Goal: Task Accomplishment & Management: Manage account settings

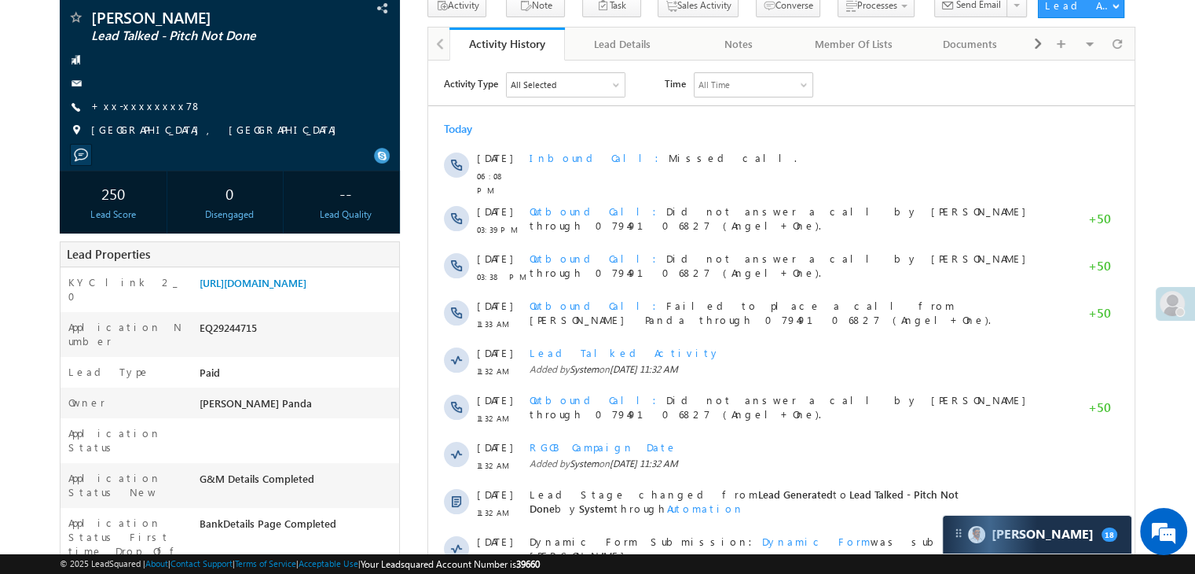
scroll to position [157, 0]
click at [126, 103] on link "+xx-xxxxxxxx78" at bounding box center [146, 105] width 111 height 13
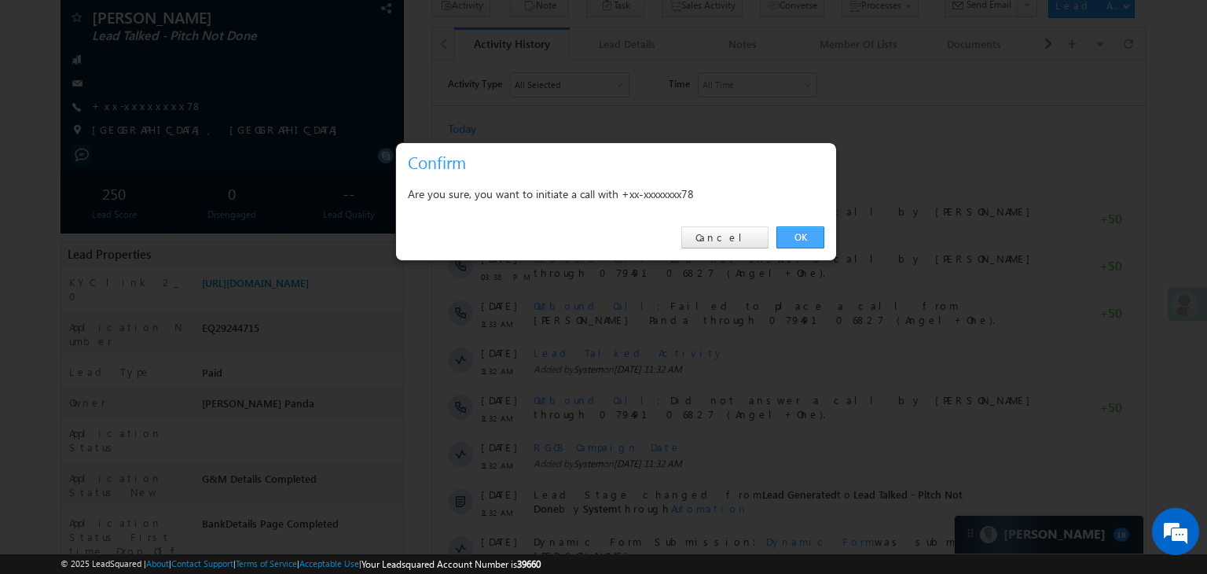
click at [803, 228] on link "OK" at bounding box center [801, 237] width 48 height 22
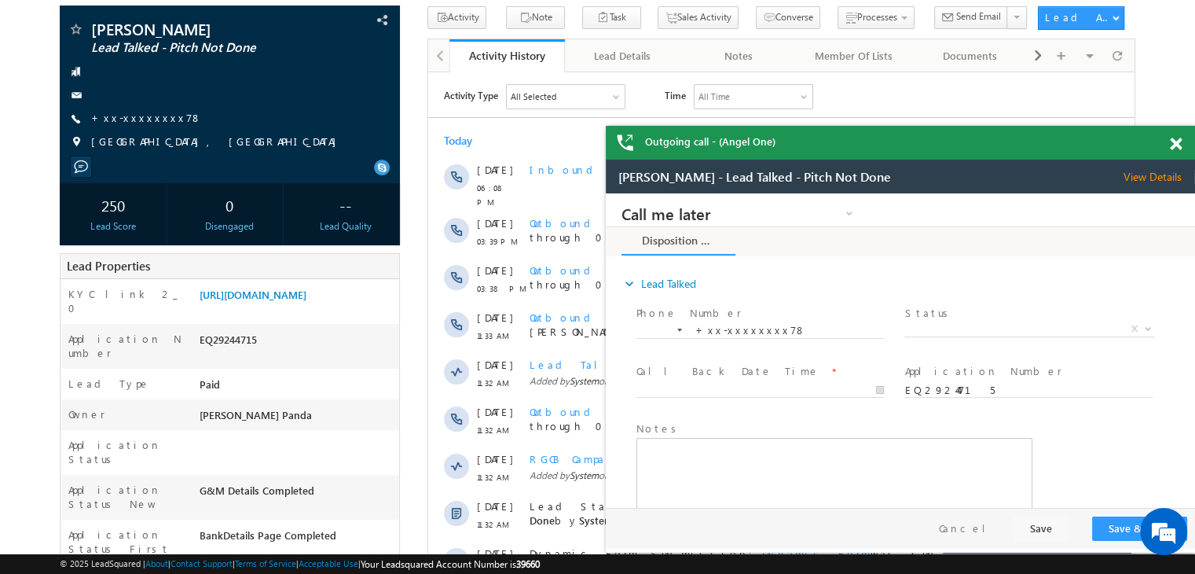
scroll to position [0, 0]
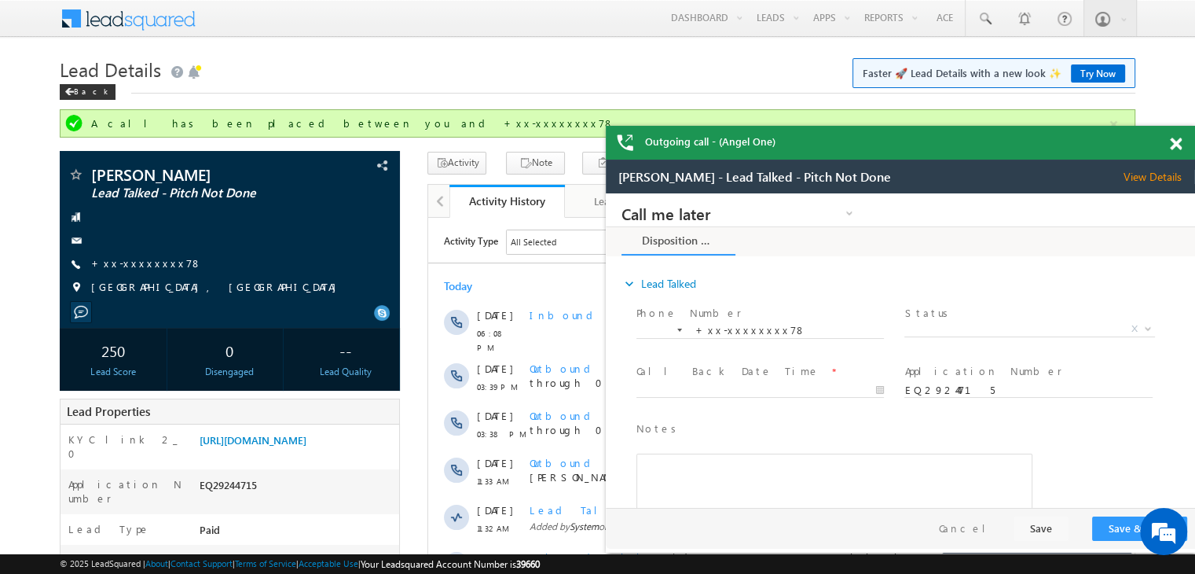
click at [1179, 147] on span at bounding box center [1176, 144] width 12 height 13
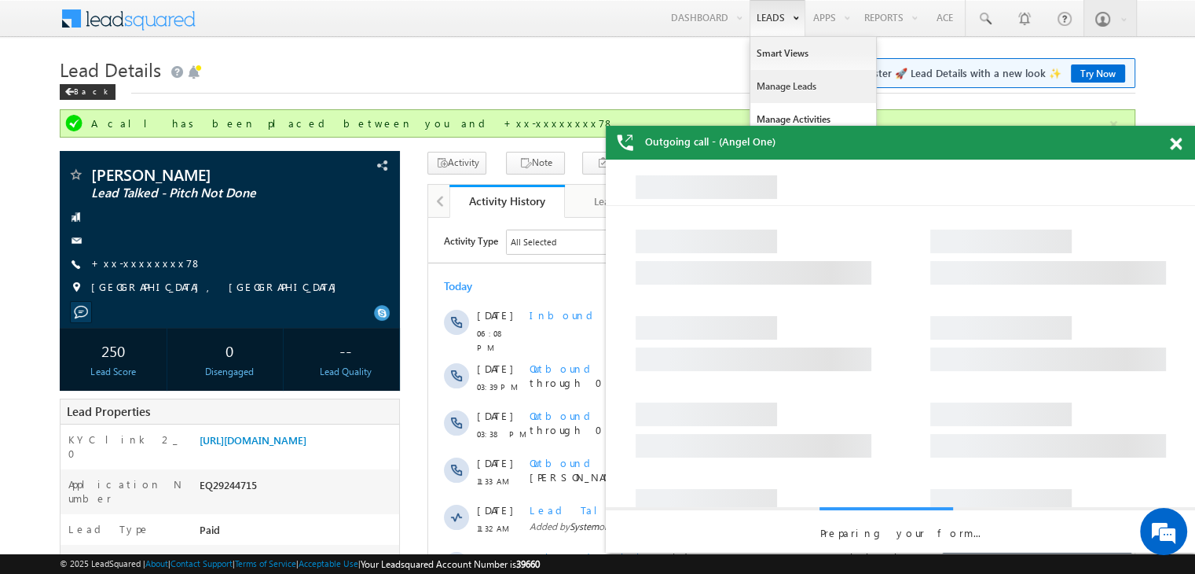
click at [780, 83] on link "Manage Leads" at bounding box center [814, 86] width 126 height 33
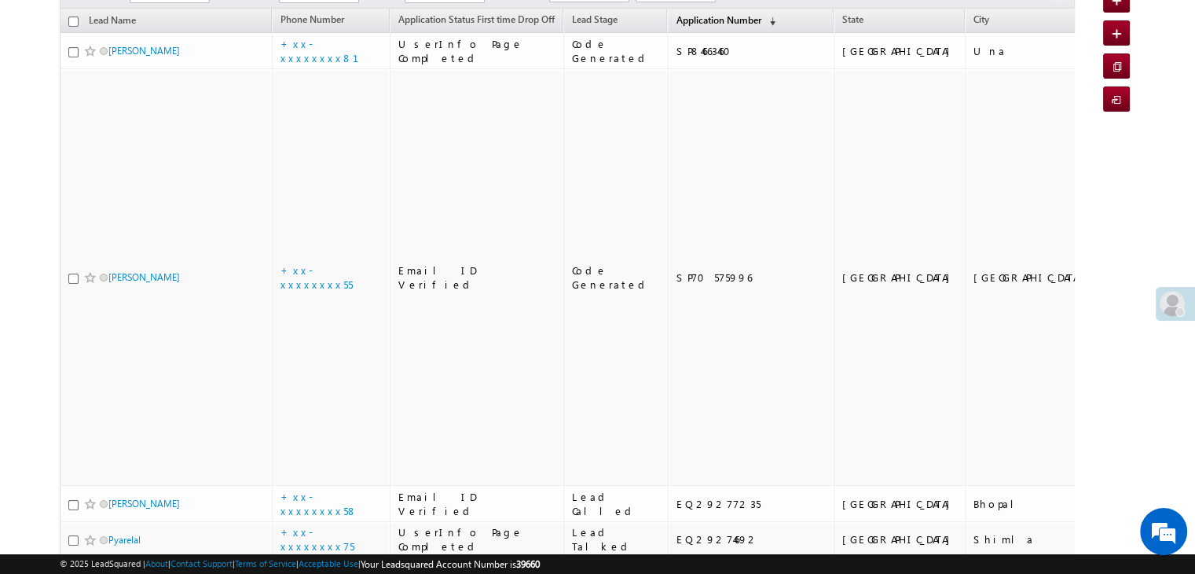
scroll to position [157, 0]
click at [676, 17] on span "Application Number" at bounding box center [718, 20] width 85 height 12
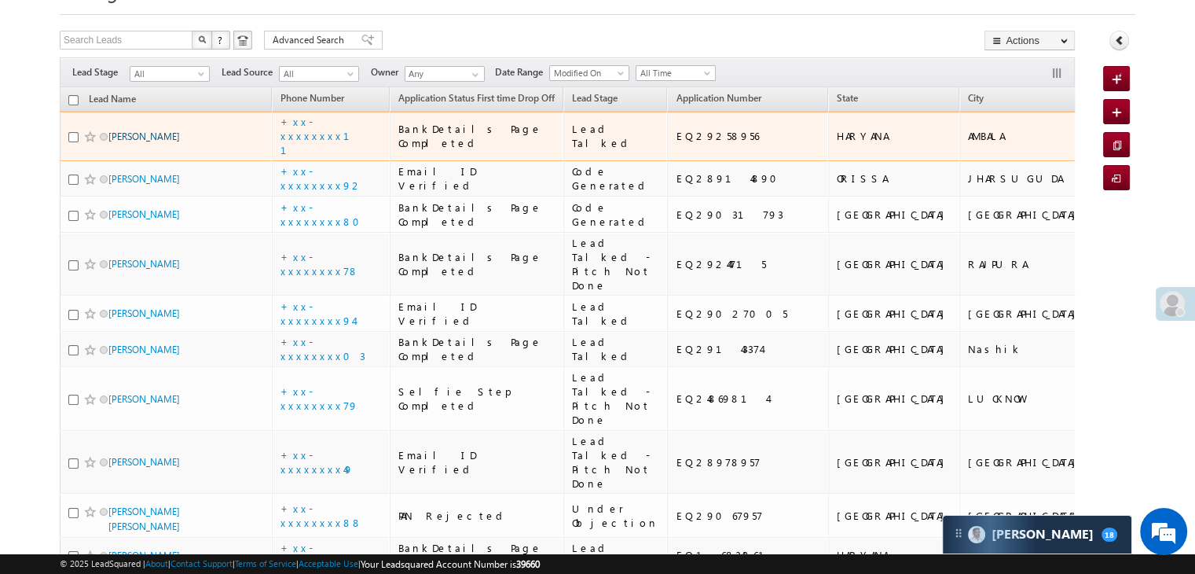
scroll to position [0, 0]
click at [147, 142] on link "[PERSON_NAME]" at bounding box center [144, 136] width 72 height 12
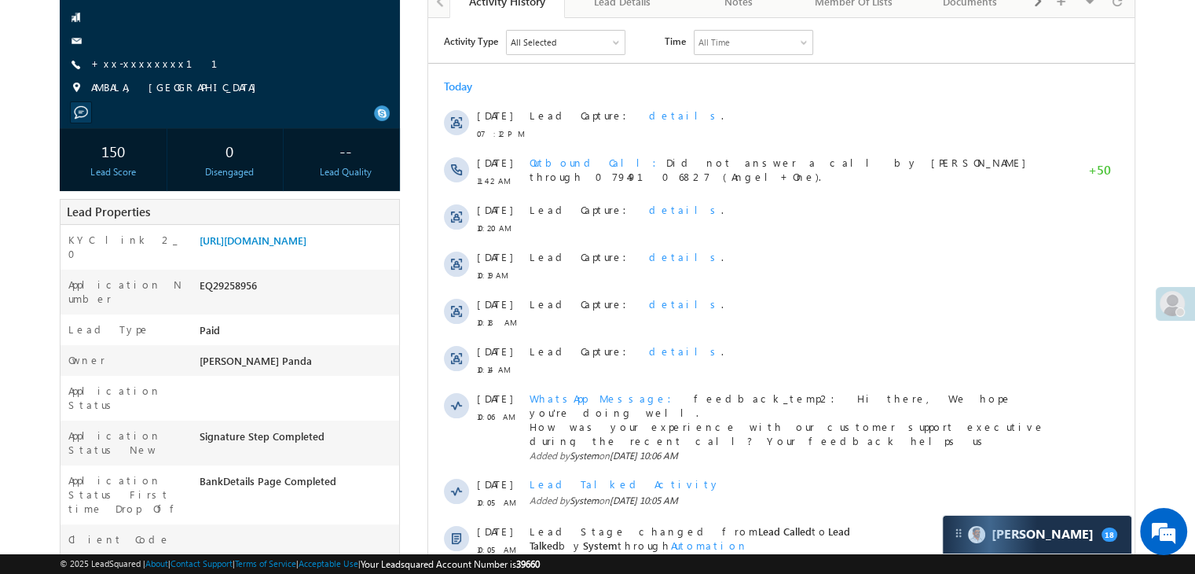
click at [127, 143] on div "150" at bounding box center [113, 150] width 99 height 29
click at [156, 145] on div "150" at bounding box center [113, 150] width 99 height 29
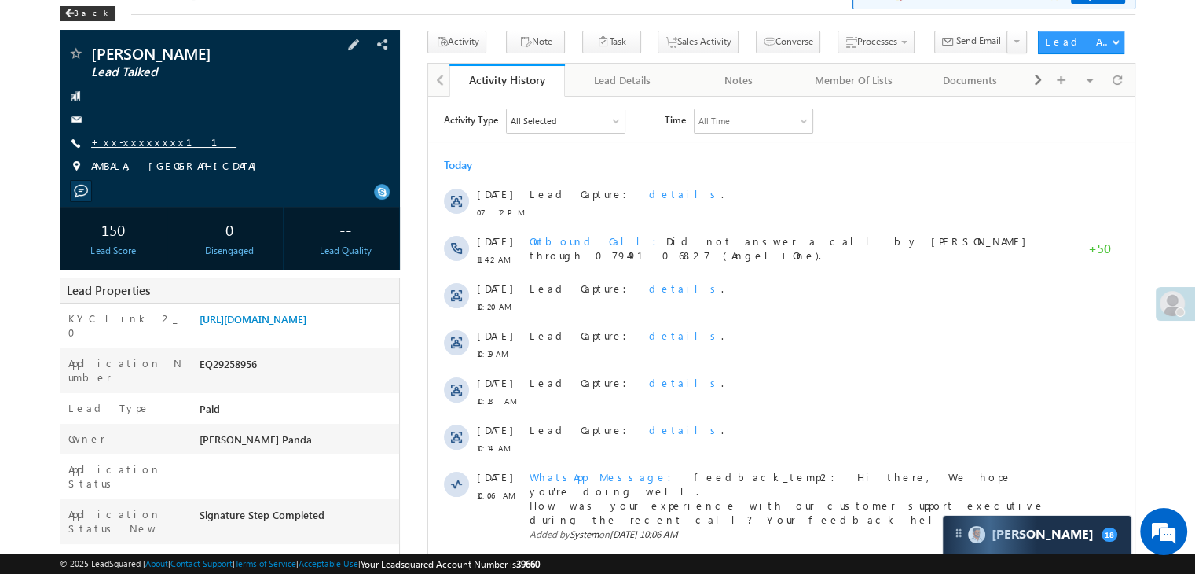
click at [138, 142] on link "+xx-xxxxxxxx11" at bounding box center [163, 141] width 145 height 13
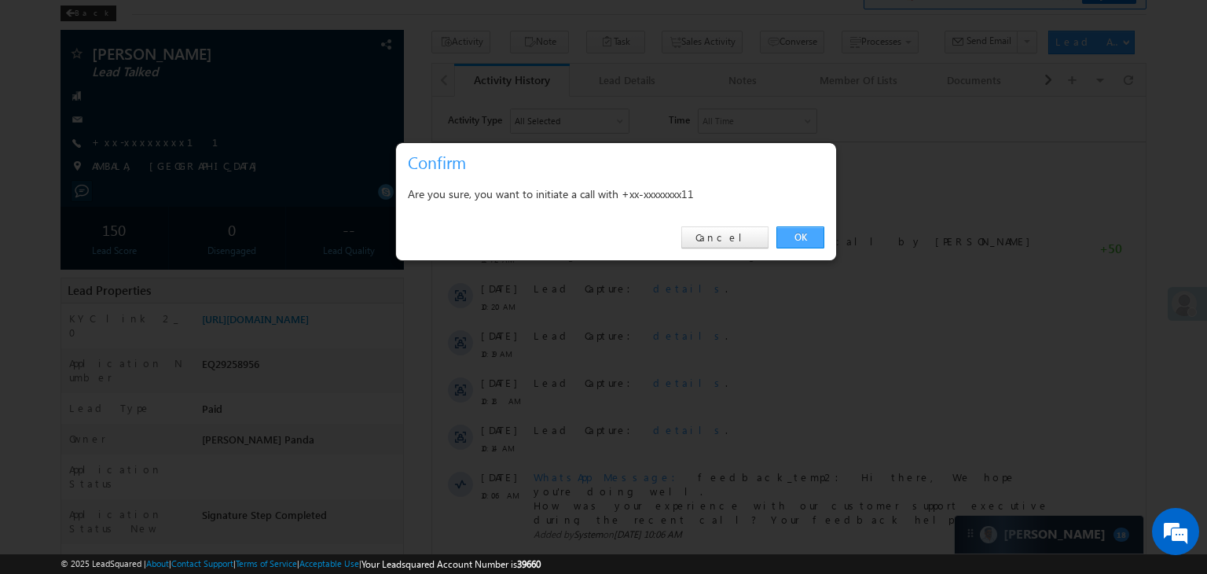
click at [802, 236] on link "OK" at bounding box center [801, 237] width 48 height 22
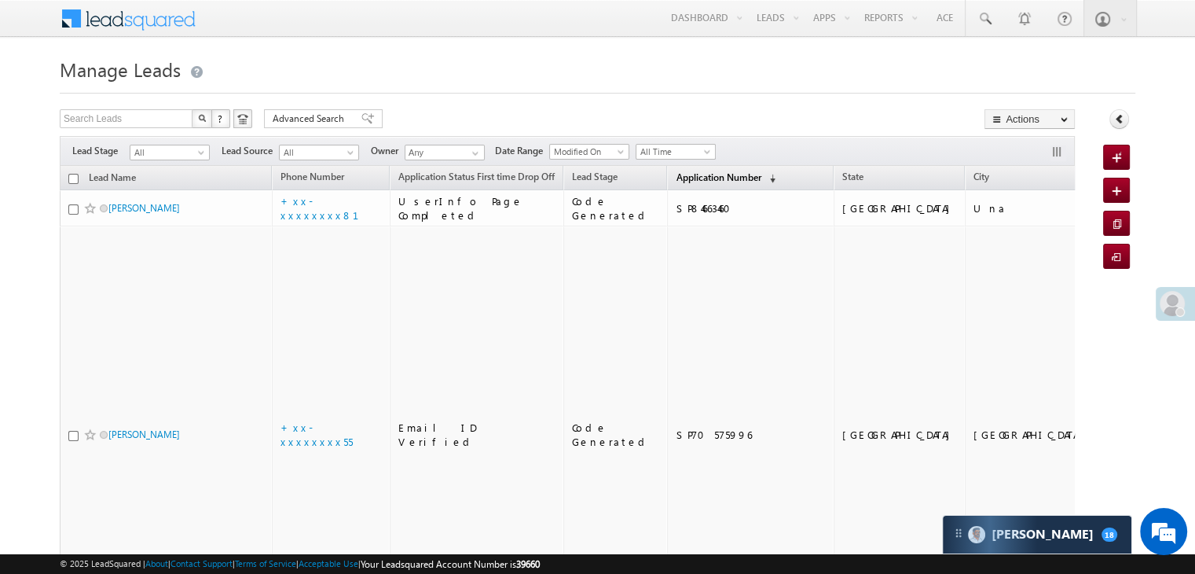
click at [676, 183] on span "Application Number" at bounding box center [718, 177] width 85 height 12
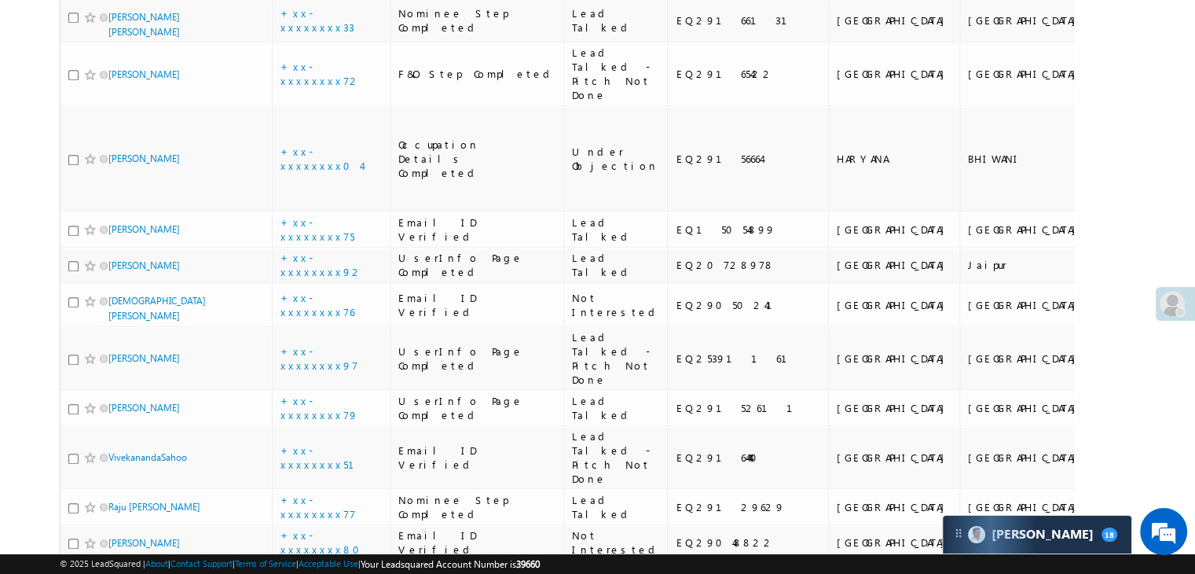
scroll to position [1729, 0]
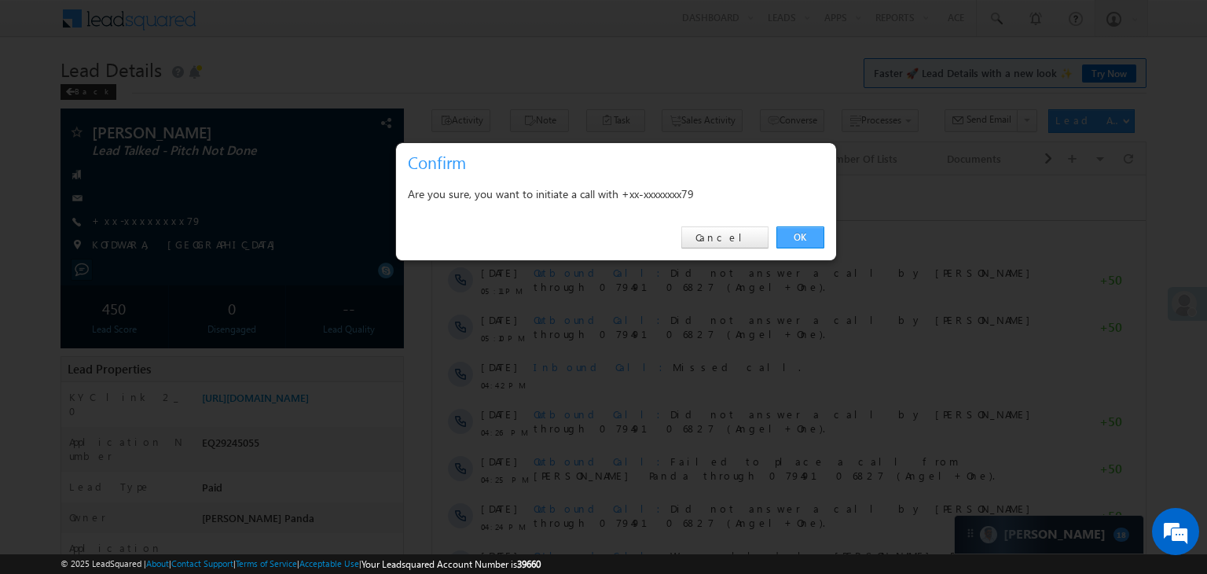
click at [799, 237] on link "OK" at bounding box center [801, 237] width 48 height 22
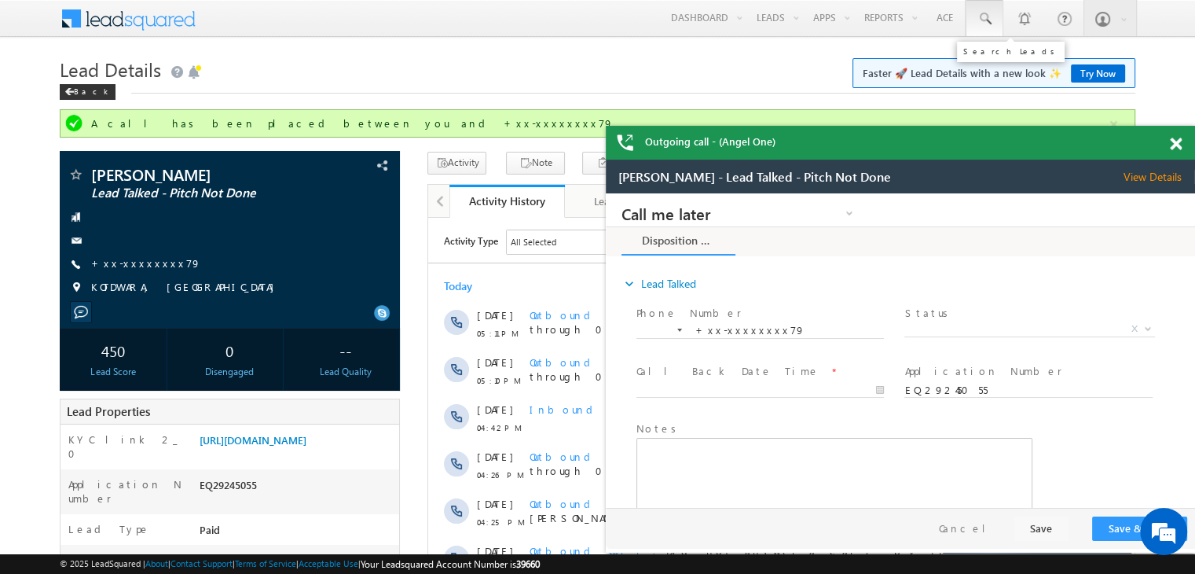
drag, startPoint x: 984, startPoint y: 17, endPoint x: 985, endPoint y: 24, distance: 7.9
click at [984, 17] on span at bounding box center [985, 19] width 16 height 16
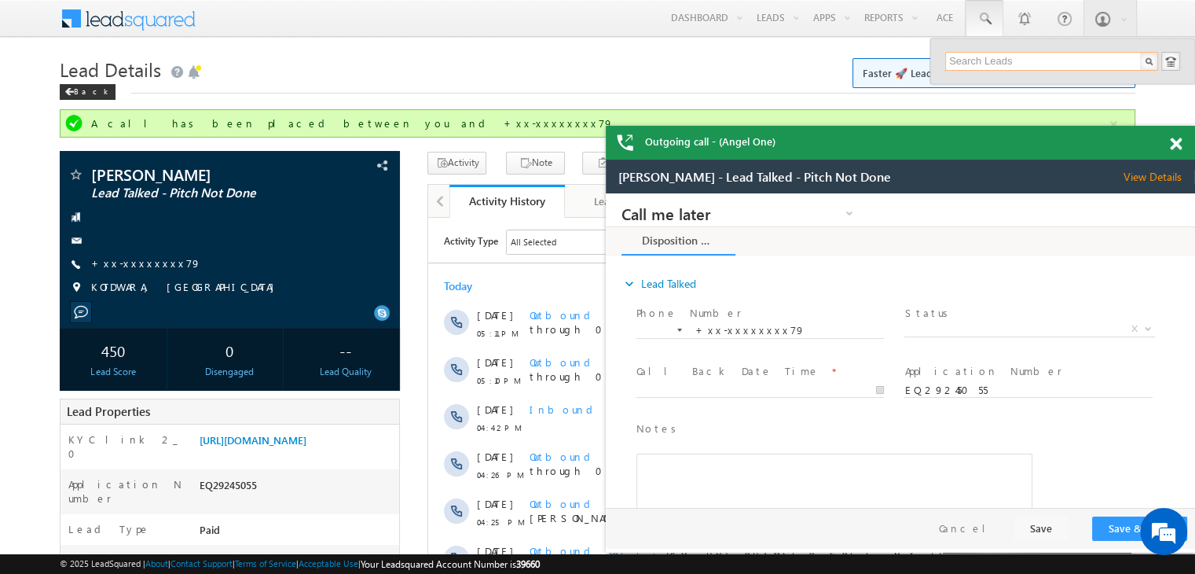
paste input "EQ29254266"
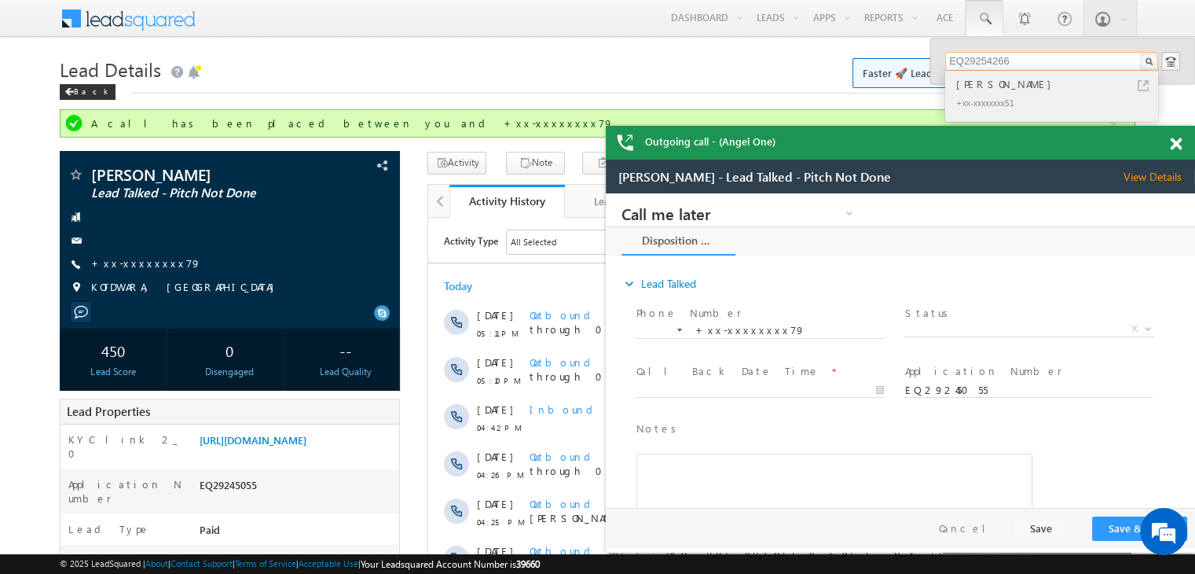
type input "EQ29254266"
click at [1004, 84] on div "Aditya Santosh khutade" at bounding box center [1058, 83] width 211 height 17
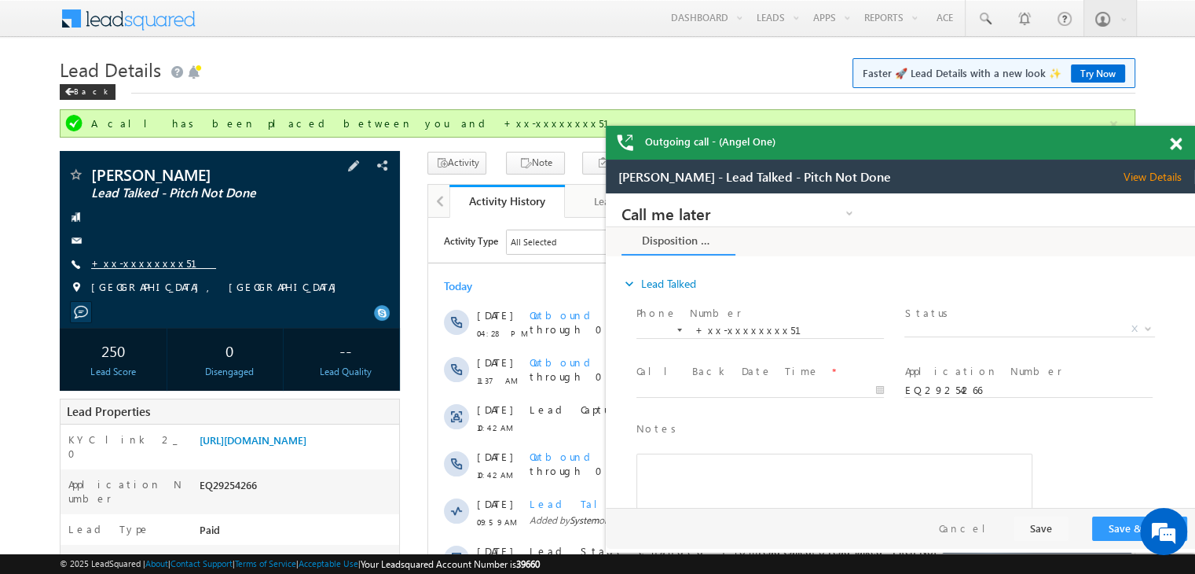
click at [132, 266] on link "+xx-xxxxxxxx51" at bounding box center [153, 262] width 125 height 13
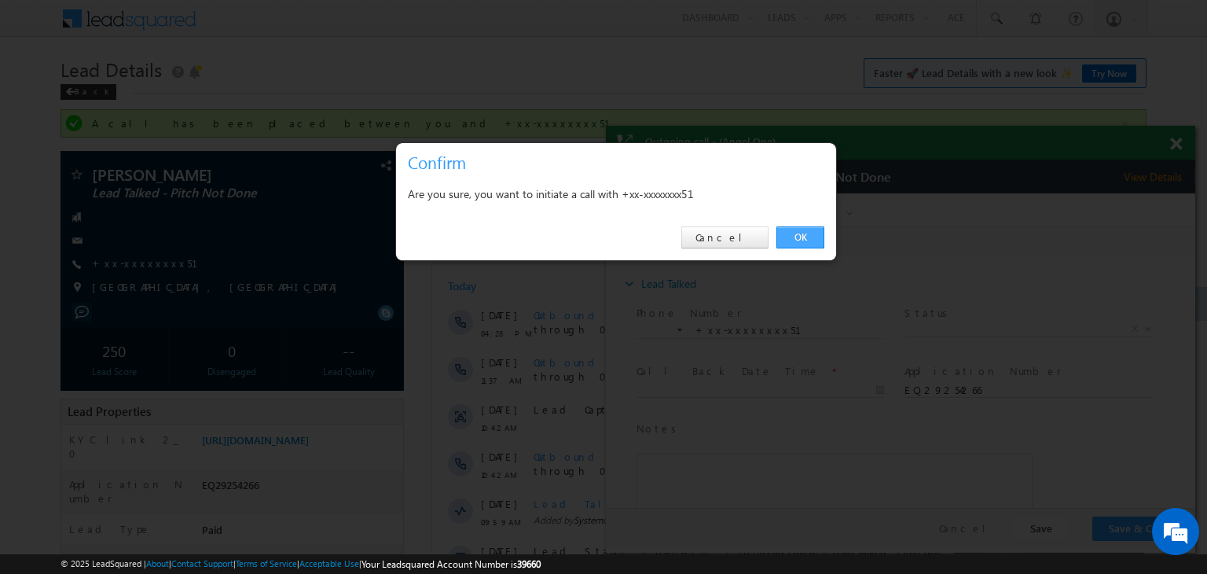
click at [800, 241] on link "OK" at bounding box center [801, 237] width 48 height 22
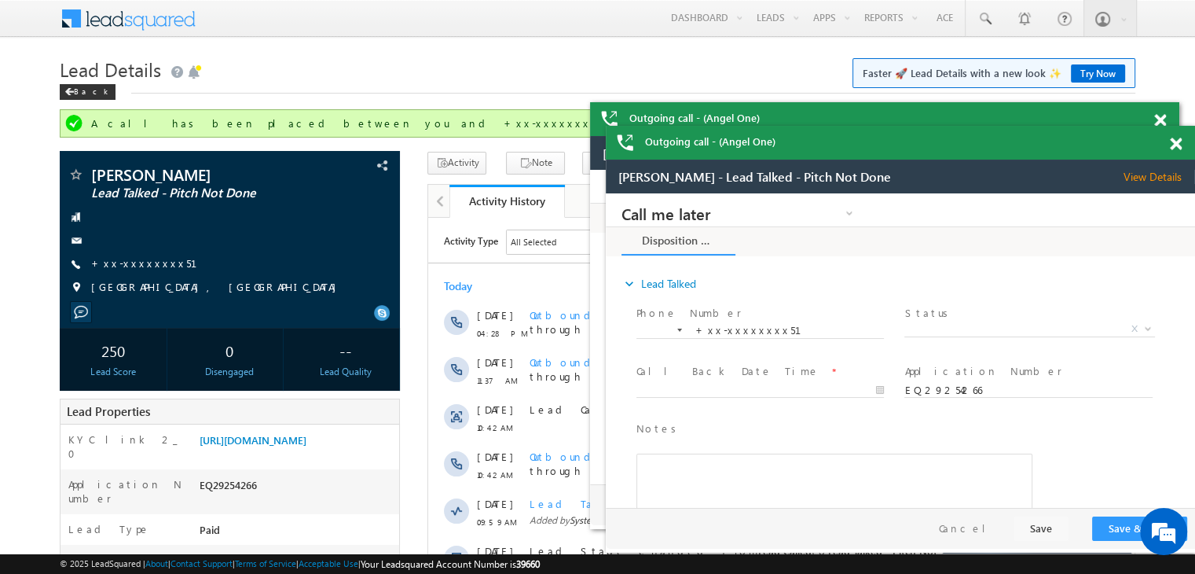
click at [1173, 146] on span at bounding box center [1176, 144] width 12 height 13
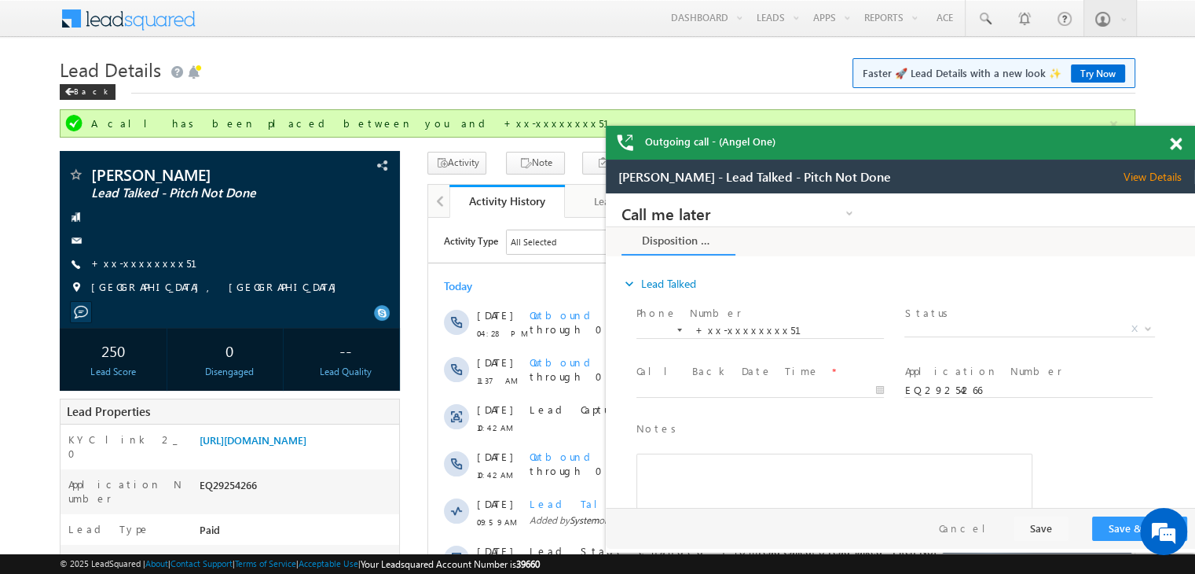
click at [1175, 146] on span at bounding box center [1176, 144] width 12 height 13
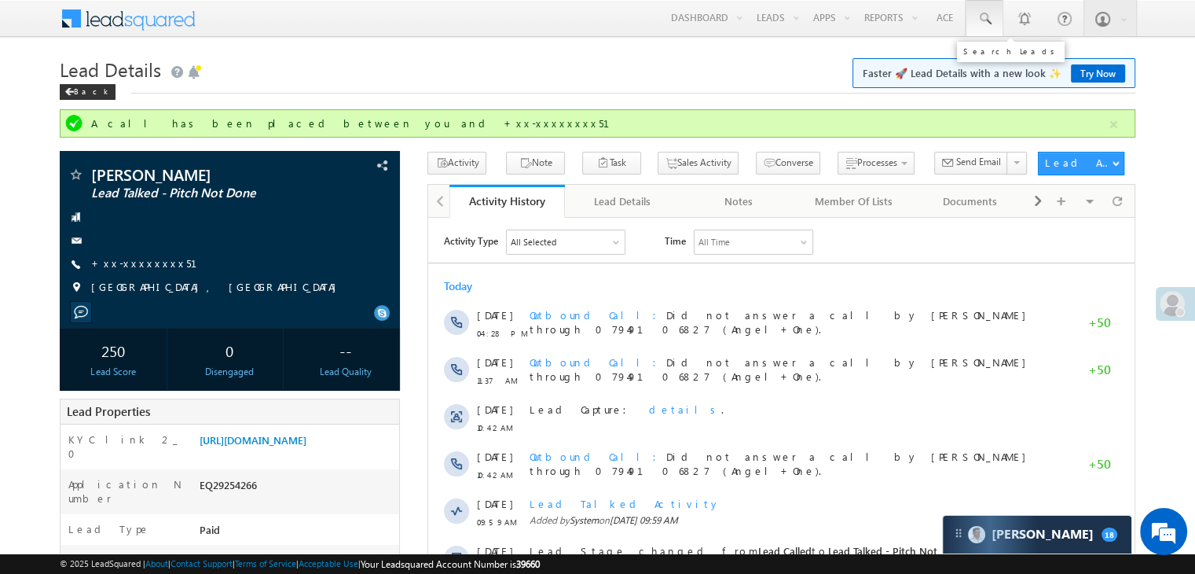
click at [984, 20] on span at bounding box center [985, 19] width 16 height 16
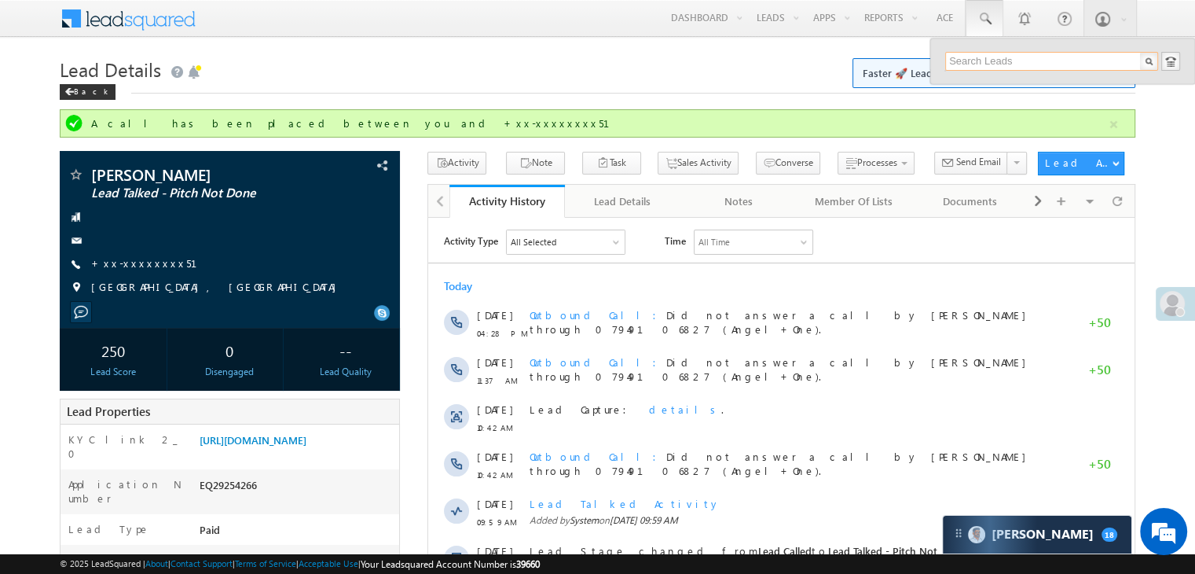
paste input "EQ29252986"
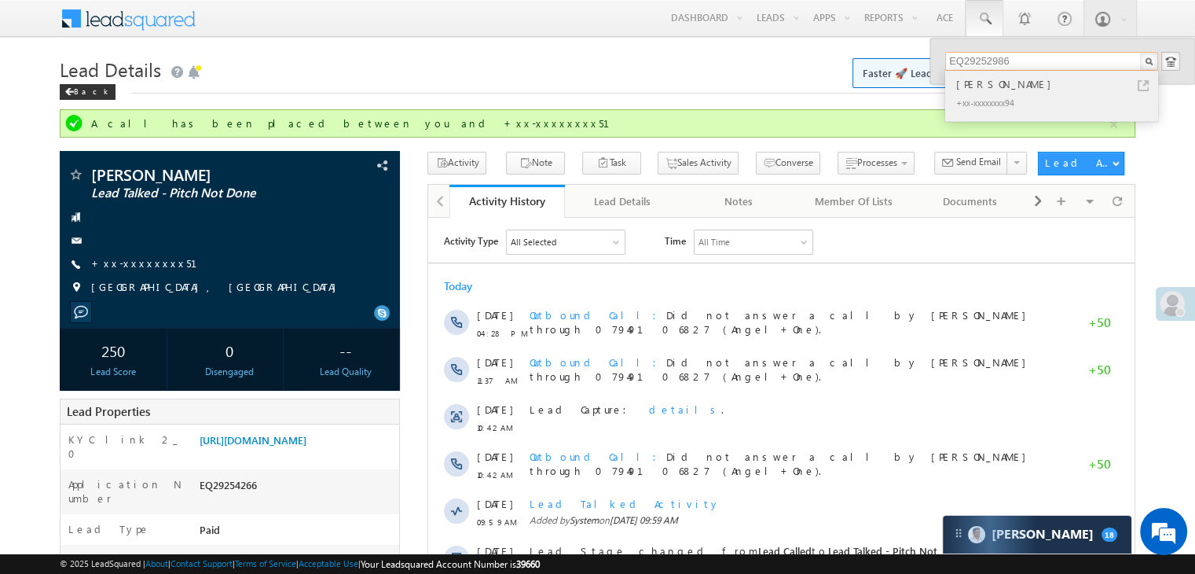
type input "EQ29252986"
click at [1011, 83] on div "Anmol Sangal" at bounding box center [1058, 83] width 211 height 17
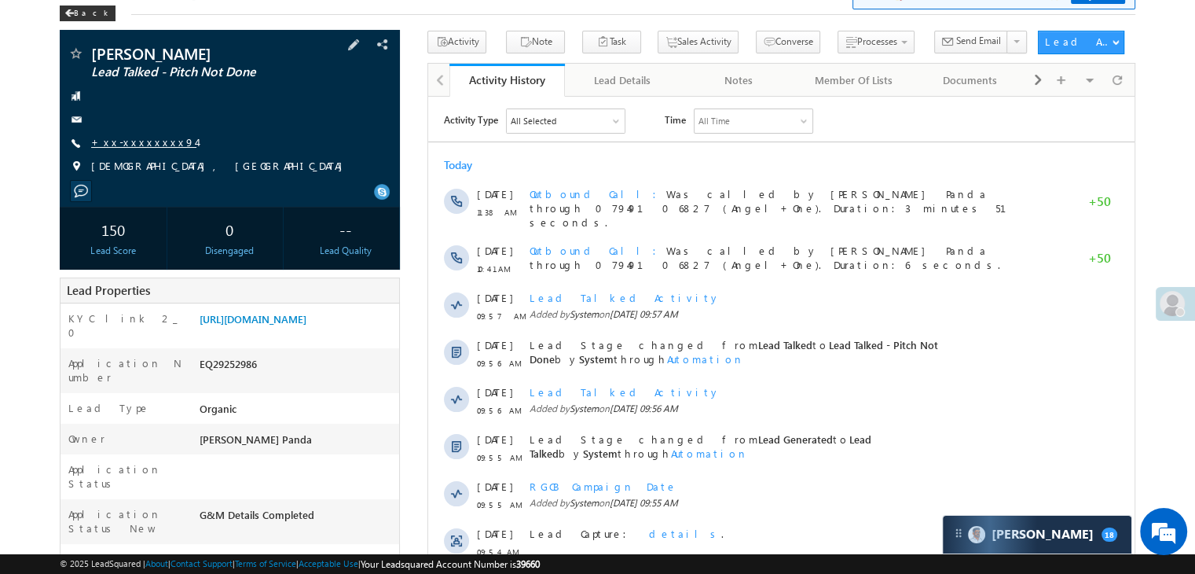
click at [141, 145] on link "+xx-xxxxxxxx94" at bounding box center [143, 141] width 105 height 13
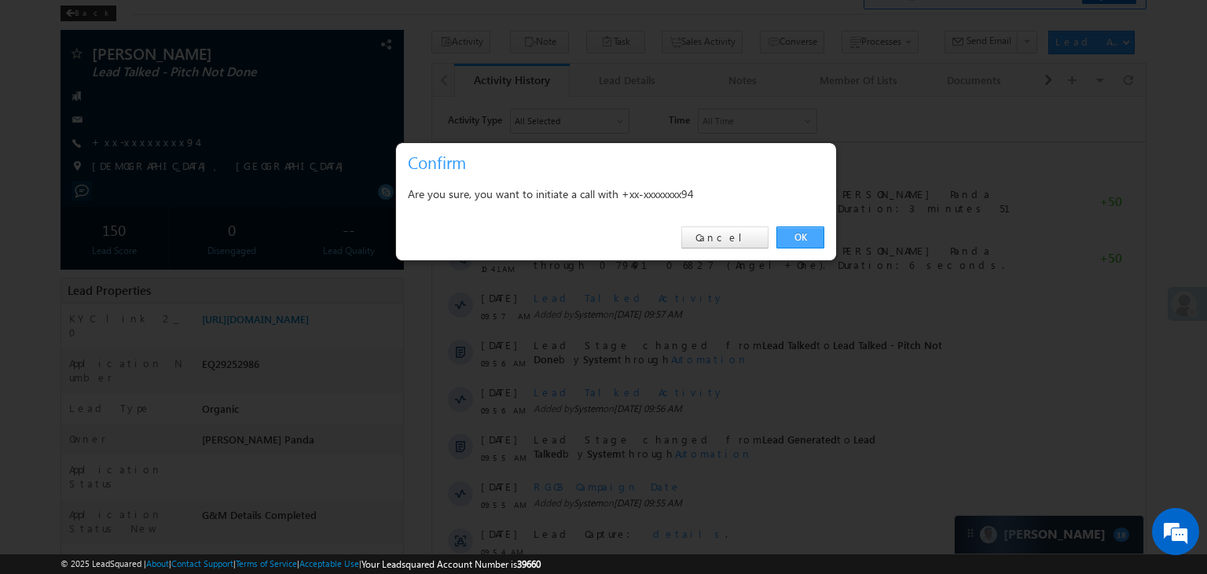
click at [796, 237] on link "OK" at bounding box center [801, 237] width 48 height 22
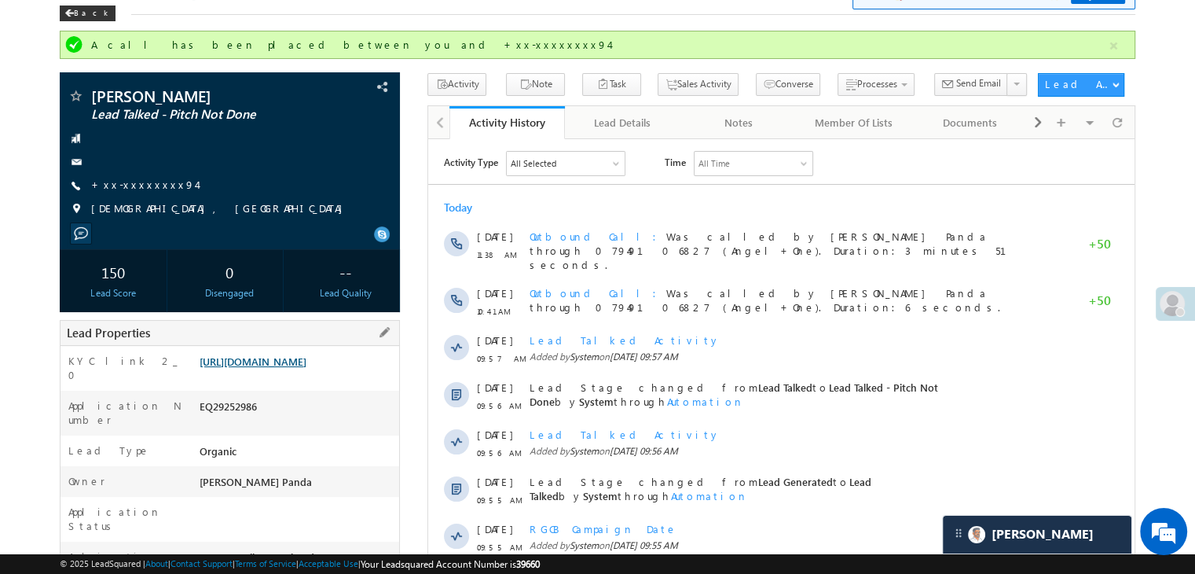
click at [288, 368] on link "https://angelbroking1-pk3em7sa.customui-test.leadsquared.com?leadId=d1d7c6ae-ae…" at bounding box center [253, 360] width 107 height 13
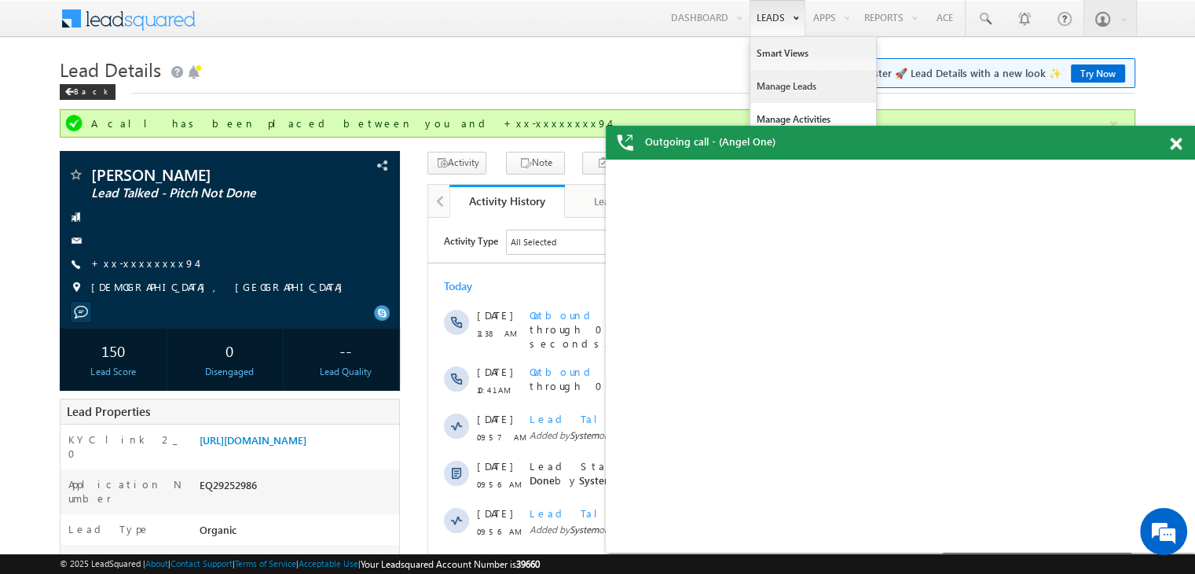
click at [766, 85] on link "Manage Leads" at bounding box center [814, 86] width 126 height 33
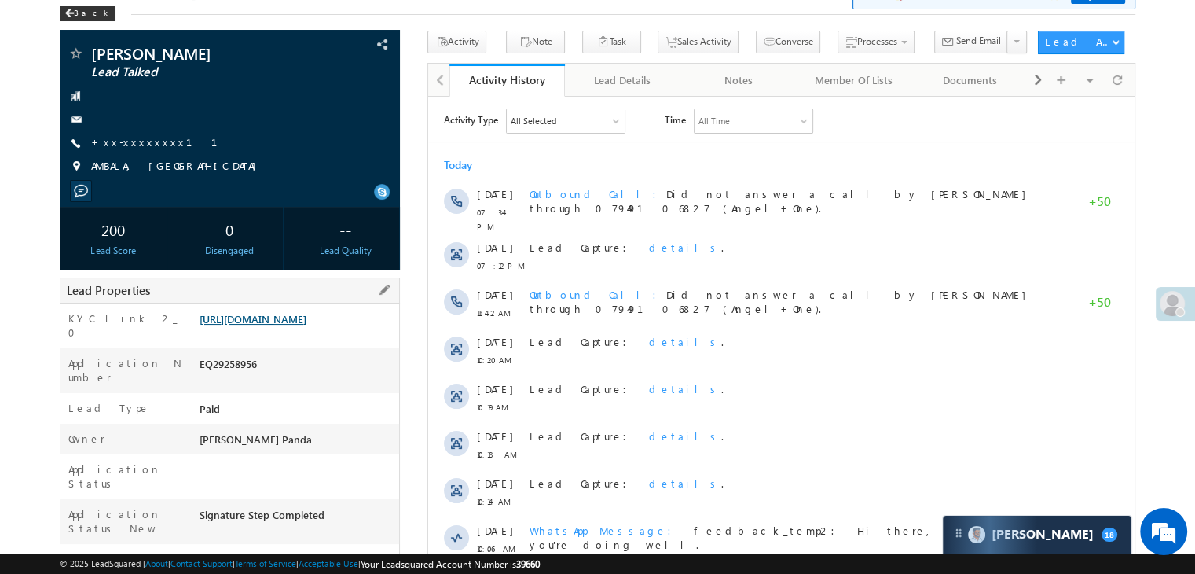
click at [290, 324] on link "[URL][DOMAIN_NAME]" at bounding box center [253, 318] width 107 height 13
click at [124, 145] on link "+xx-xxxxxxxx11" at bounding box center [163, 141] width 145 height 13
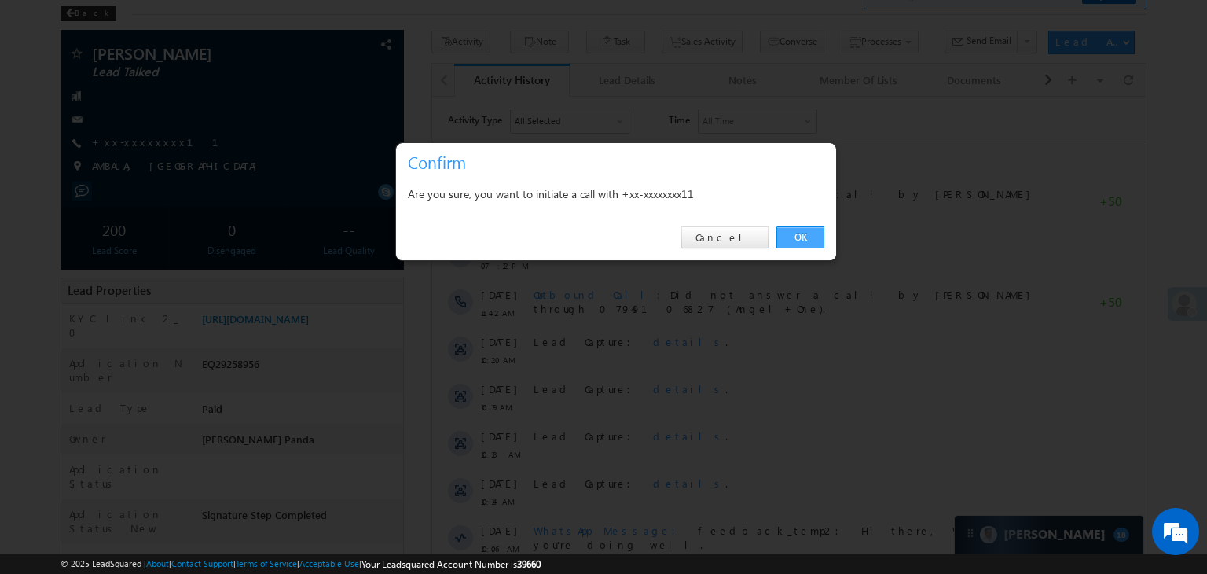
drag, startPoint x: 803, startPoint y: 233, endPoint x: 365, endPoint y: 133, distance: 449.8
click at [803, 233] on link "OK" at bounding box center [801, 237] width 48 height 22
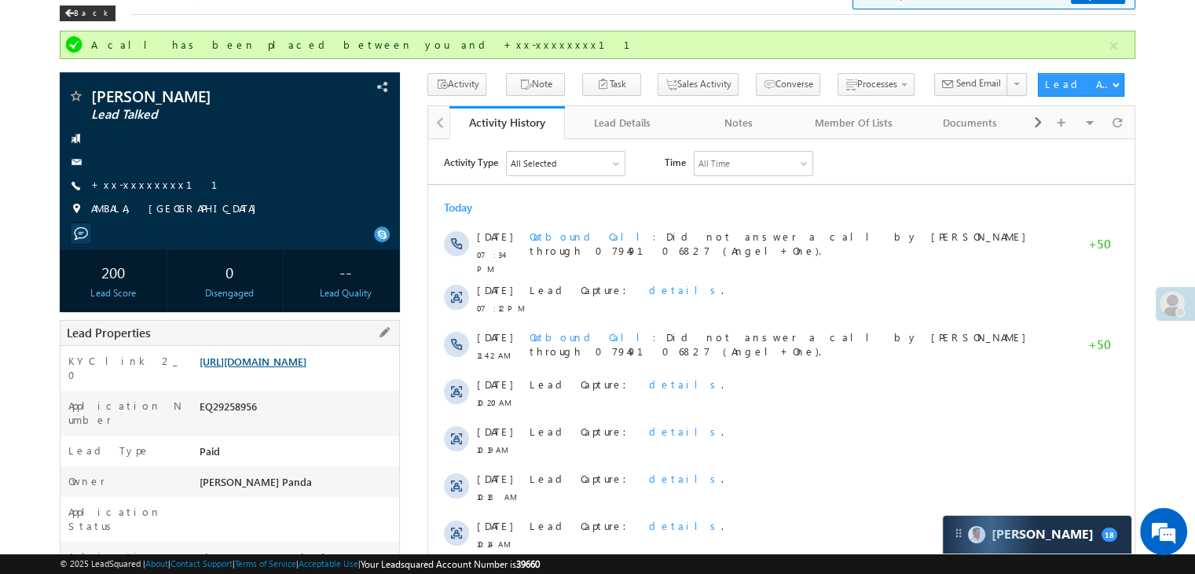
click at [280, 368] on link "[URL][DOMAIN_NAME]" at bounding box center [253, 360] width 107 height 13
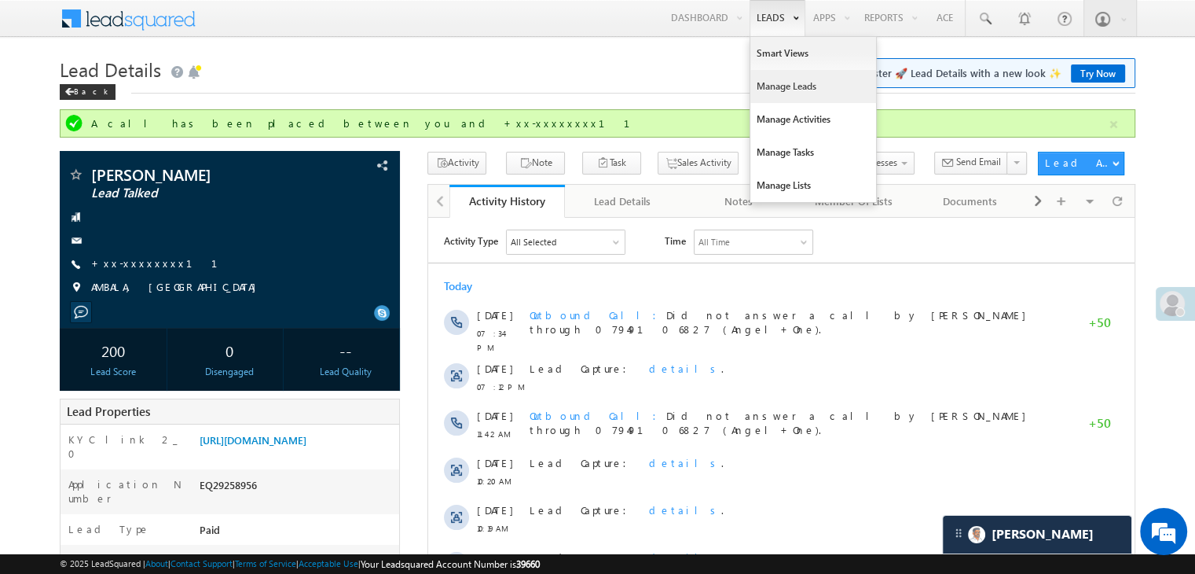
click at [777, 85] on link "Manage Leads" at bounding box center [814, 86] width 126 height 33
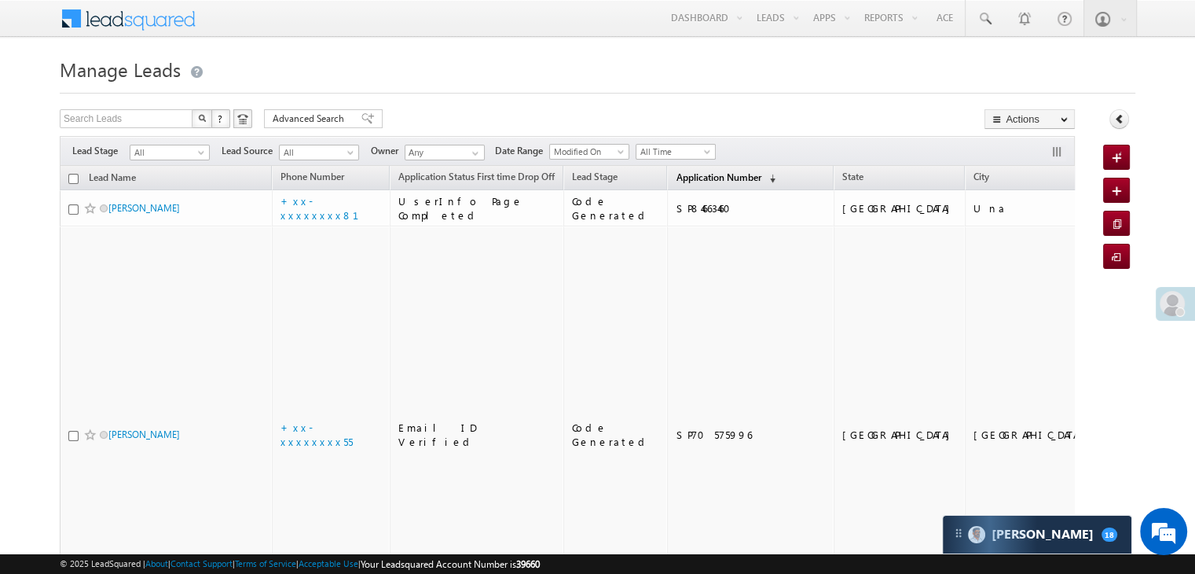
click at [676, 174] on span "Application Number" at bounding box center [718, 177] width 85 height 12
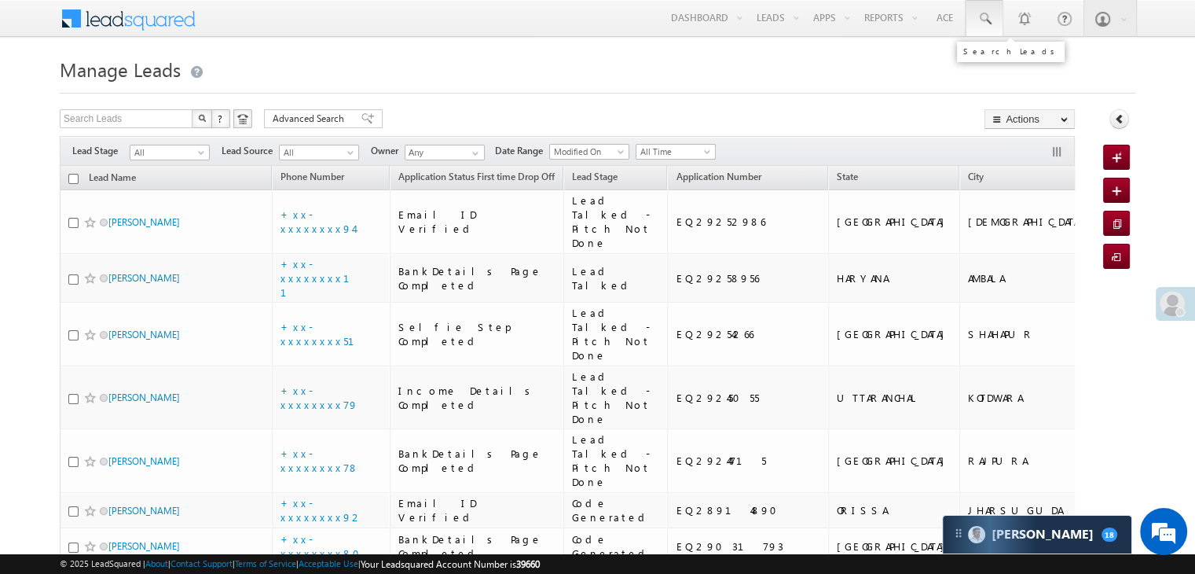
click at [988, 16] on span at bounding box center [985, 19] width 16 height 16
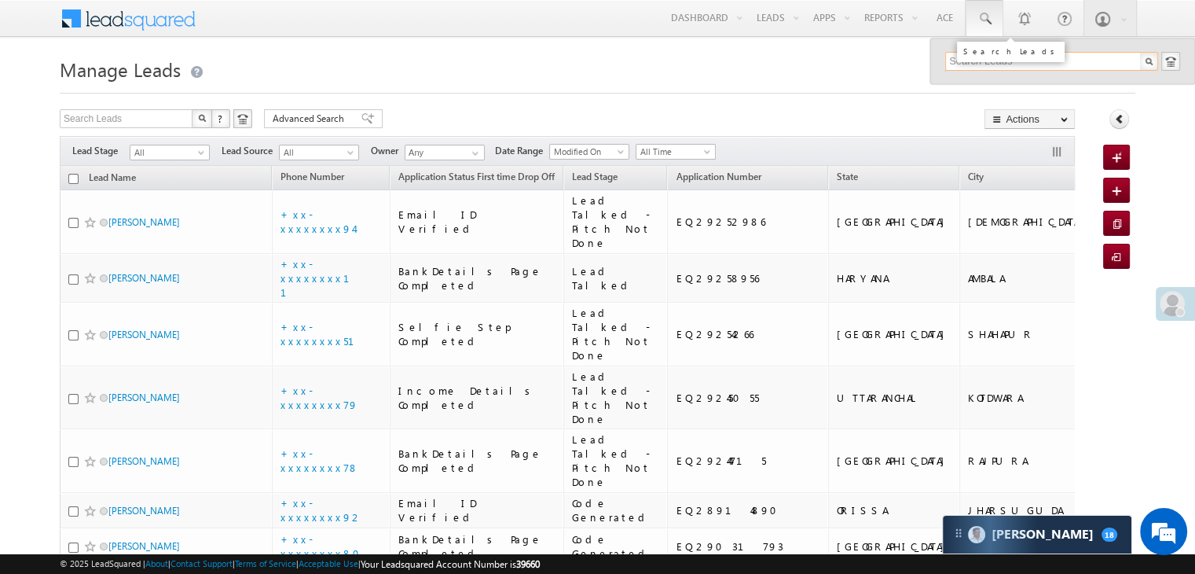
paste input "EQ29268039"
type input "EQ29268039"
click at [971, 87] on div "[PERSON_NAME]" at bounding box center [1058, 83] width 211 height 17
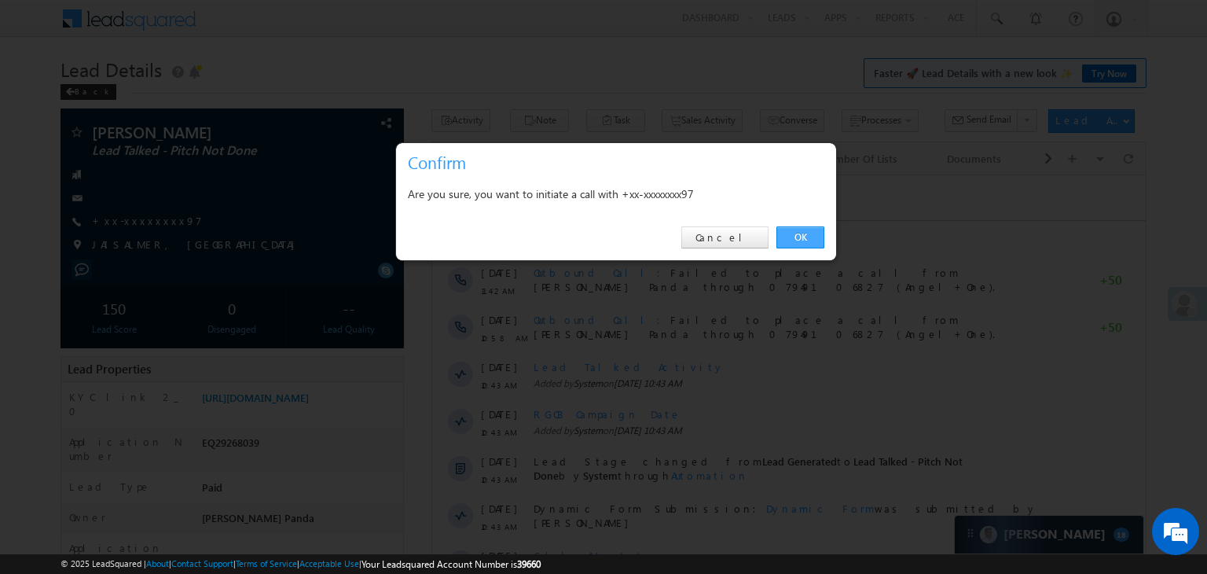
click at [802, 237] on link "OK" at bounding box center [801, 237] width 48 height 22
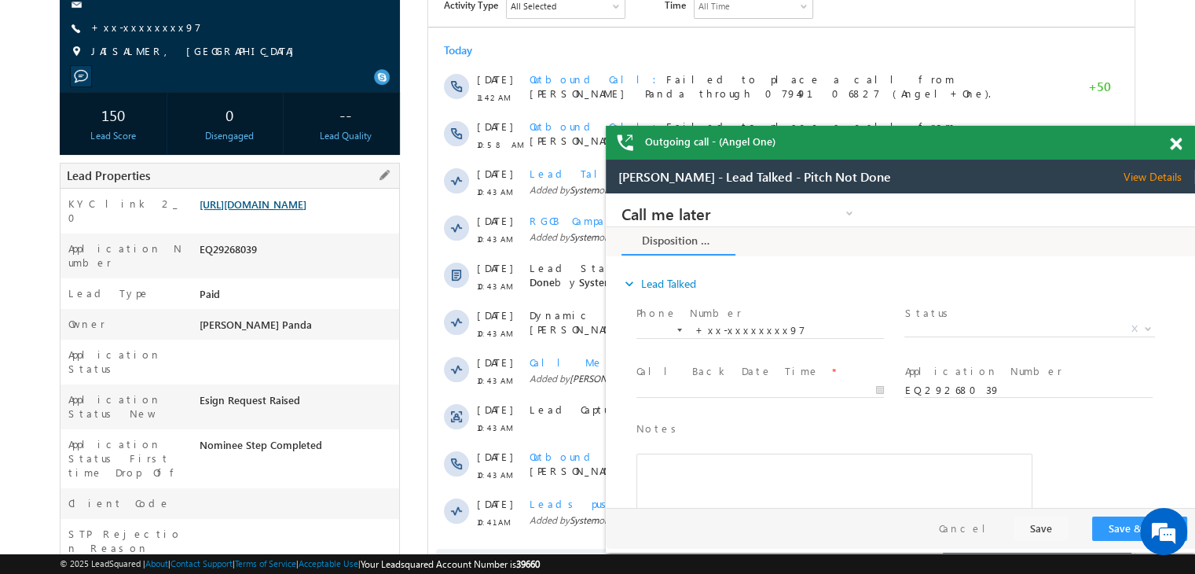
click at [306, 211] on link "[URL][DOMAIN_NAME]" at bounding box center [253, 203] width 107 height 13
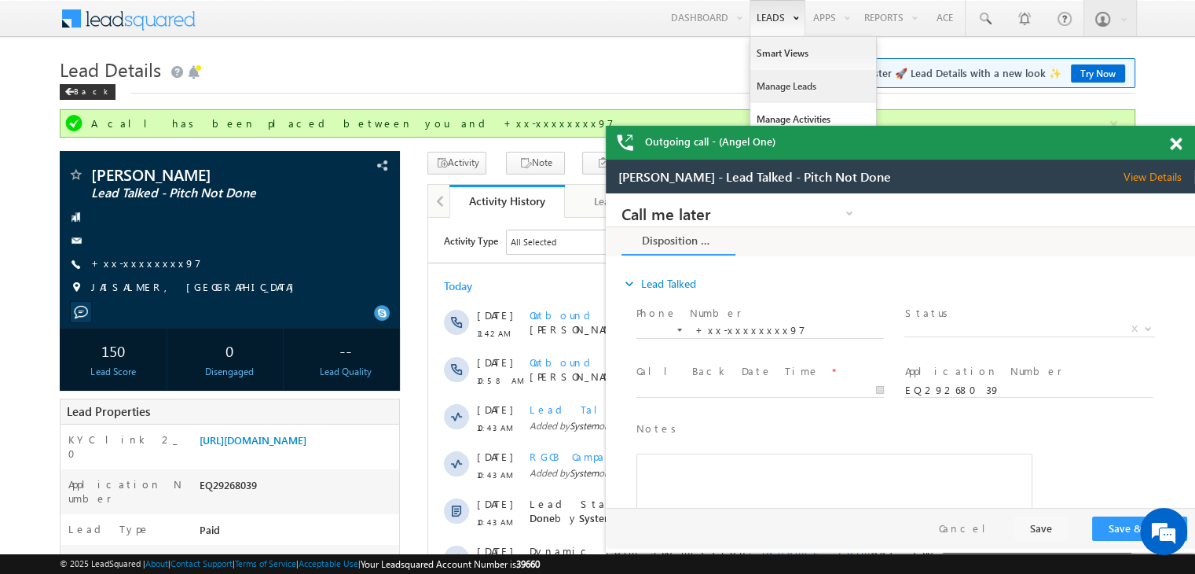
click at [777, 91] on link "Manage Leads" at bounding box center [814, 86] width 126 height 33
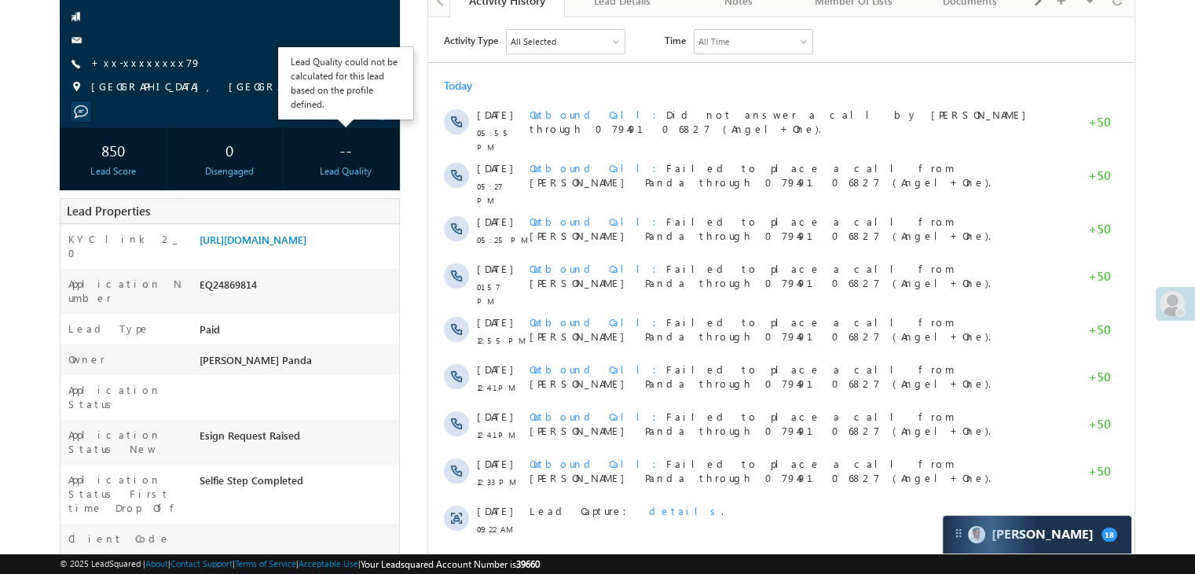
scroll to position [157, 0]
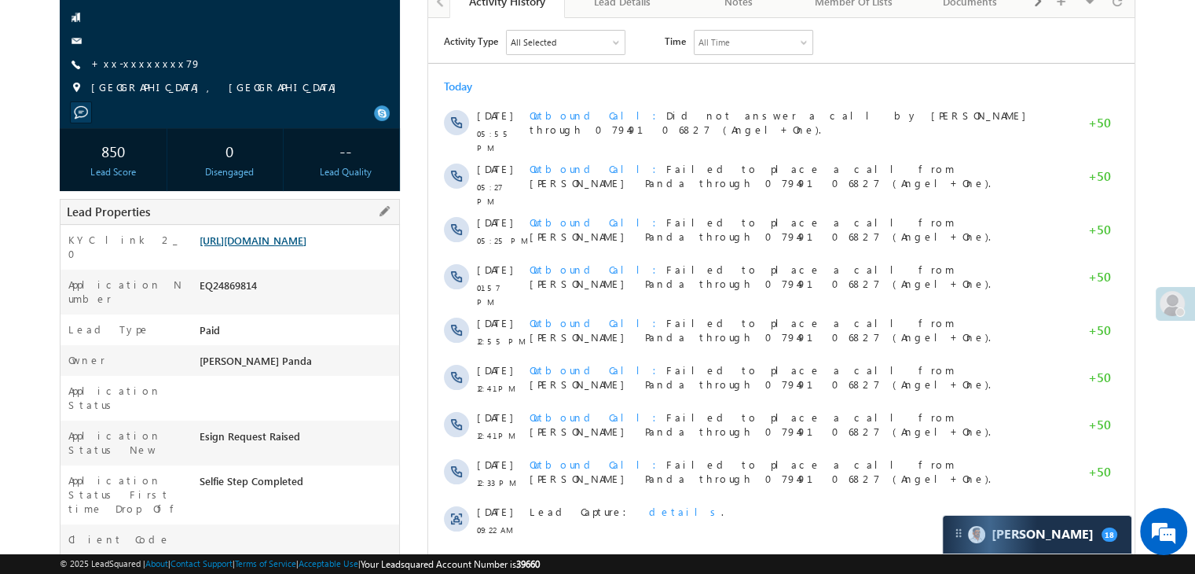
click at [307, 247] on link "[URL][DOMAIN_NAME]" at bounding box center [253, 239] width 107 height 13
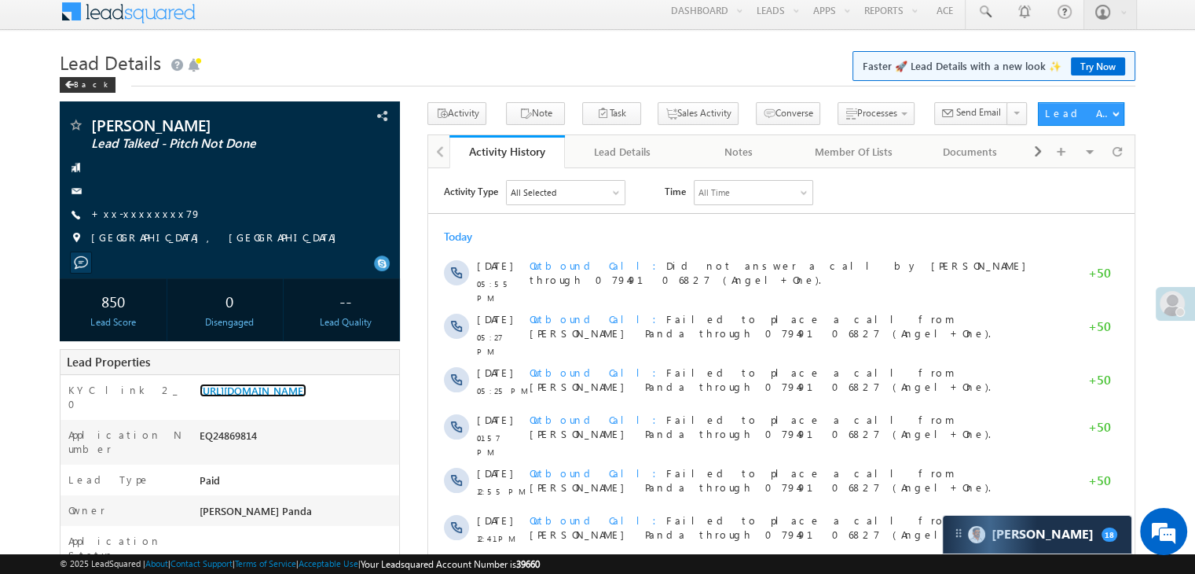
scroll to position [0, 0]
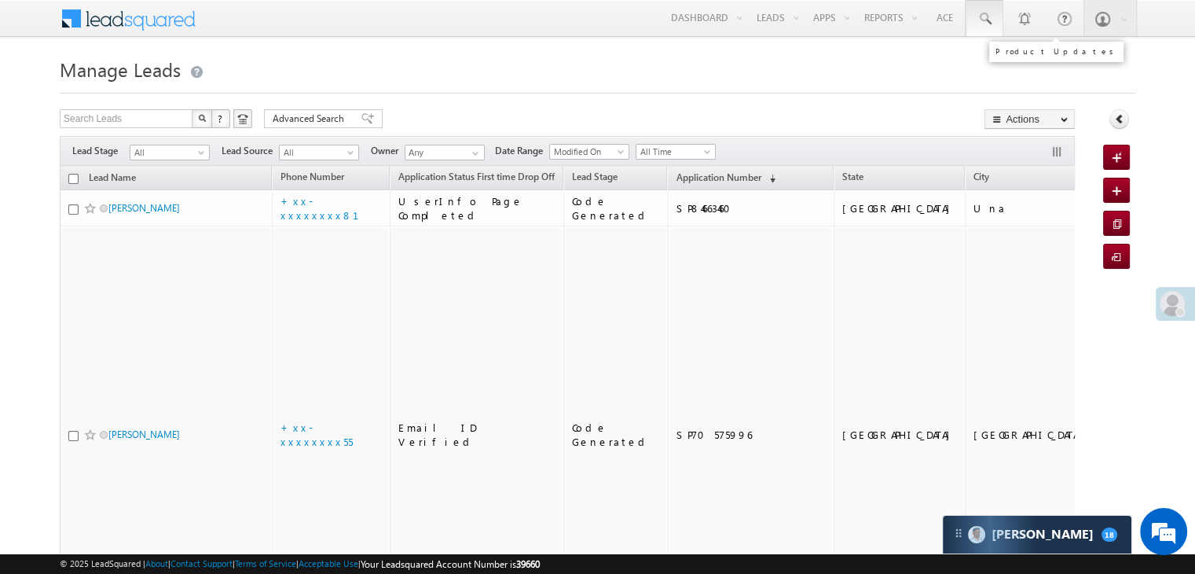
click at [981, 20] on span at bounding box center [985, 19] width 16 height 16
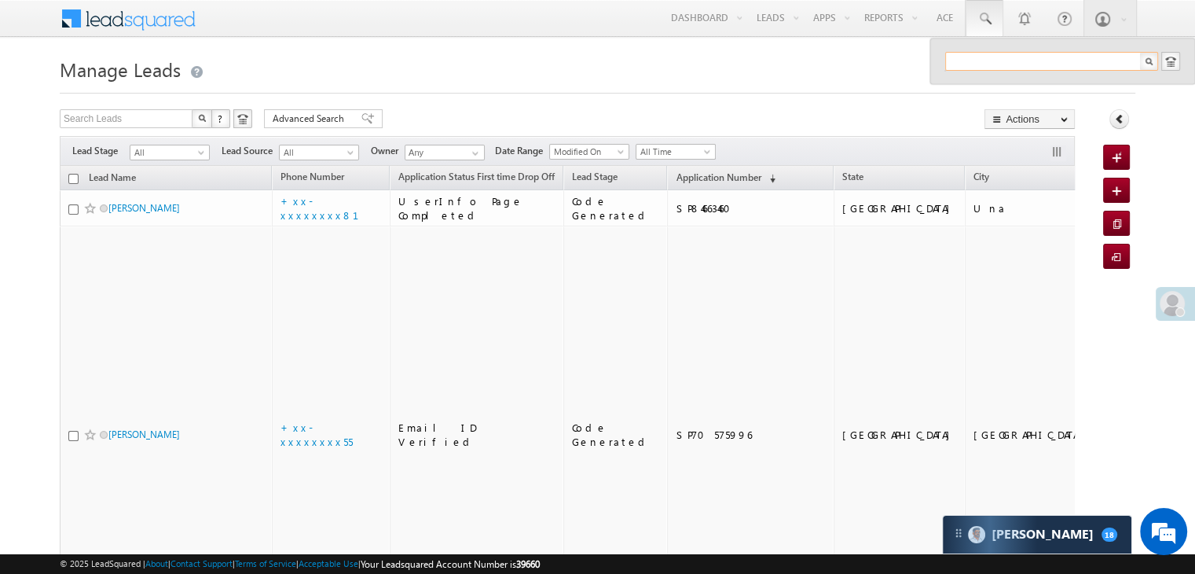
click at [982, 60] on input "text" at bounding box center [1052, 61] width 213 height 19
paste input "EQ28978957"
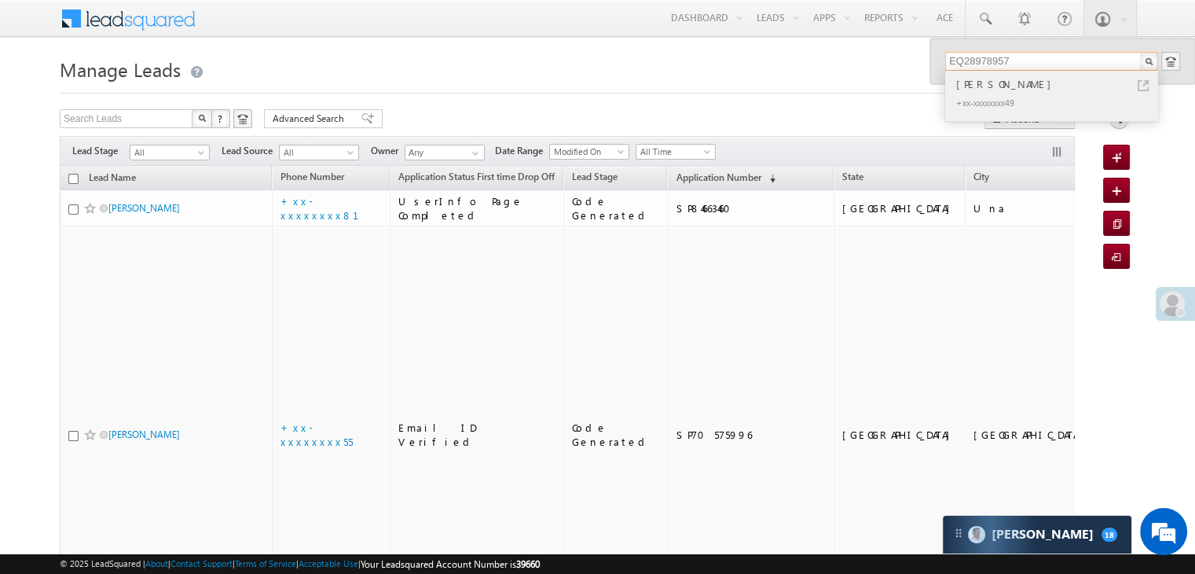
type input "EQ28978957"
click at [973, 89] on div "Aroon Singh" at bounding box center [1058, 83] width 211 height 17
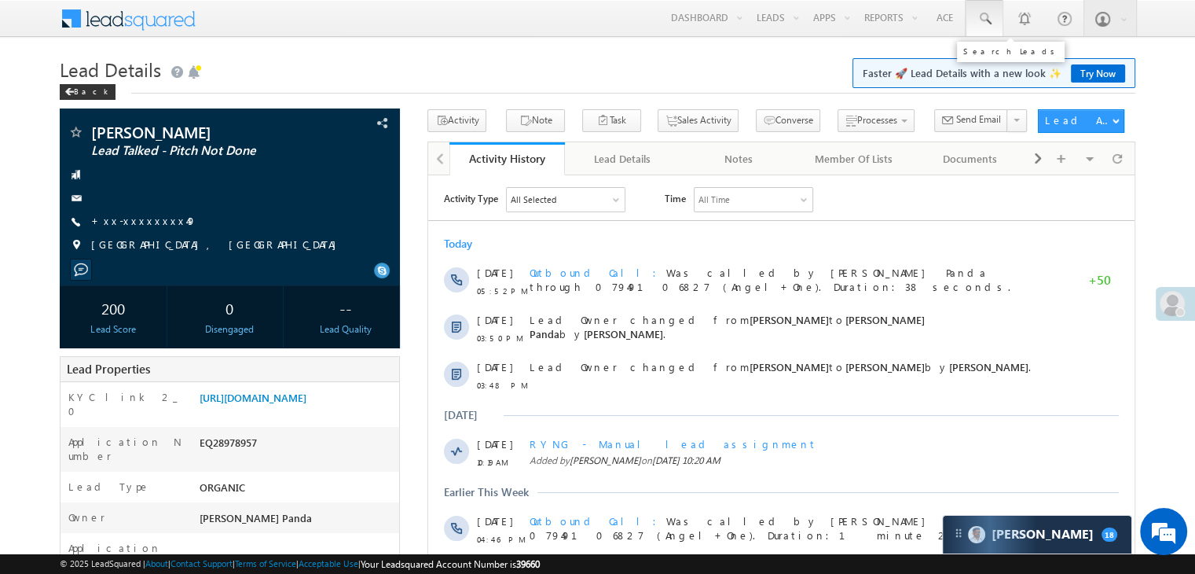
click at [988, 17] on span at bounding box center [985, 19] width 16 height 16
paste input "EQ23406240"
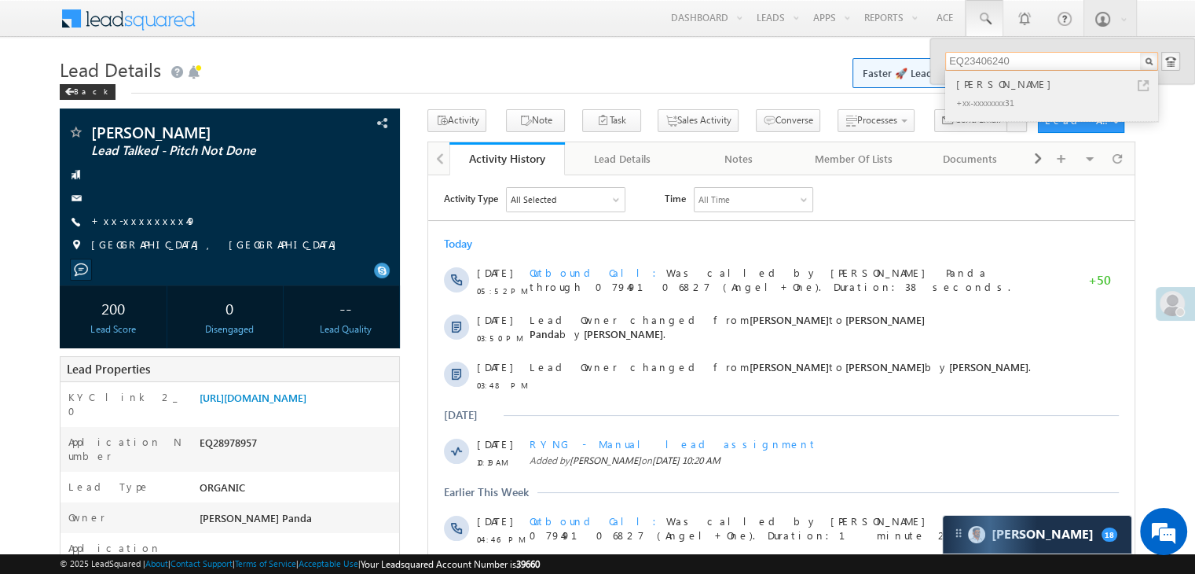
type input "EQ23406240"
click at [971, 83] on div "[PERSON_NAME]" at bounding box center [1058, 83] width 211 height 17
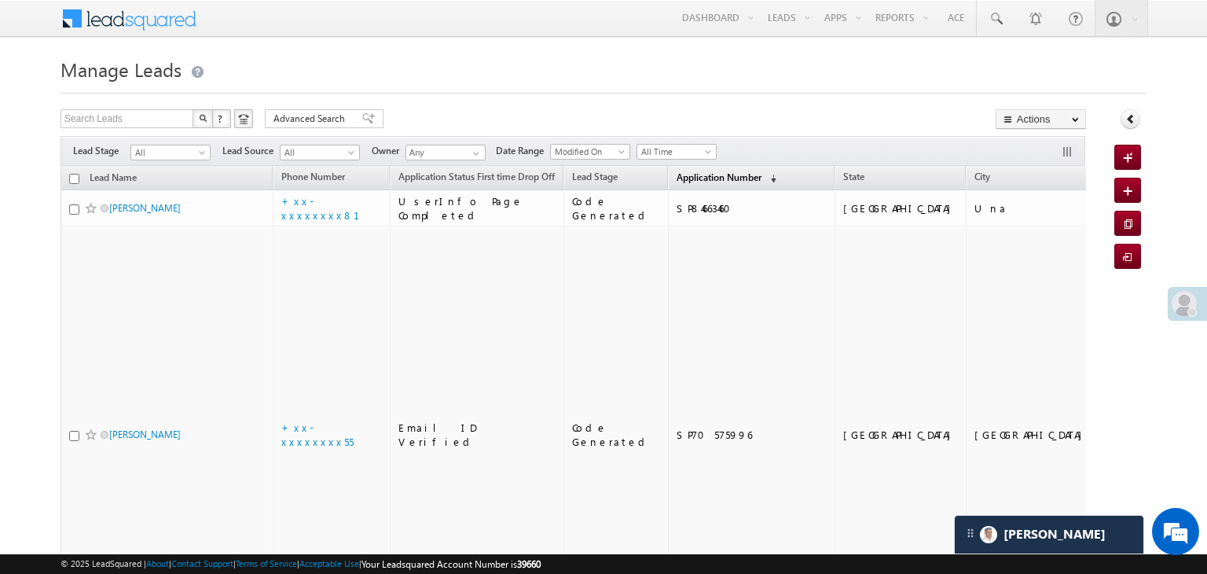
click at [687, 179] on span "Application Number" at bounding box center [719, 177] width 85 height 12
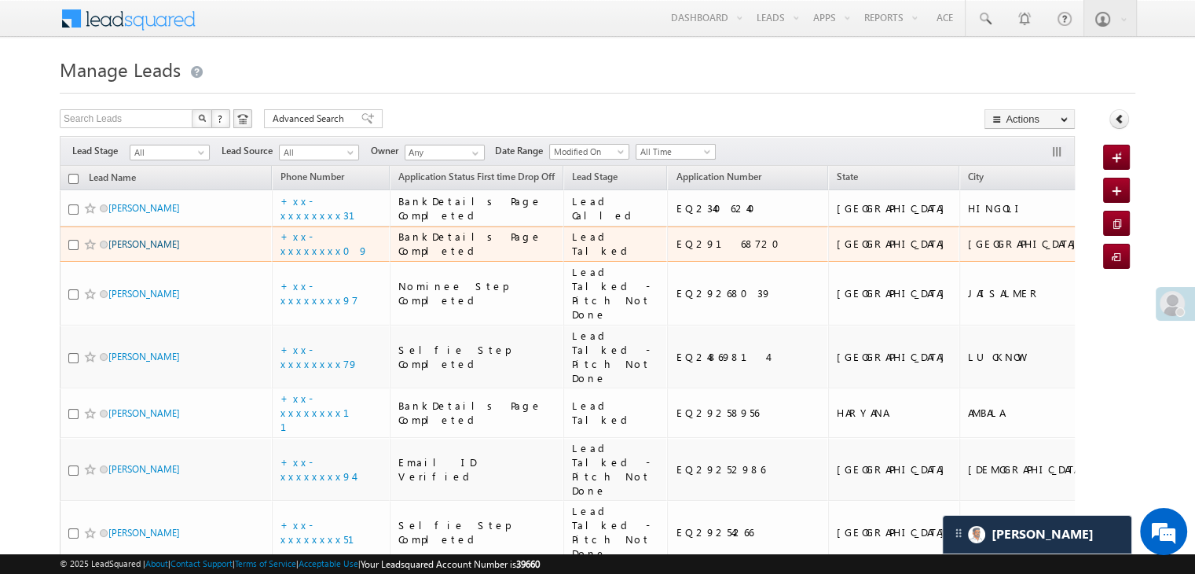
click at [146, 250] on link "Kadir qureshi" at bounding box center [144, 244] width 72 height 12
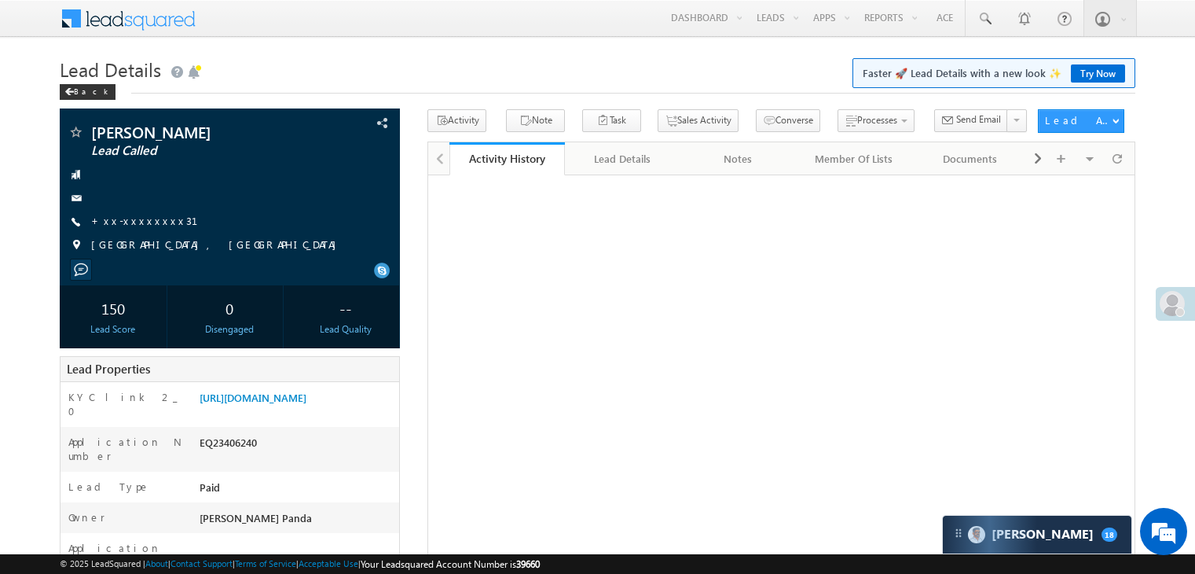
click at [139, 225] on link "+xx-xxxxxxxx31" at bounding box center [154, 220] width 126 height 13
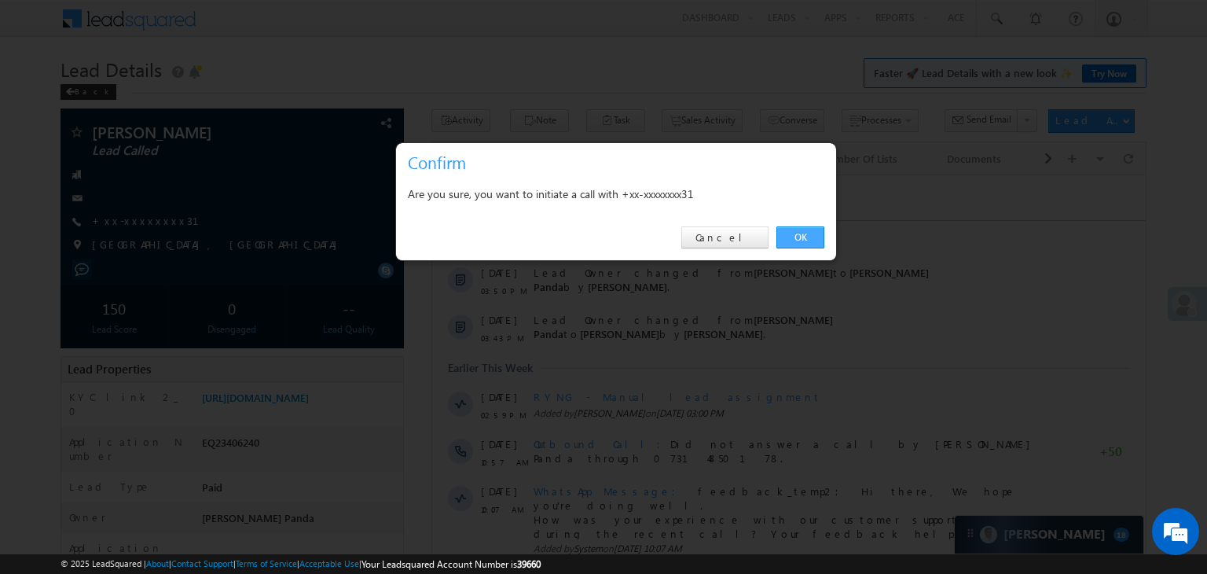
click at [795, 237] on link "OK" at bounding box center [801, 237] width 48 height 22
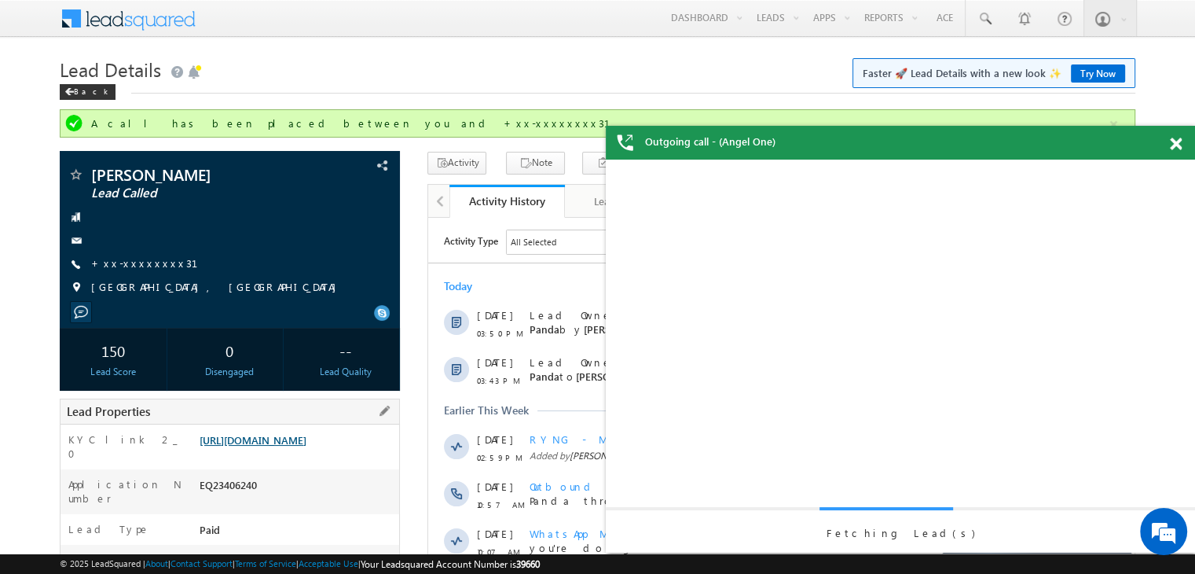
click at [269, 446] on link "[URL][DOMAIN_NAME]" at bounding box center [253, 439] width 107 height 13
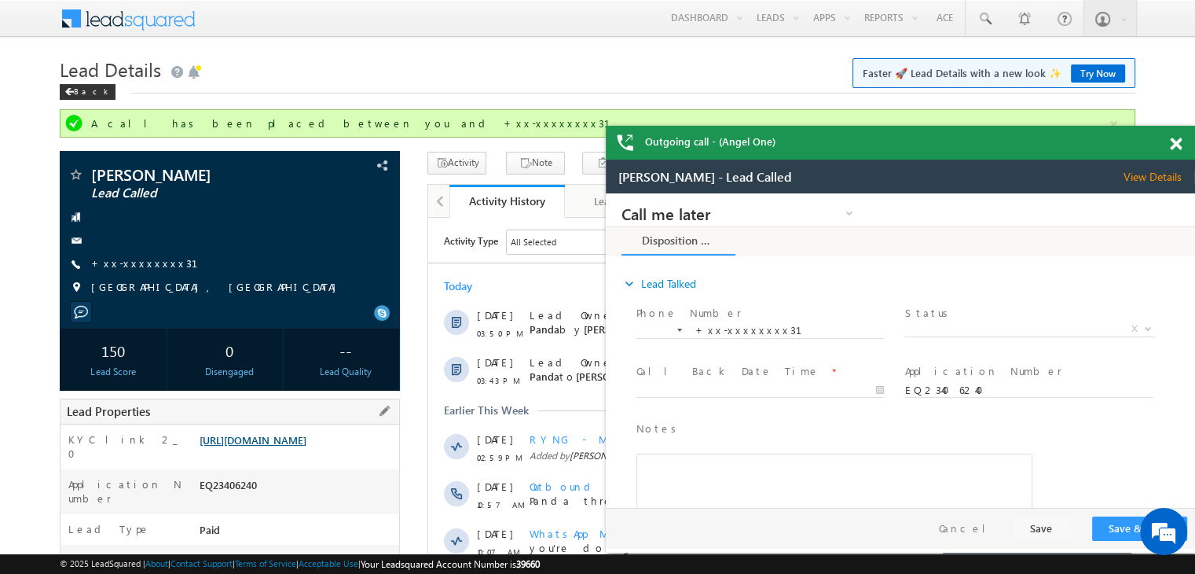
click at [307, 446] on link "[URL][DOMAIN_NAME]" at bounding box center [253, 439] width 107 height 13
click at [982, 15] on span at bounding box center [985, 19] width 16 height 16
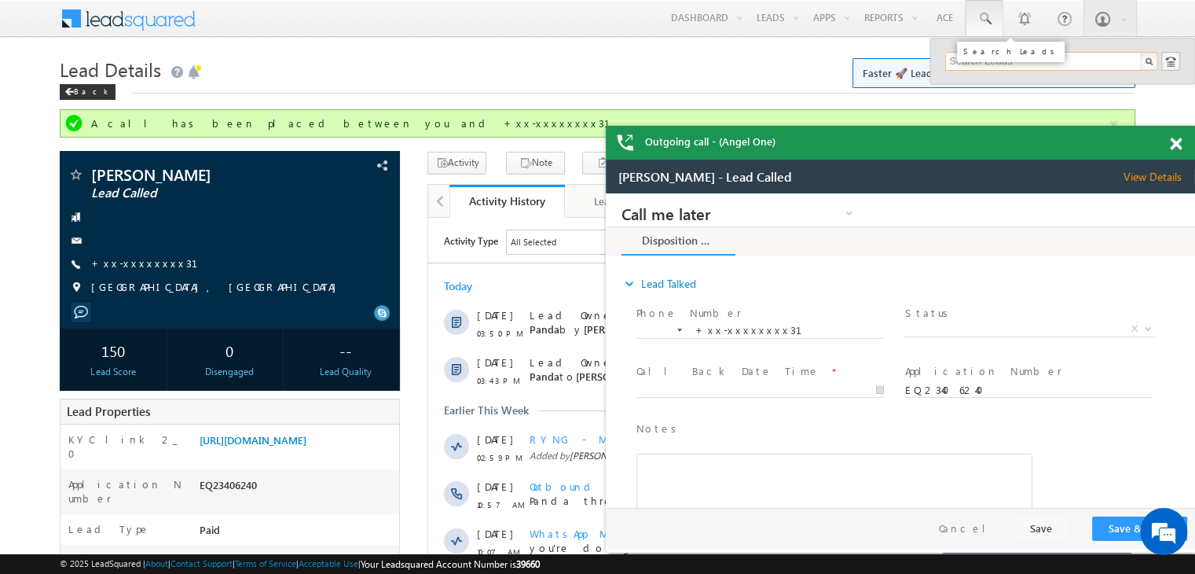
paste input "EQ17318678"
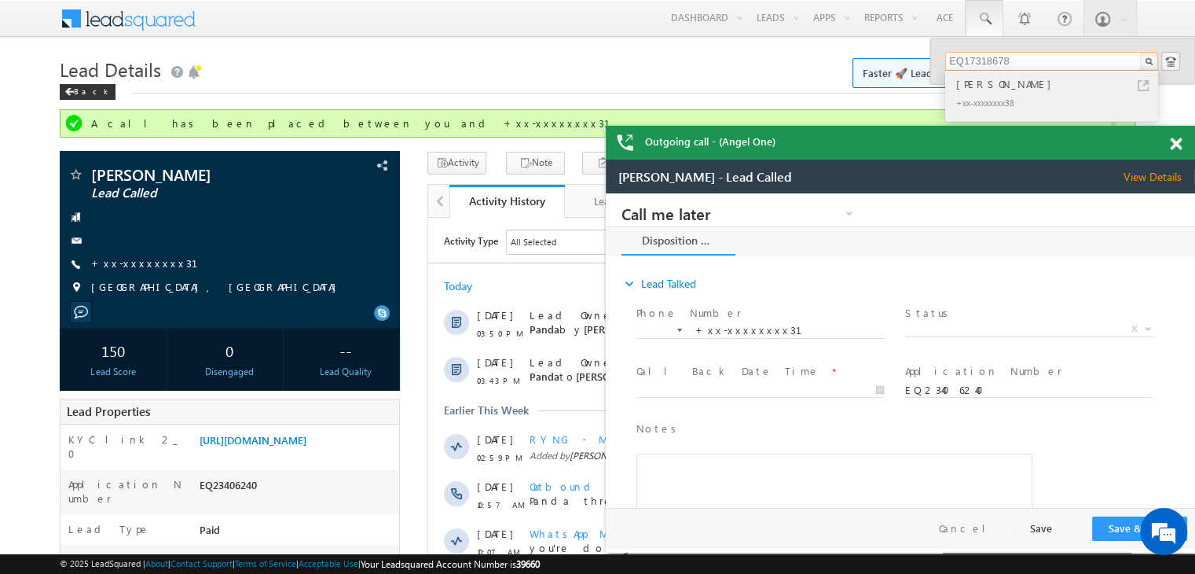
type input "EQ17318678"
click at [989, 89] on div "Alok Samal" at bounding box center [1058, 83] width 211 height 17
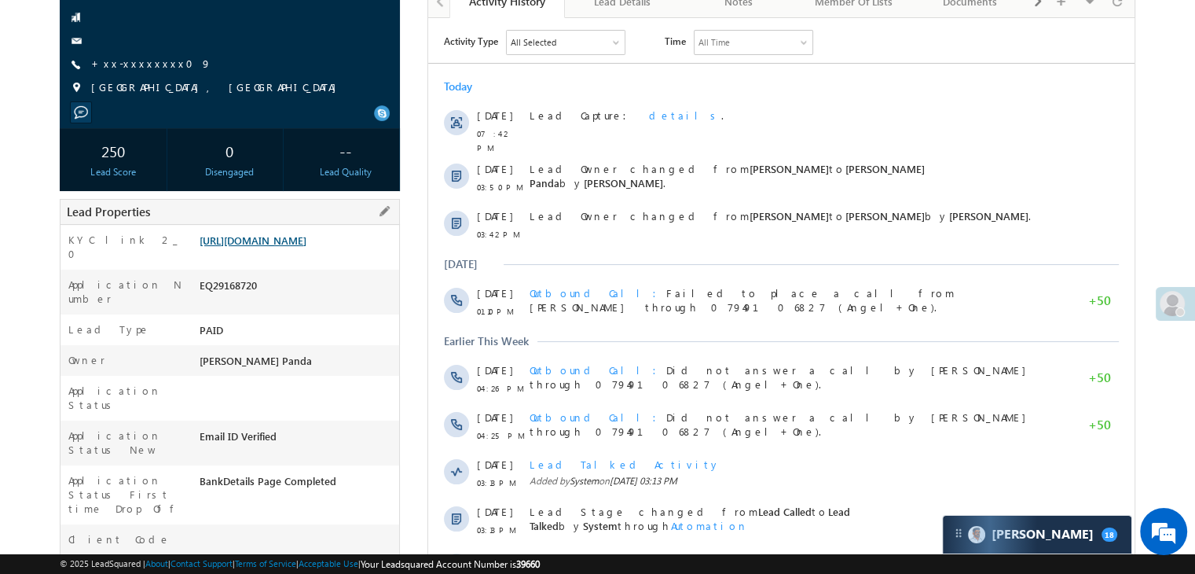
click at [286, 247] on link "https://angelbroking1-pk3em7sa.customui-test.leadsquared.com?leadId=9208c5da-d0…" at bounding box center [253, 239] width 107 height 13
click at [281, 247] on link "[URL][DOMAIN_NAME]" at bounding box center [253, 239] width 107 height 13
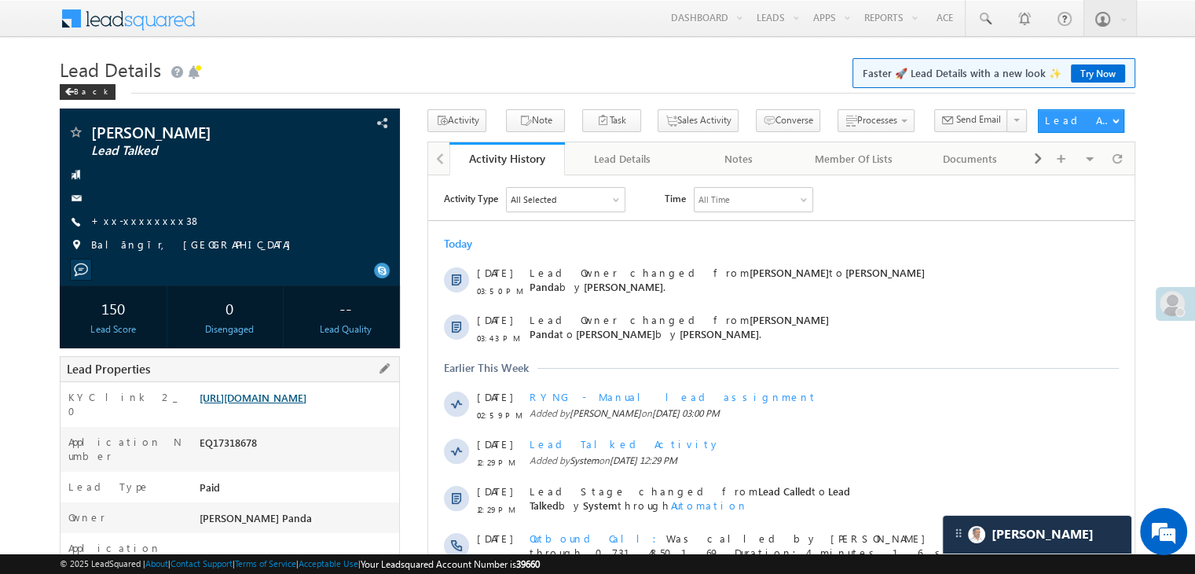
click at [291, 404] on link "[URL][DOMAIN_NAME]" at bounding box center [253, 397] width 107 height 13
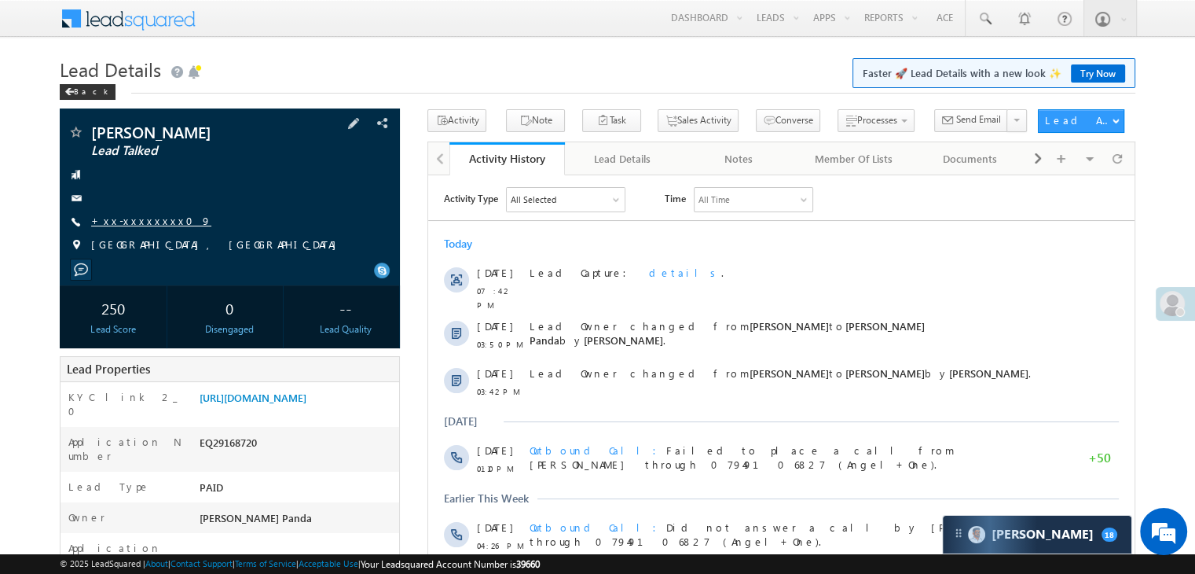
click at [129, 223] on link "+xx-xxxxxxxx09" at bounding box center [151, 220] width 120 height 13
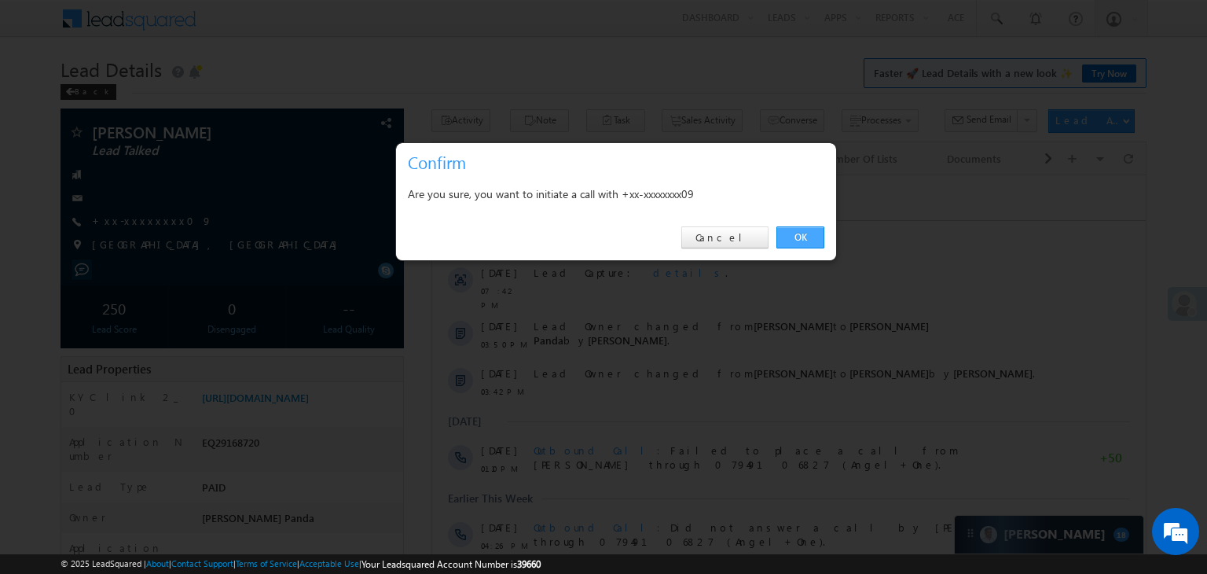
click at [802, 237] on link "OK" at bounding box center [801, 237] width 48 height 22
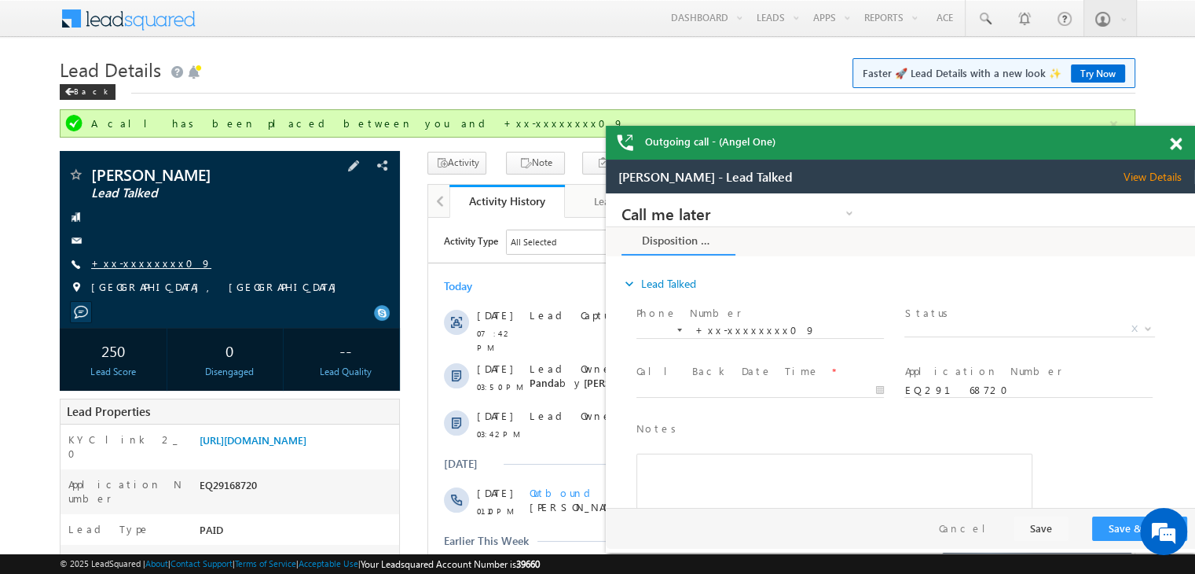
click at [139, 265] on link "+xx-xxxxxxxx09" at bounding box center [151, 262] width 120 height 13
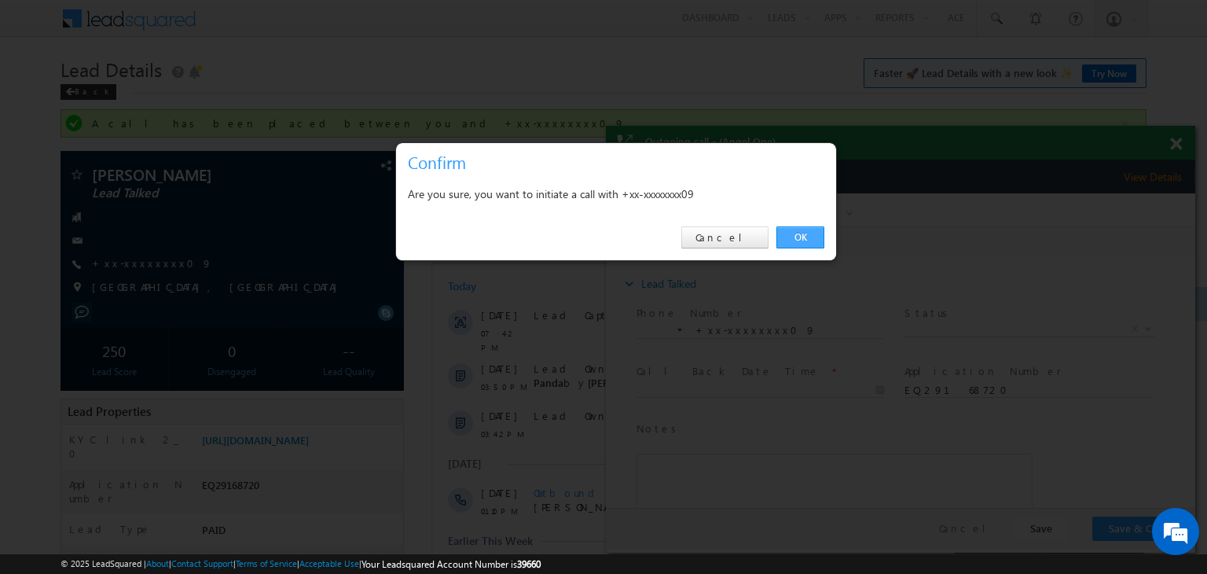
click at [802, 240] on link "OK" at bounding box center [801, 237] width 48 height 22
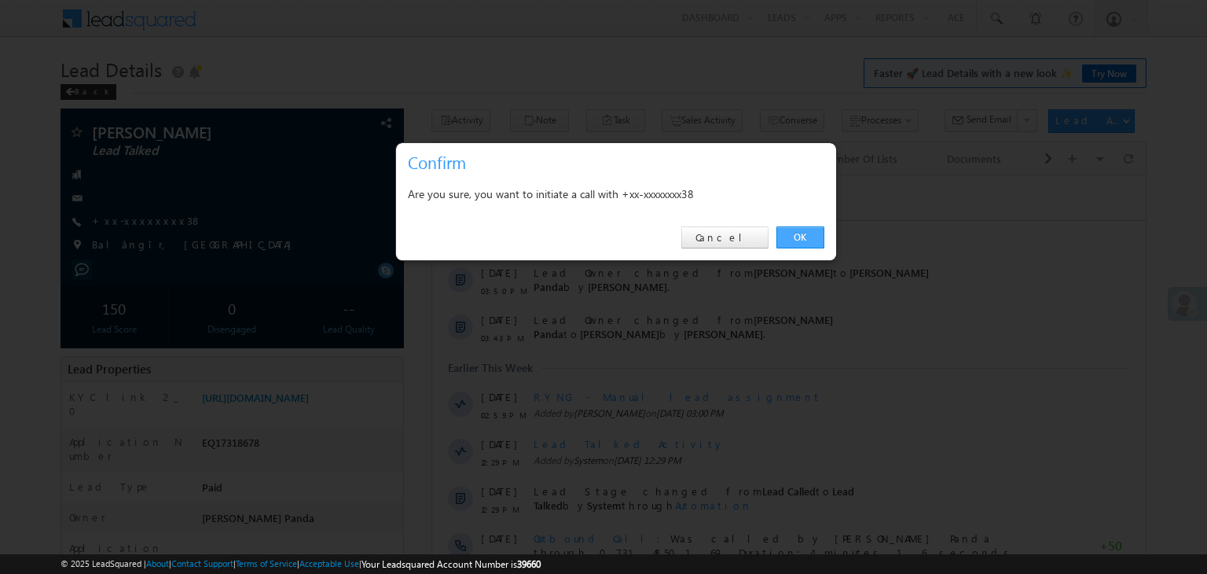
click at [805, 239] on link "OK" at bounding box center [801, 237] width 48 height 22
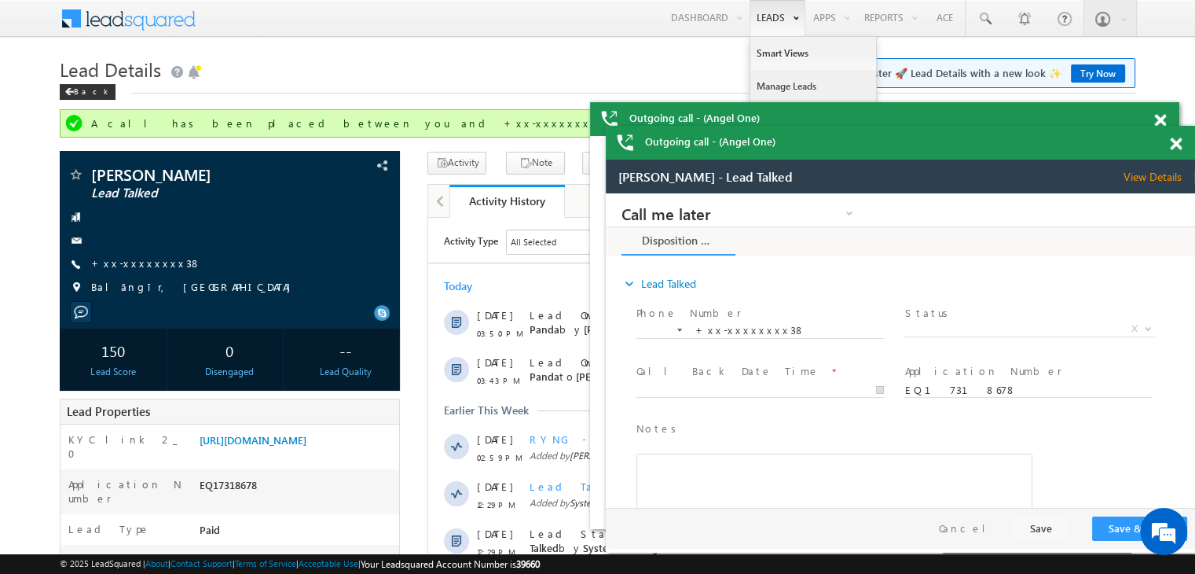
drag, startPoint x: 780, startPoint y: 85, endPoint x: 773, endPoint y: 84, distance: 7.9
click at [780, 85] on link "Manage Leads" at bounding box center [814, 86] width 126 height 33
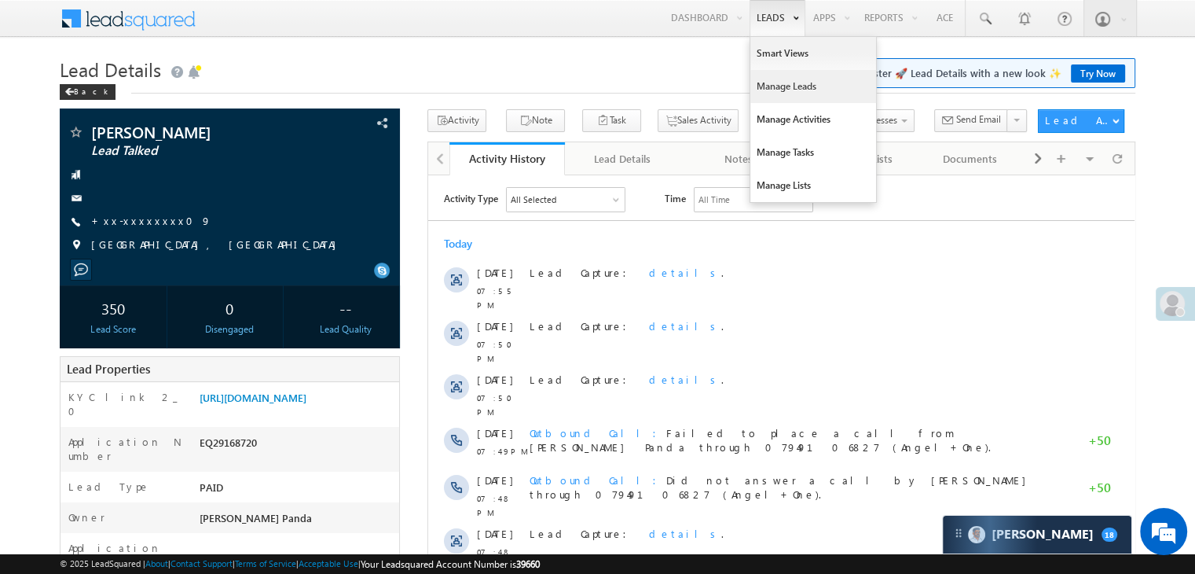
click at [781, 83] on link "Manage Leads" at bounding box center [814, 86] width 126 height 33
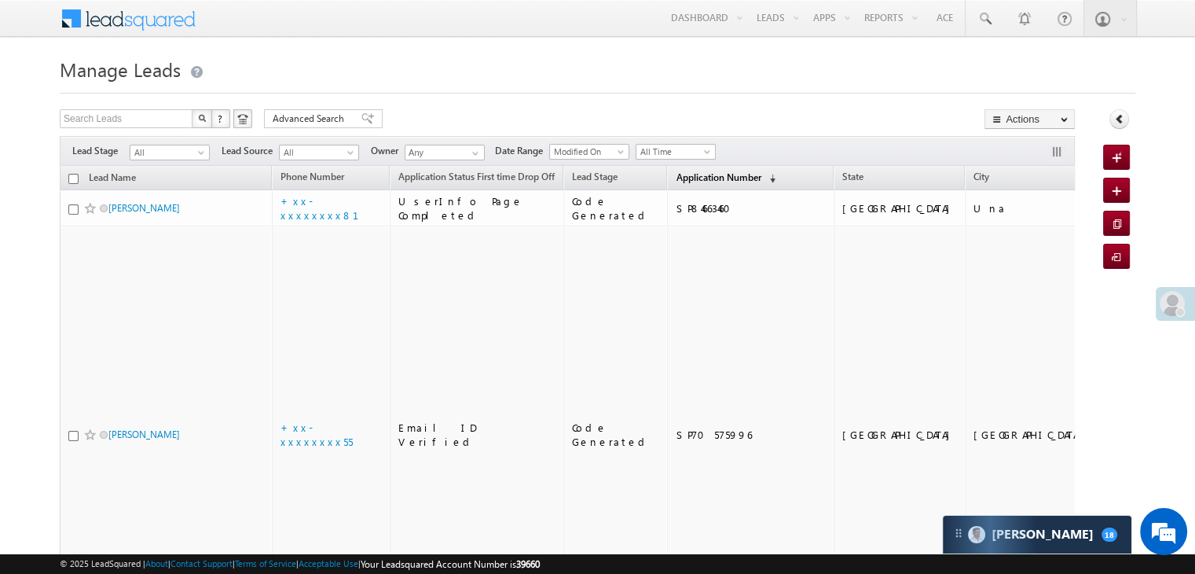
click at [691, 178] on span "Application Number" at bounding box center [718, 177] width 85 height 12
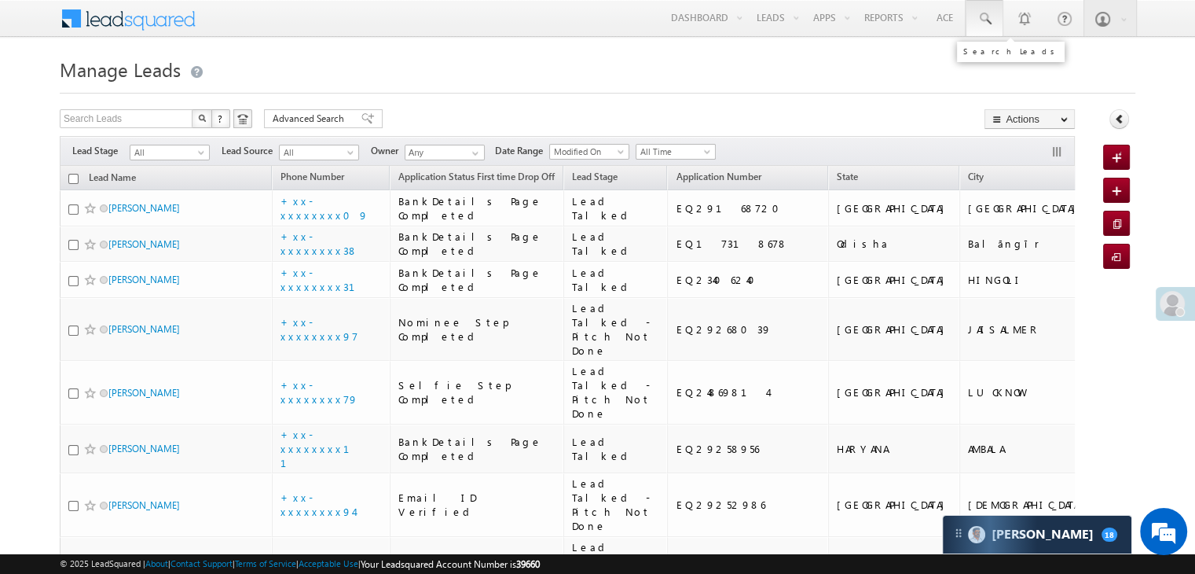
click at [986, 15] on span at bounding box center [985, 19] width 16 height 16
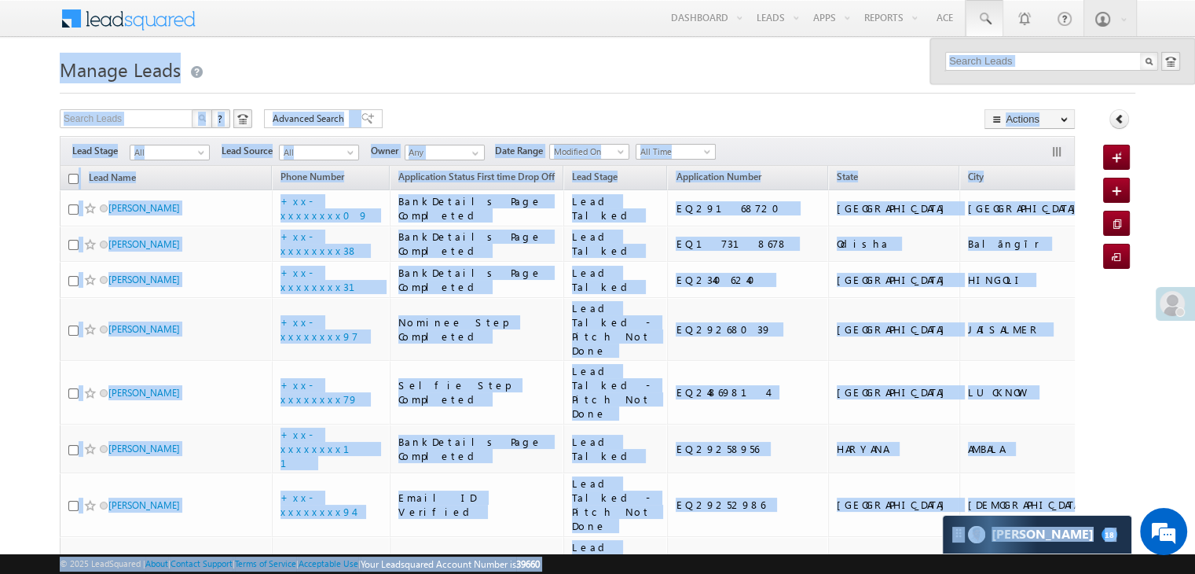
click at [830, 72] on h1 "Manage Leads" at bounding box center [598, 68] width 1076 height 31
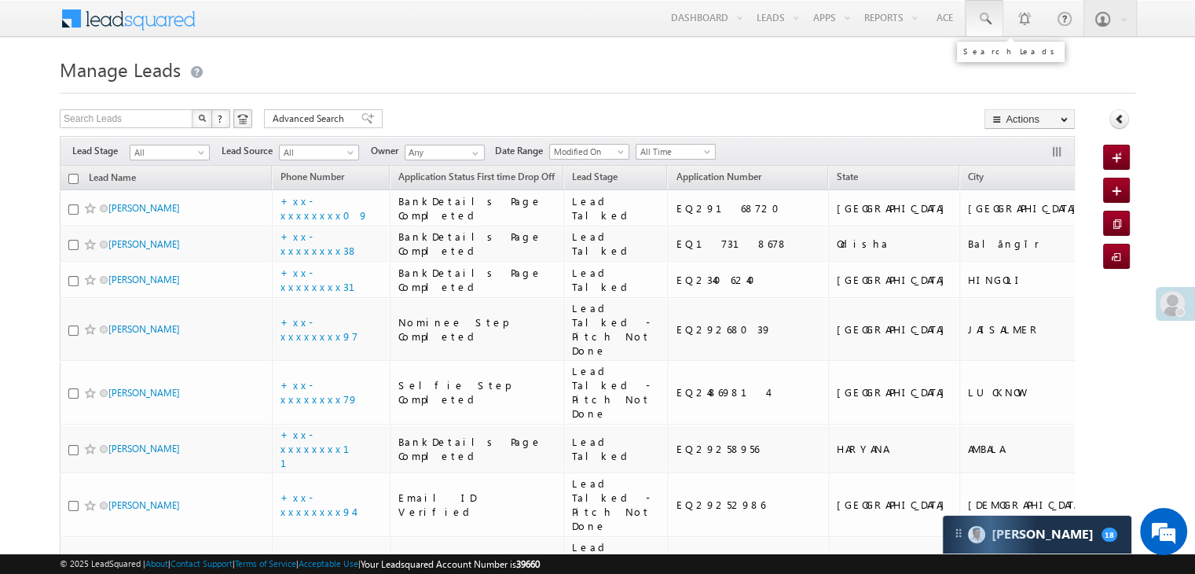
click at [979, 18] on span at bounding box center [985, 19] width 16 height 16
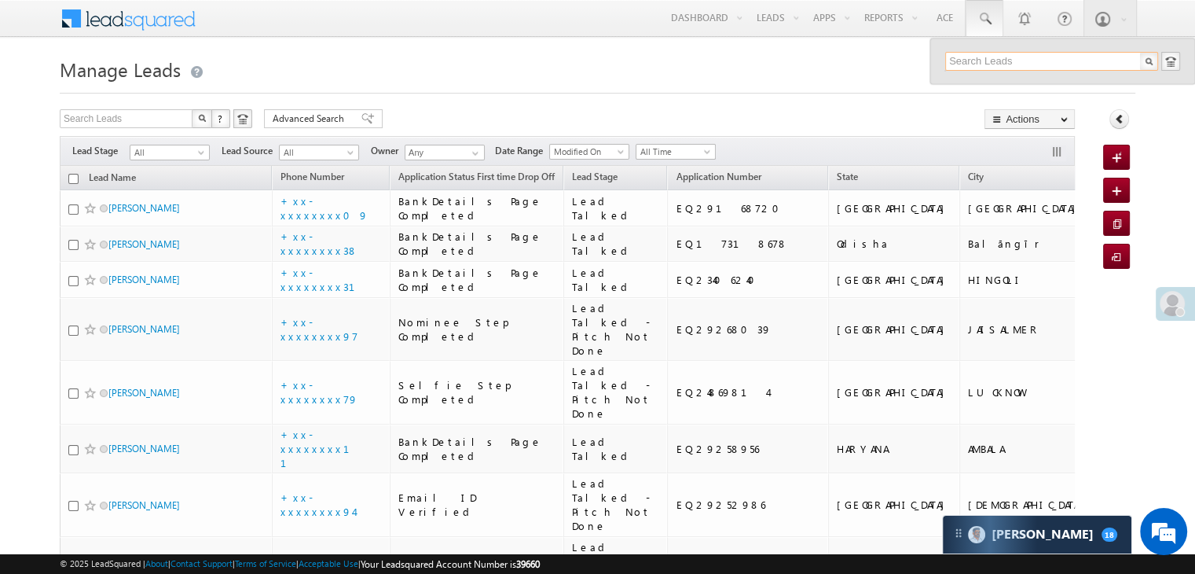
paste input "EQ29110889"
type input "EQ29110889"
click at [990, 88] on div "Vinod Ahirwar" at bounding box center [1058, 83] width 211 height 17
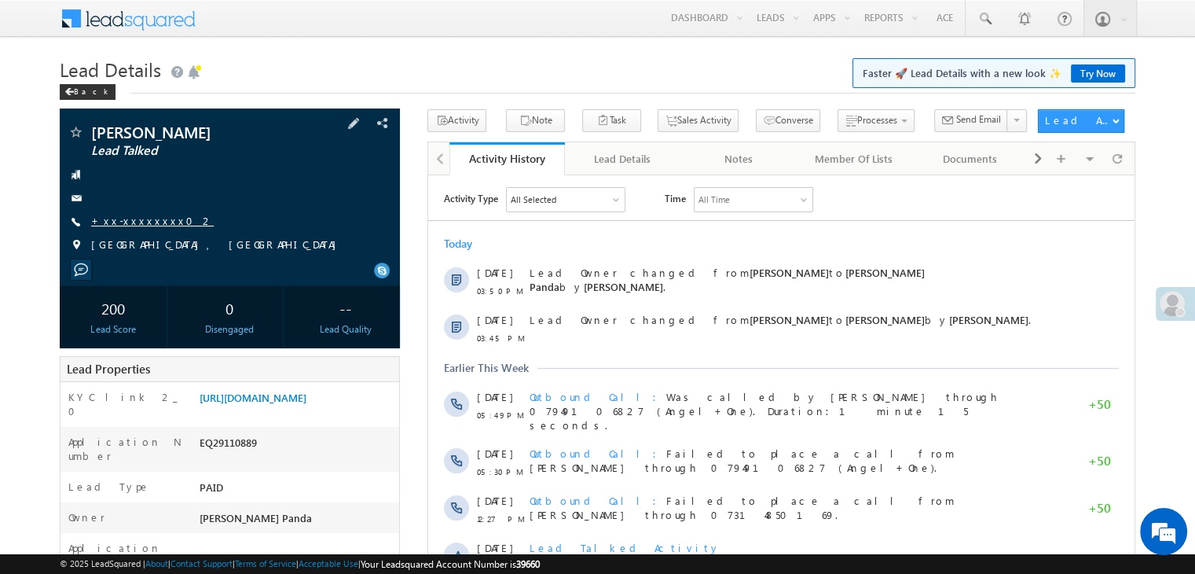
drag, startPoint x: 0, startPoint y: 0, endPoint x: 141, endPoint y: 225, distance: 265.6
click at [141, 225] on link "+xx-xxxxxxxx02" at bounding box center [152, 220] width 123 height 13
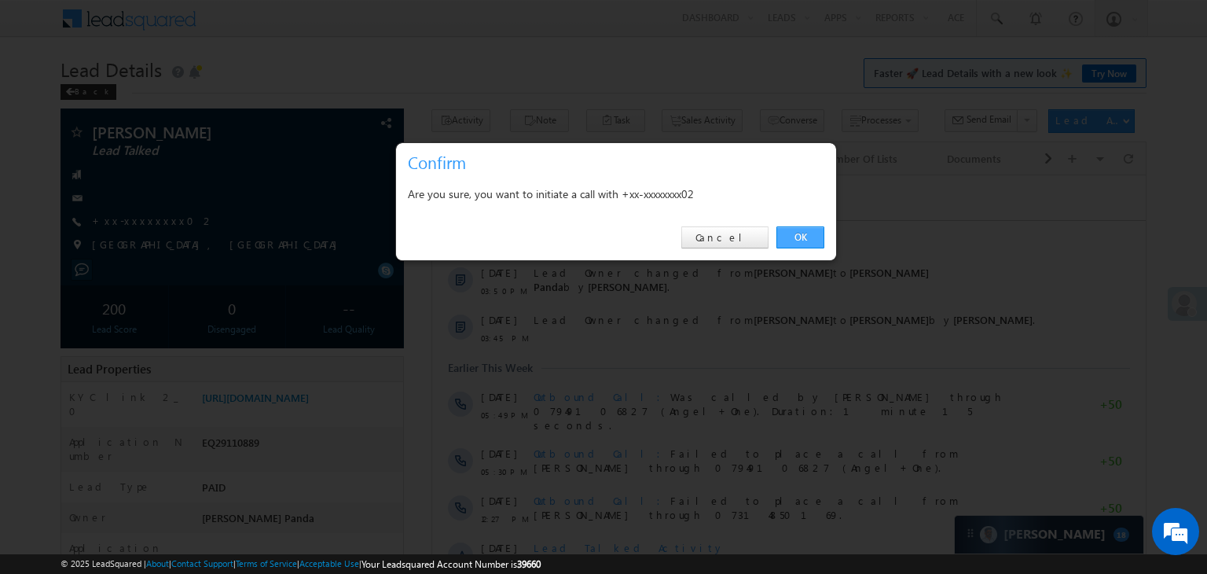
click at [799, 237] on link "OK" at bounding box center [801, 237] width 48 height 22
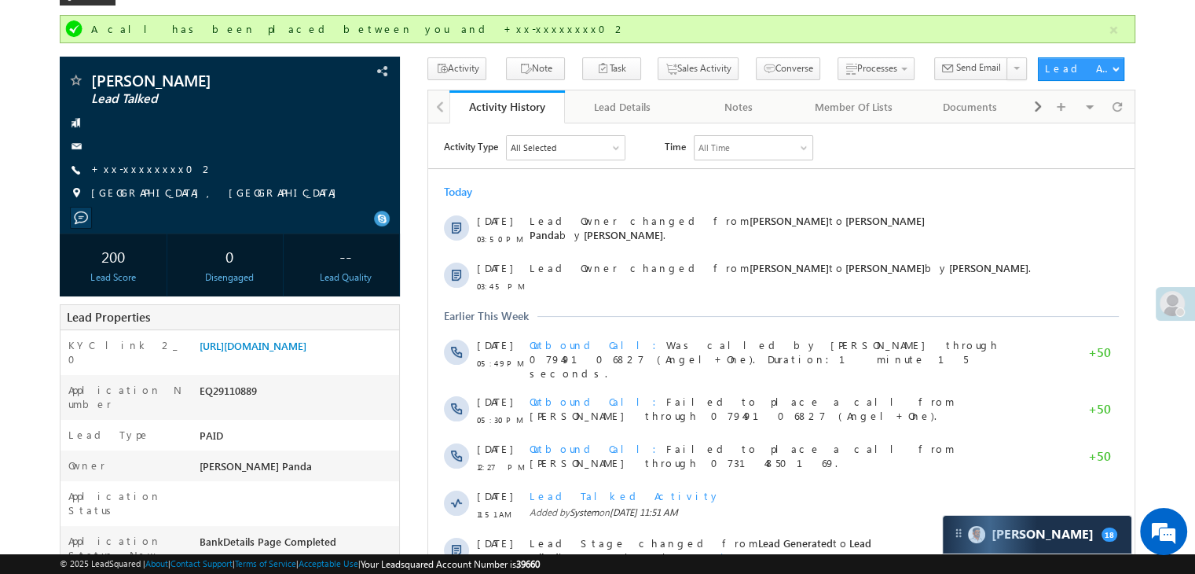
scroll to position [157, 0]
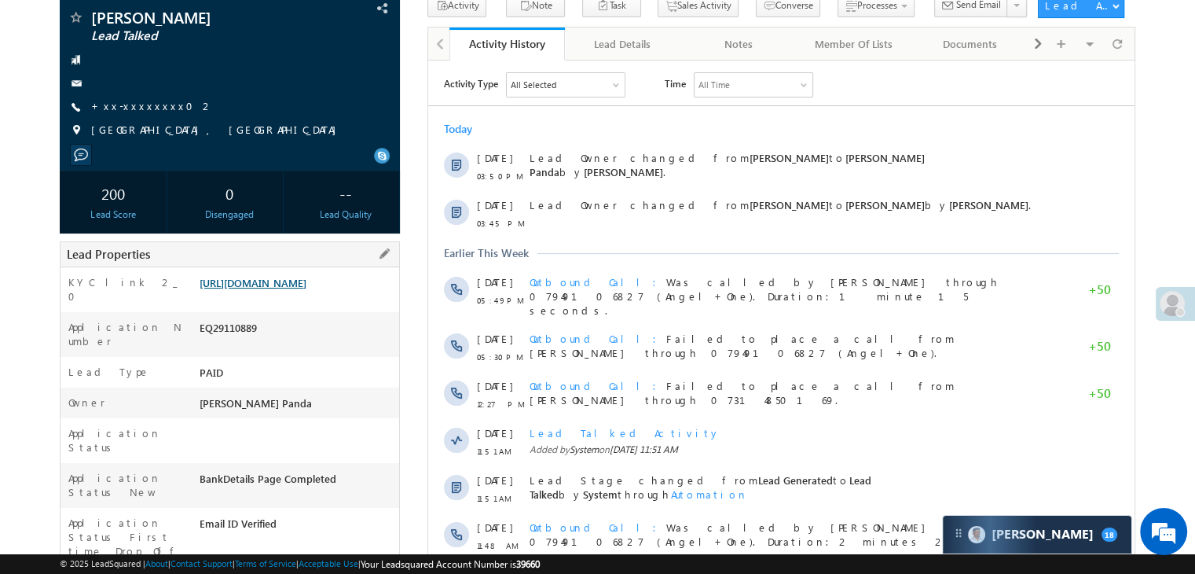
click at [279, 289] on link "[URL][DOMAIN_NAME]" at bounding box center [253, 282] width 107 height 13
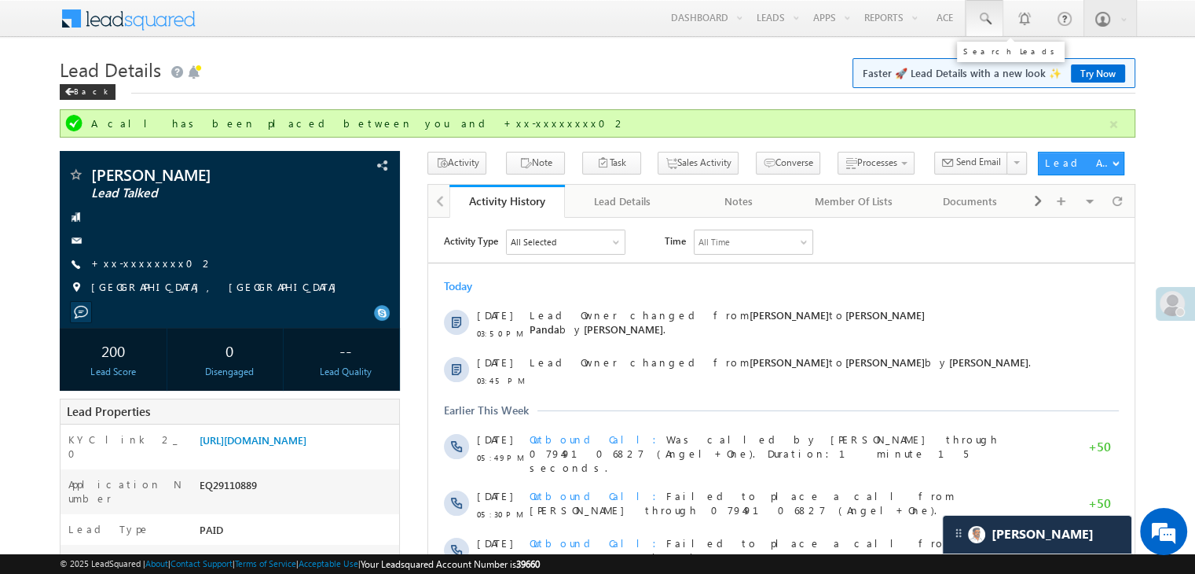
click at [988, 18] on span at bounding box center [985, 19] width 16 height 16
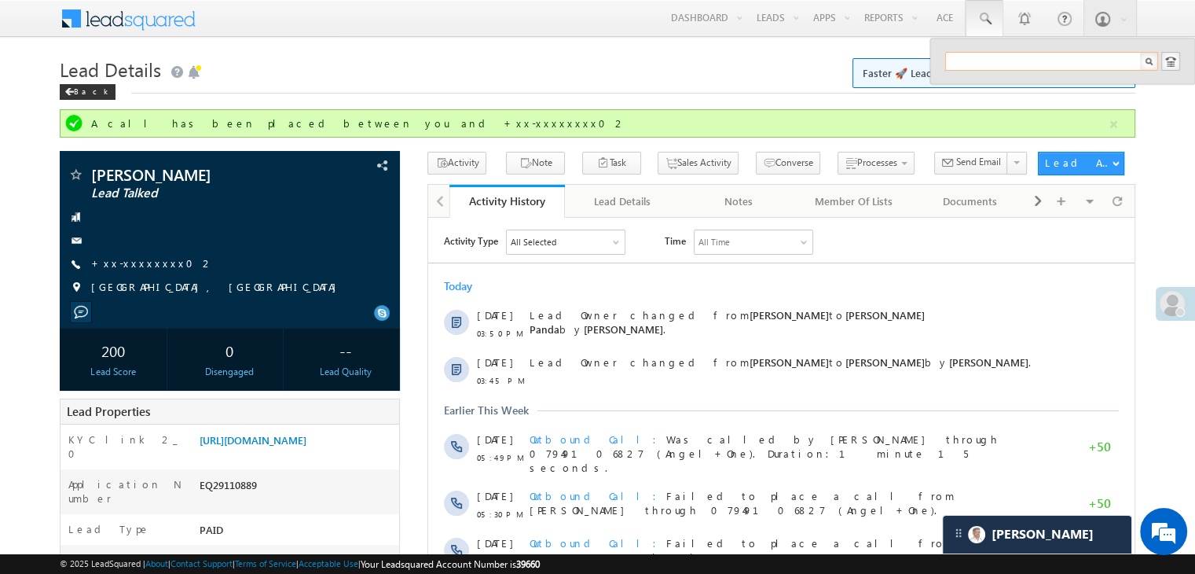
click at [975, 64] on input "text" at bounding box center [1052, 61] width 213 height 19
paste input "EQ29007074"
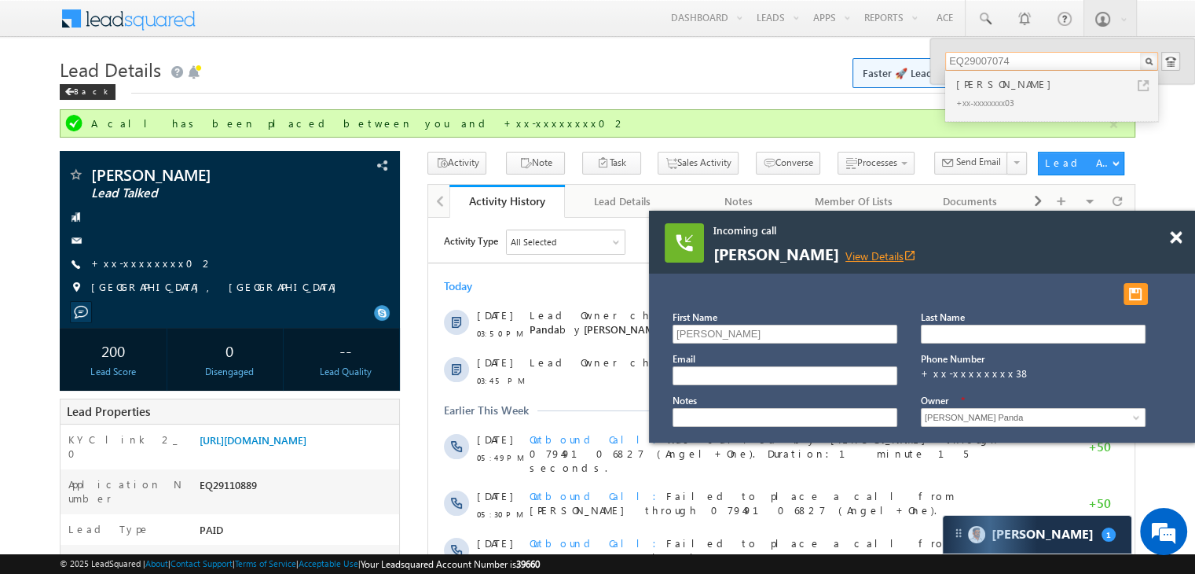
click at [846, 259] on link "View Details open_in_new" at bounding box center [881, 255] width 71 height 15
type input "EQ29007074"
click at [996, 86] on div "[PERSON_NAME]" at bounding box center [1058, 83] width 211 height 17
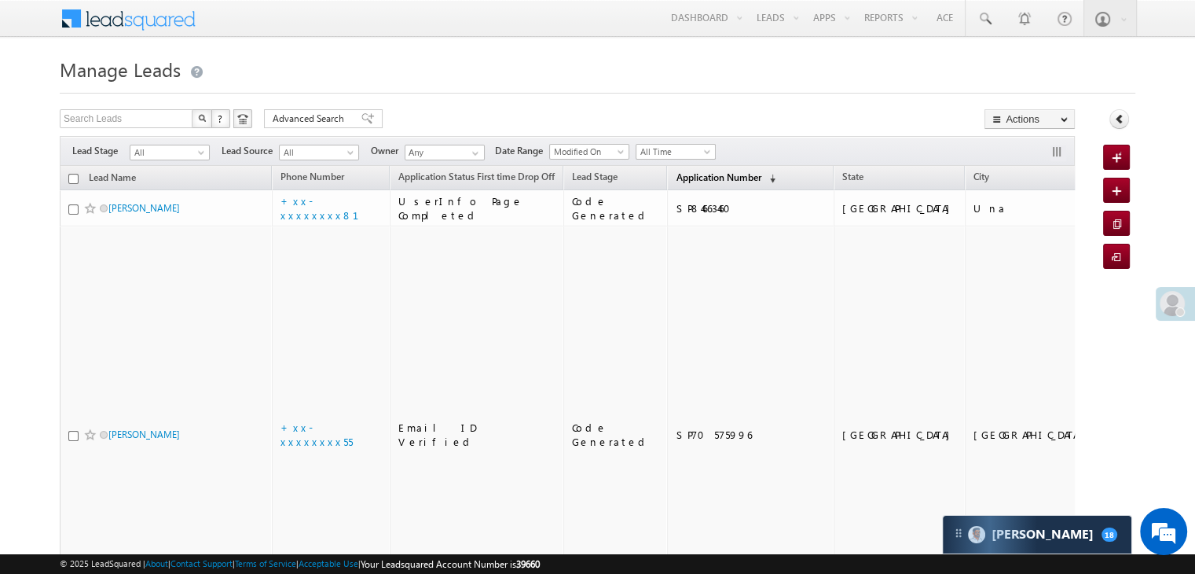
click at [679, 177] on span "Application Number" at bounding box center [718, 177] width 85 height 12
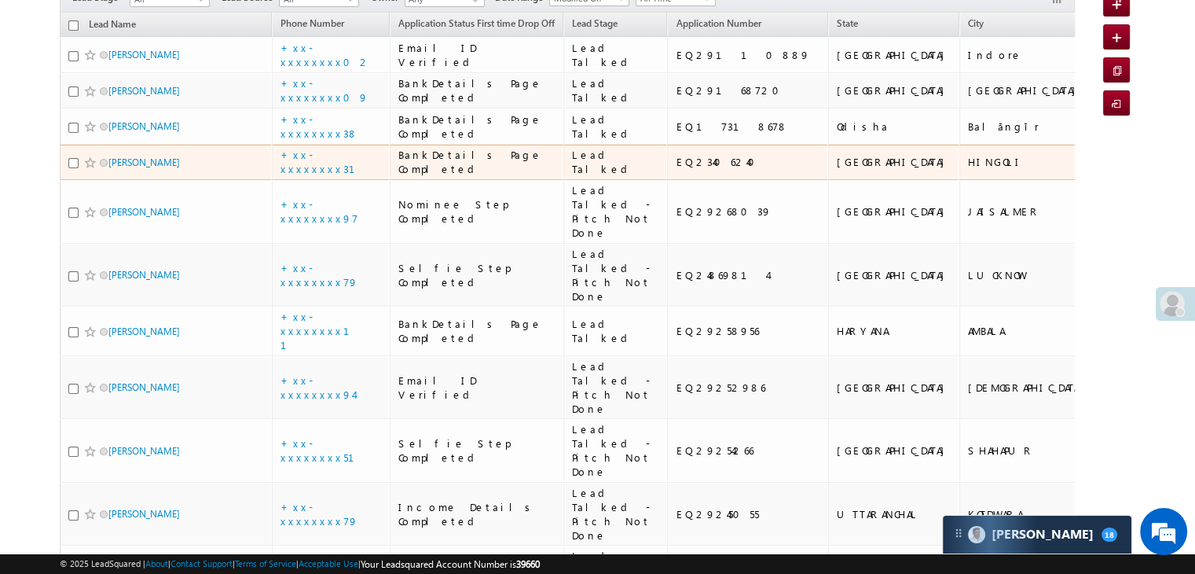
scroll to position [157, 0]
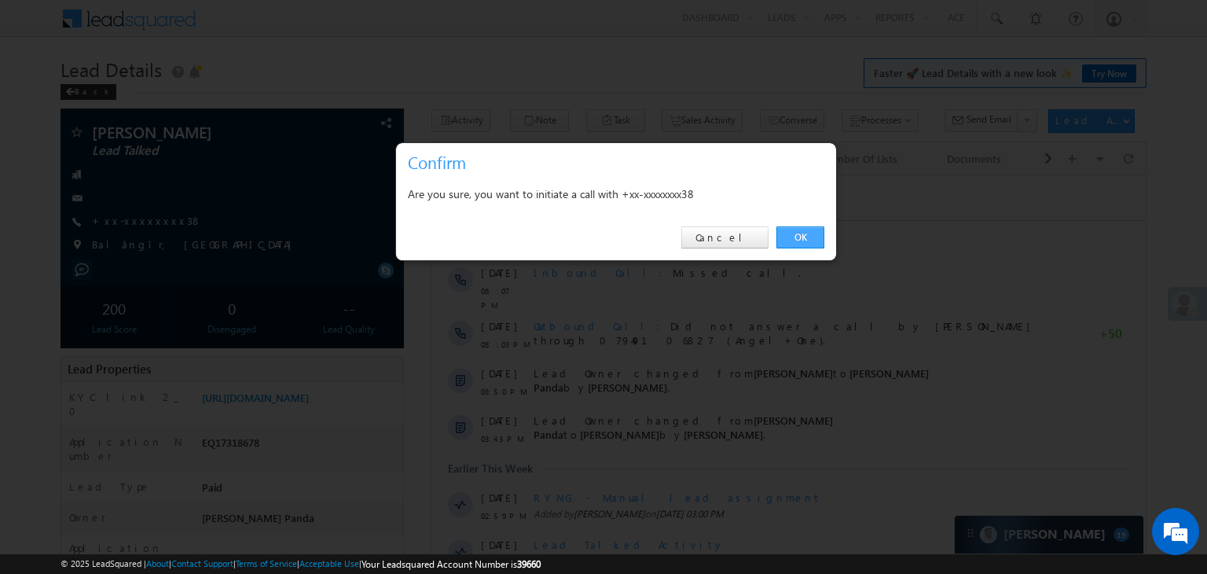
click at [799, 239] on link "OK" at bounding box center [801, 237] width 48 height 22
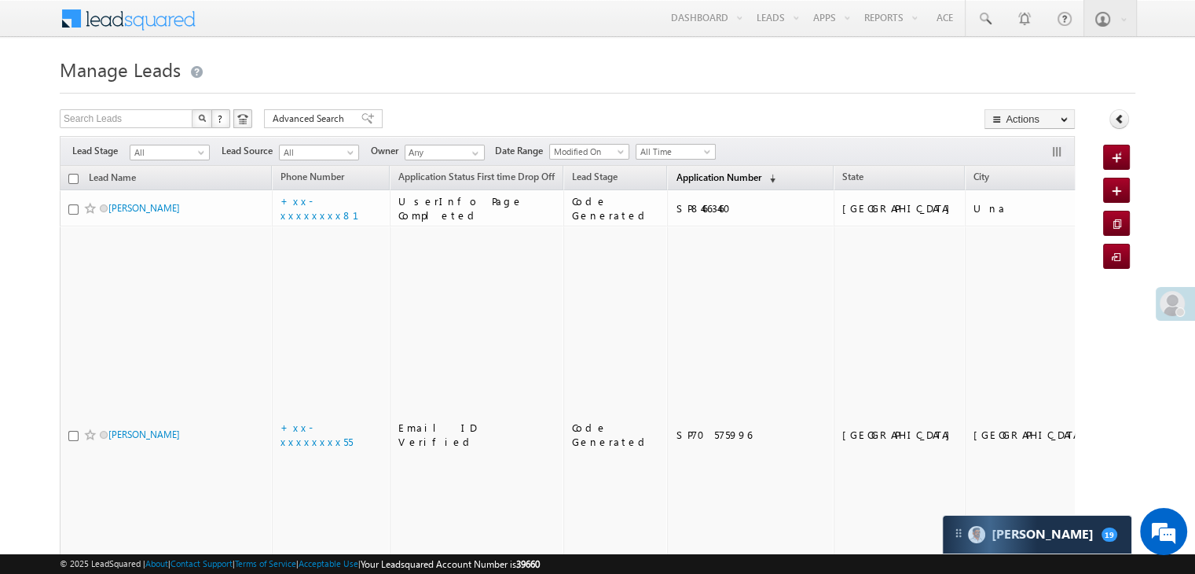
click at [707, 176] on span "Application Number" at bounding box center [718, 177] width 85 height 12
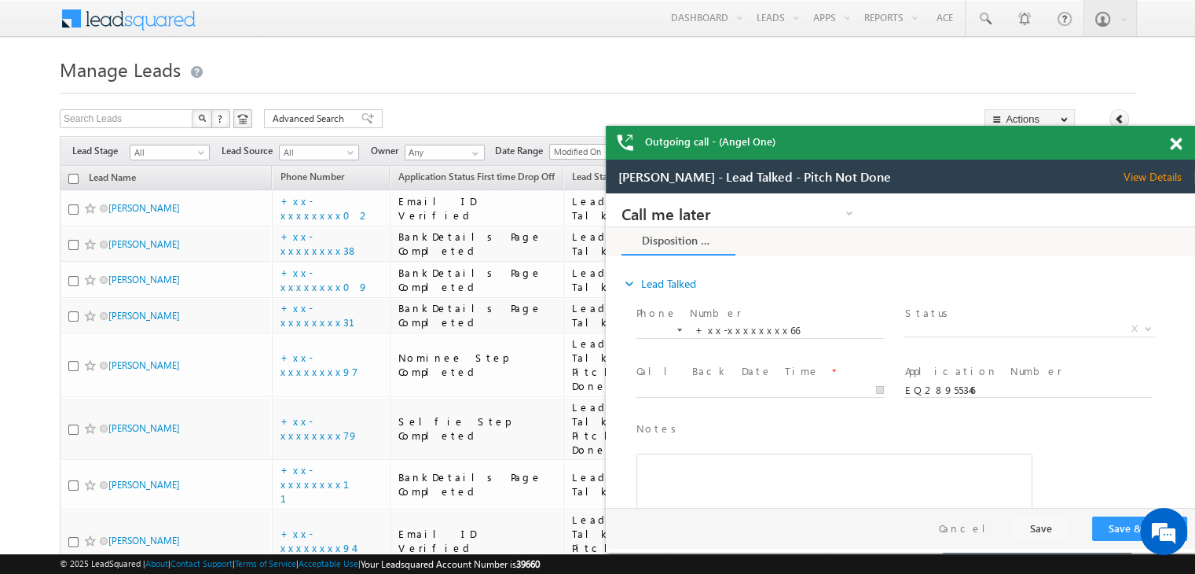
click at [1178, 140] on span at bounding box center [1176, 144] width 12 height 13
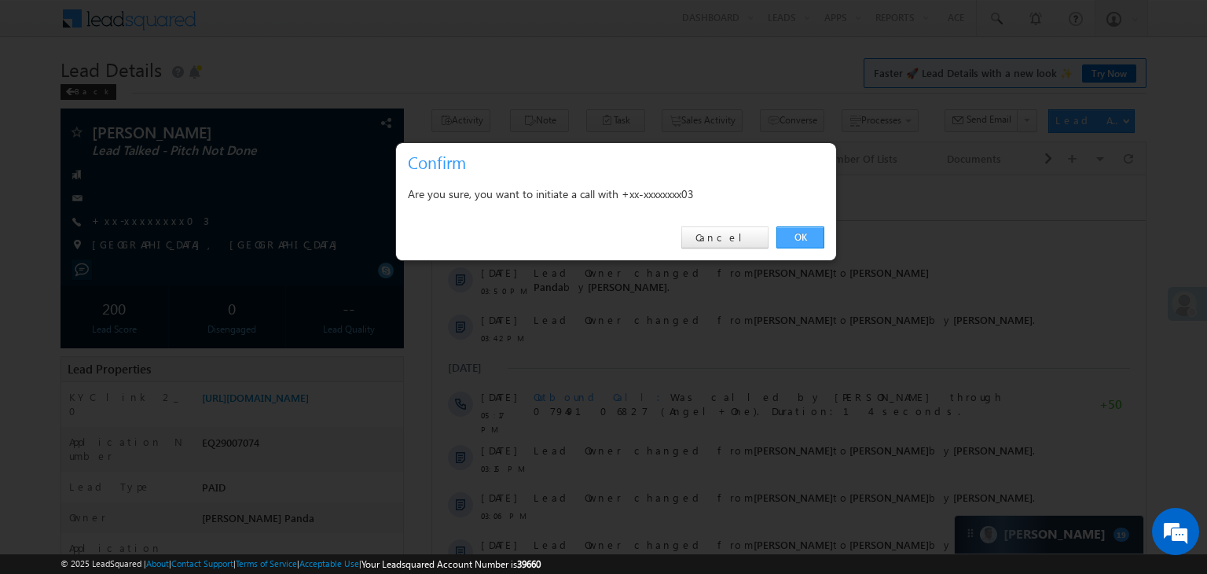
click at [800, 235] on link "OK" at bounding box center [801, 237] width 48 height 22
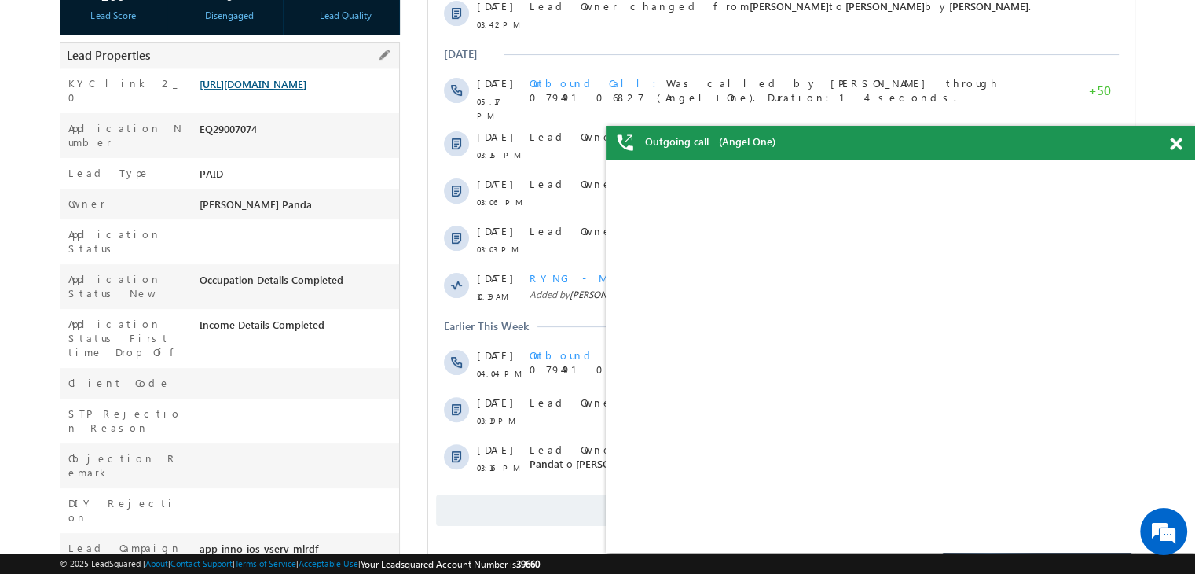
click at [292, 90] on link "[URL][DOMAIN_NAME]" at bounding box center [253, 83] width 107 height 13
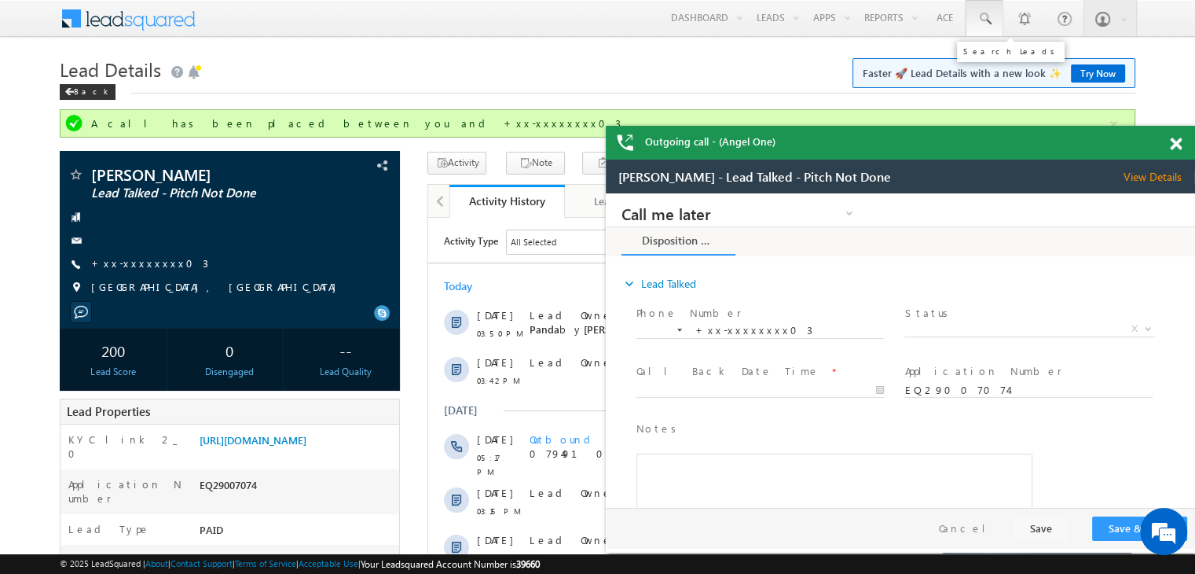
click at [990, 19] on span at bounding box center [985, 19] width 16 height 16
paste input "EQ24568678"
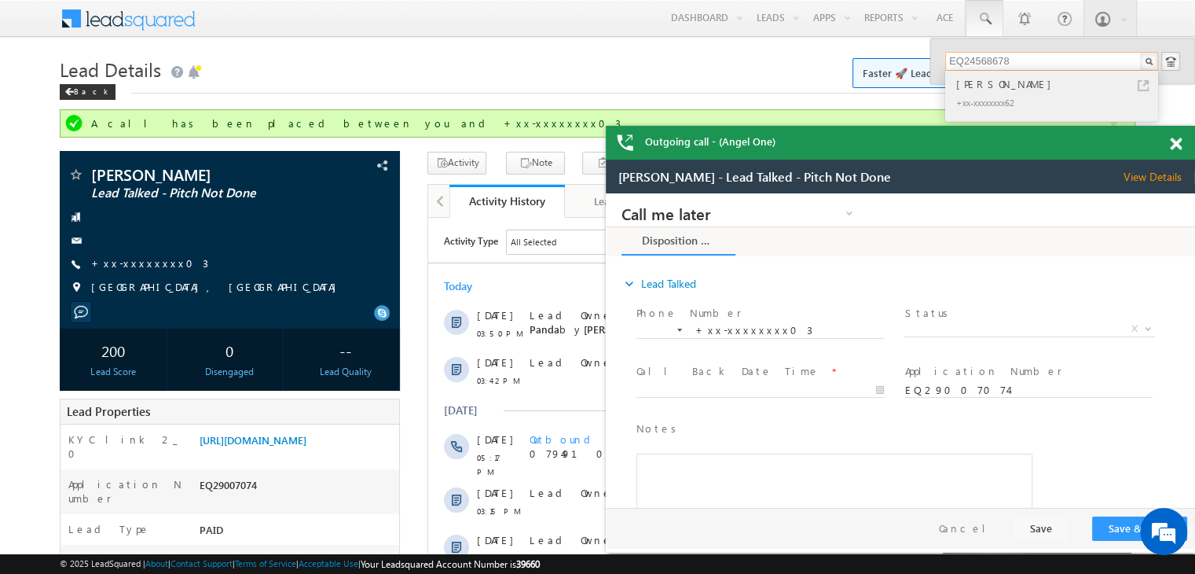
type input "EQ24568678"
click at [986, 88] on div "[PERSON_NAME]" at bounding box center [1058, 83] width 211 height 17
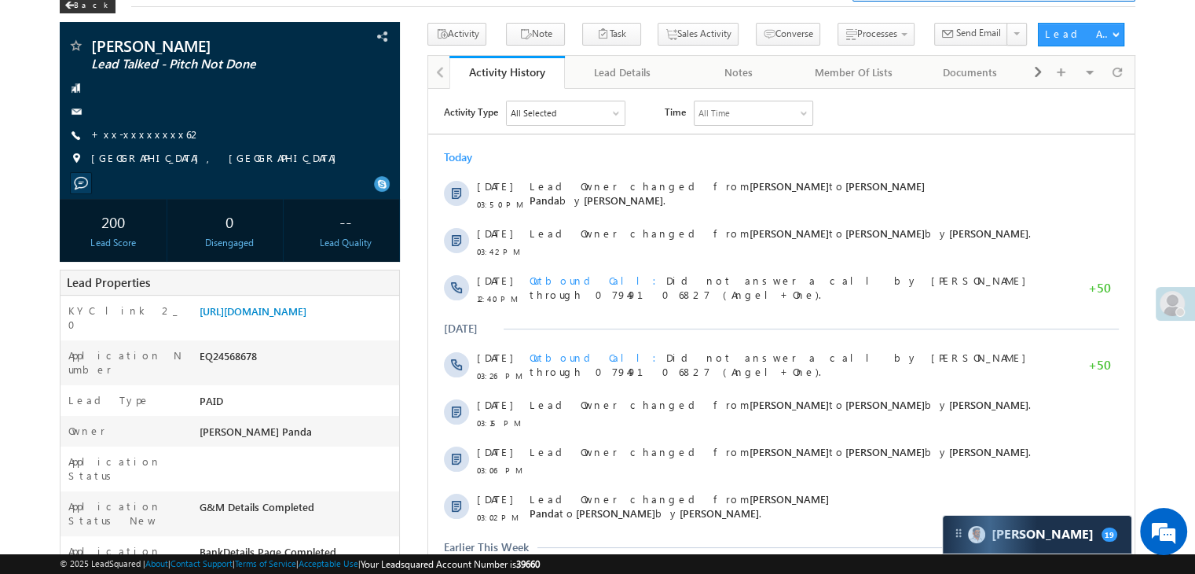
scroll to position [157, 0]
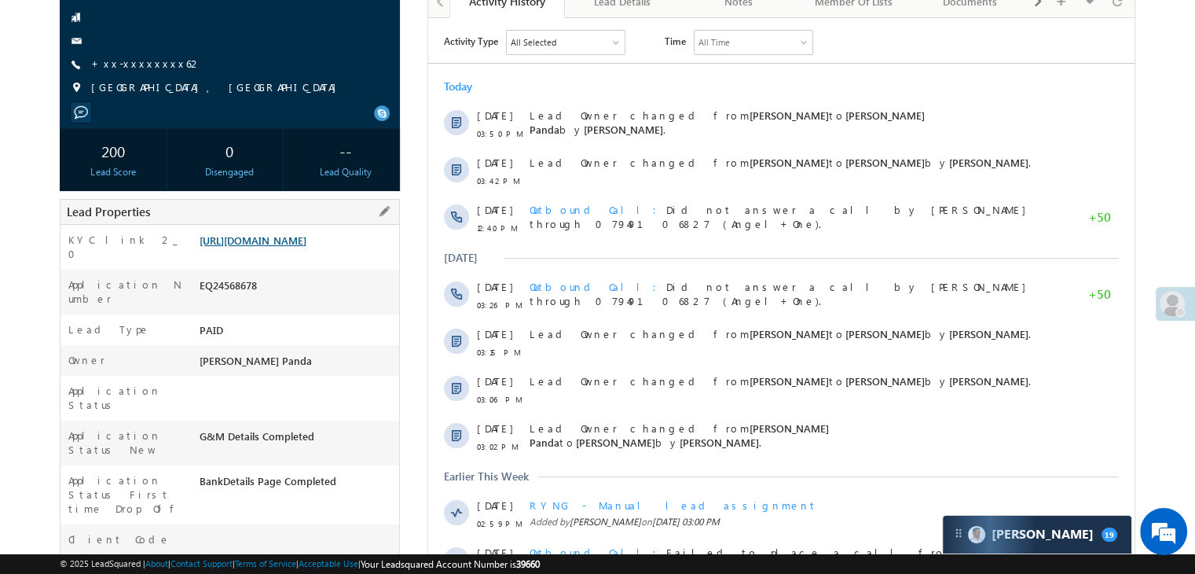
click at [302, 247] on link "[URL][DOMAIN_NAME]" at bounding box center [253, 239] width 107 height 13
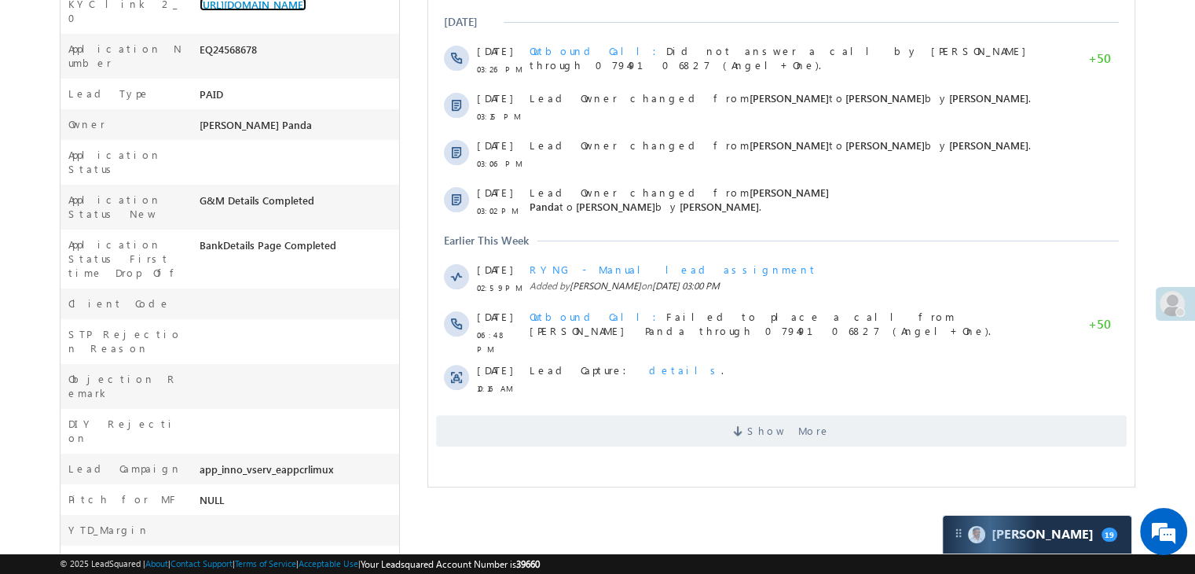
scroll to position [0, 0]
click at [785, 428] on span "Show More" at bounding box center [788, 430] width 83 height 31
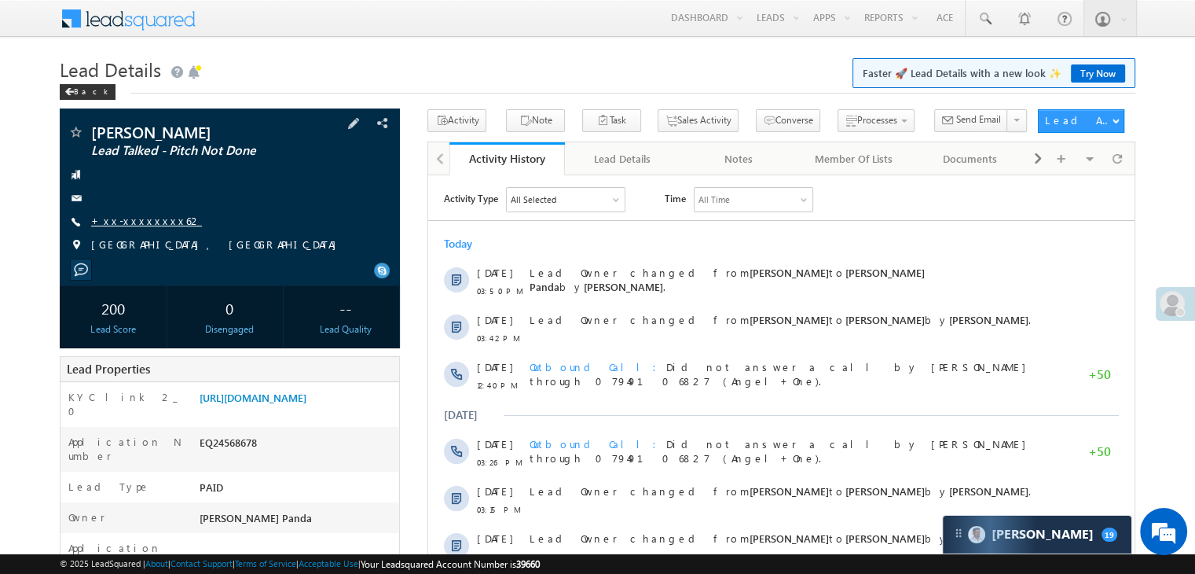
click at [132, 214] on link "+xx-xxxxxxxx62" at bounding box center [146, 220] width 111 height 13
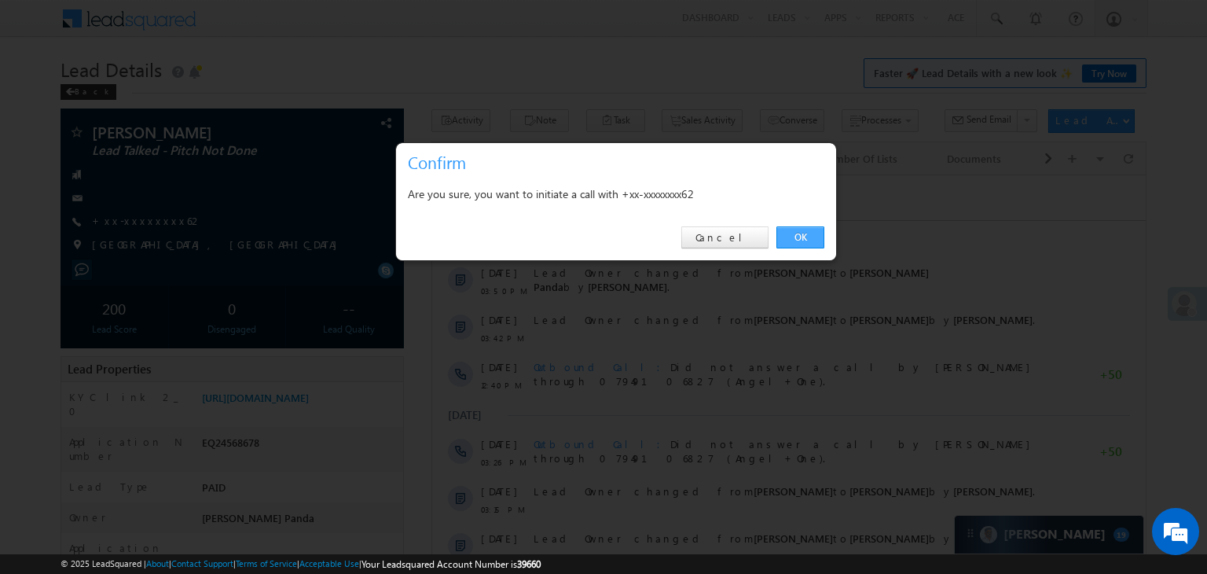
click at [807, 240] on link "OK" at bounding box center [801, 237] width 48 height 22
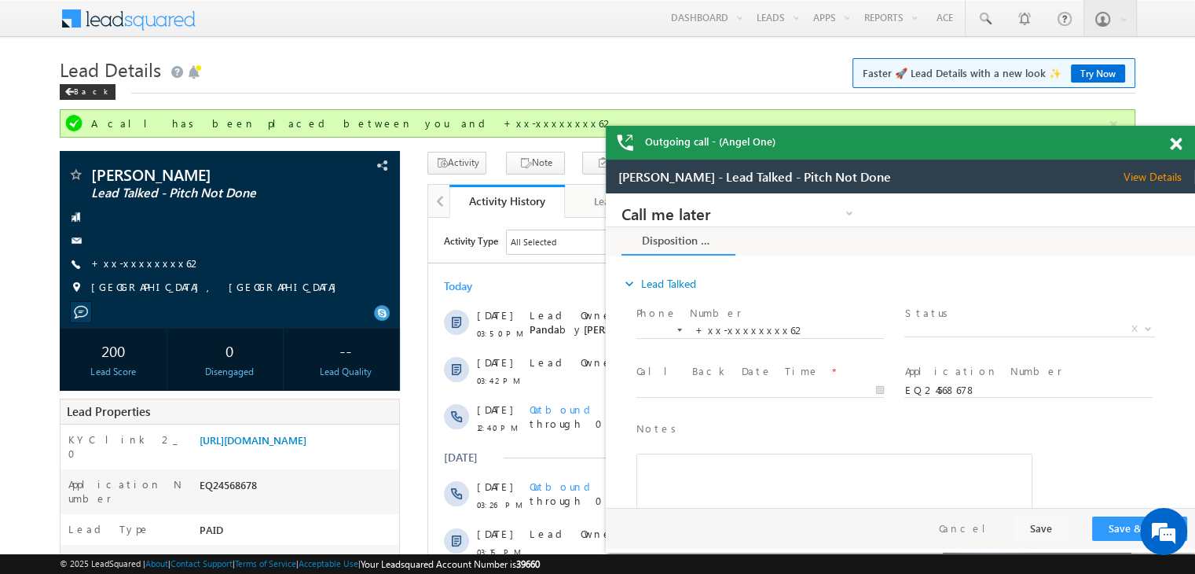
click at [1170, 143] on span at bounding box center [1176, 144] width 12 height 13
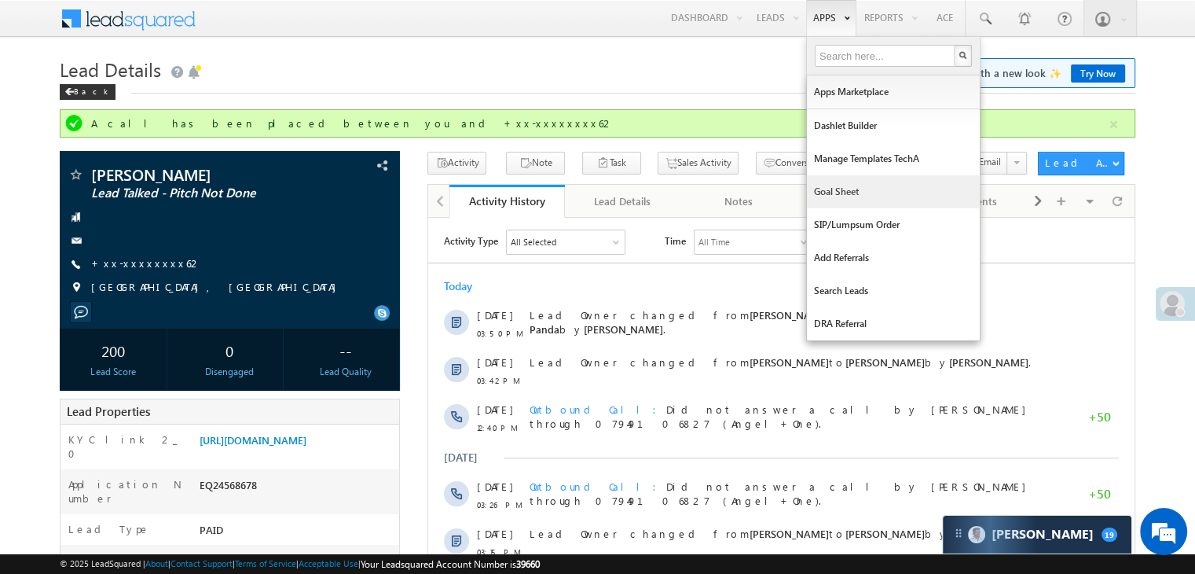
click at [824, 196] on link "Goal Sheet" at bounding box center [893, 191] width 173 height 33
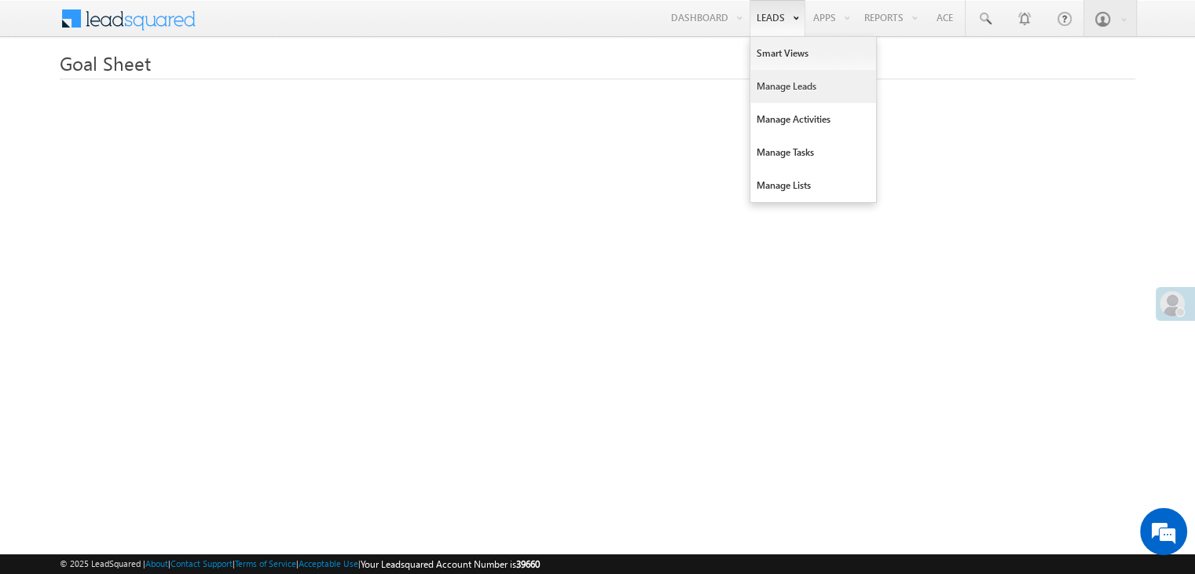
click at [769, 94] on link "Manage Leads" at bounding box center [814, 86] width 126 height 33
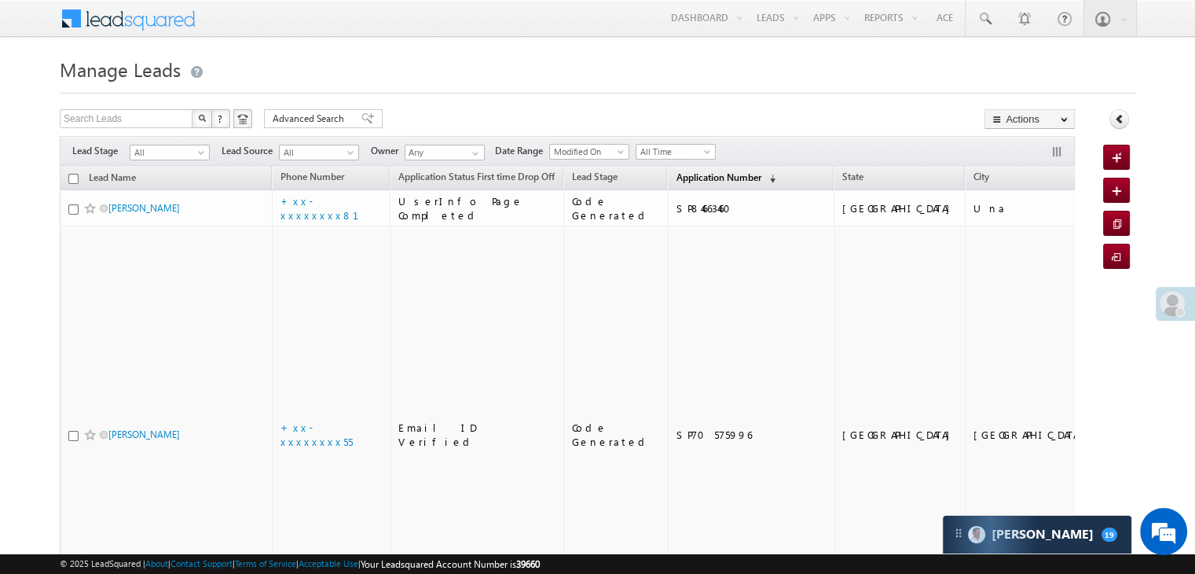
click at [676, 178] on span "Application Number" at bounding box center [718, 177] width 85 height 12
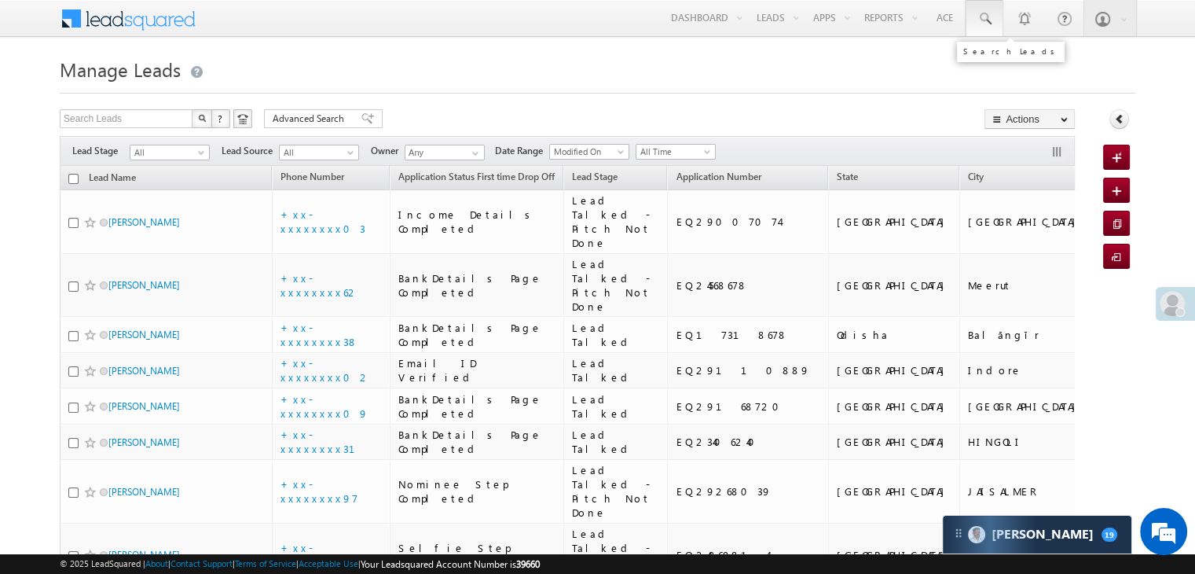
click at [989, 23] on span at bounding box center [985, 19] width 16 height 16
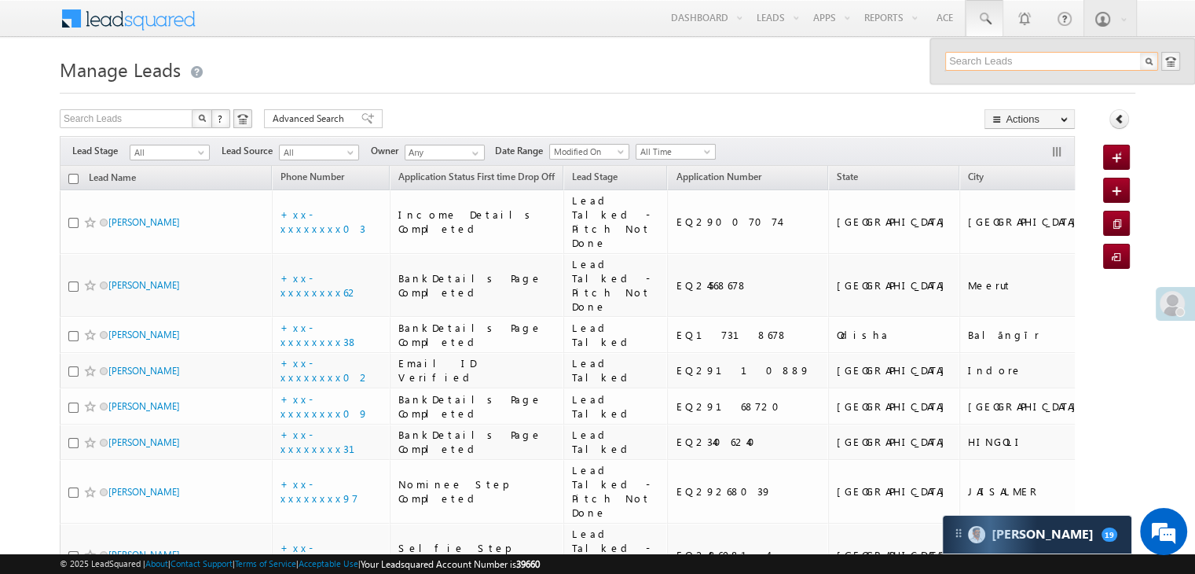
paste input "EQ28955346"
type input "EQ28955346"
click at [1003, 85] on div "[PERSON_NAME]" at bounding box center [1058, 83] width 211 height 17
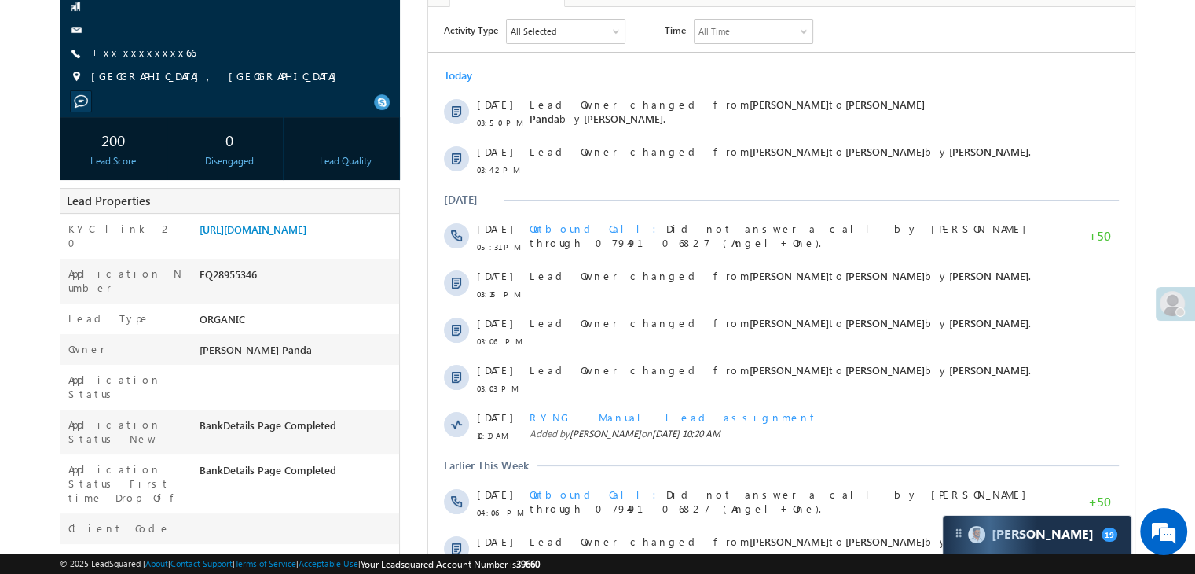
scroll to position [79, 0]
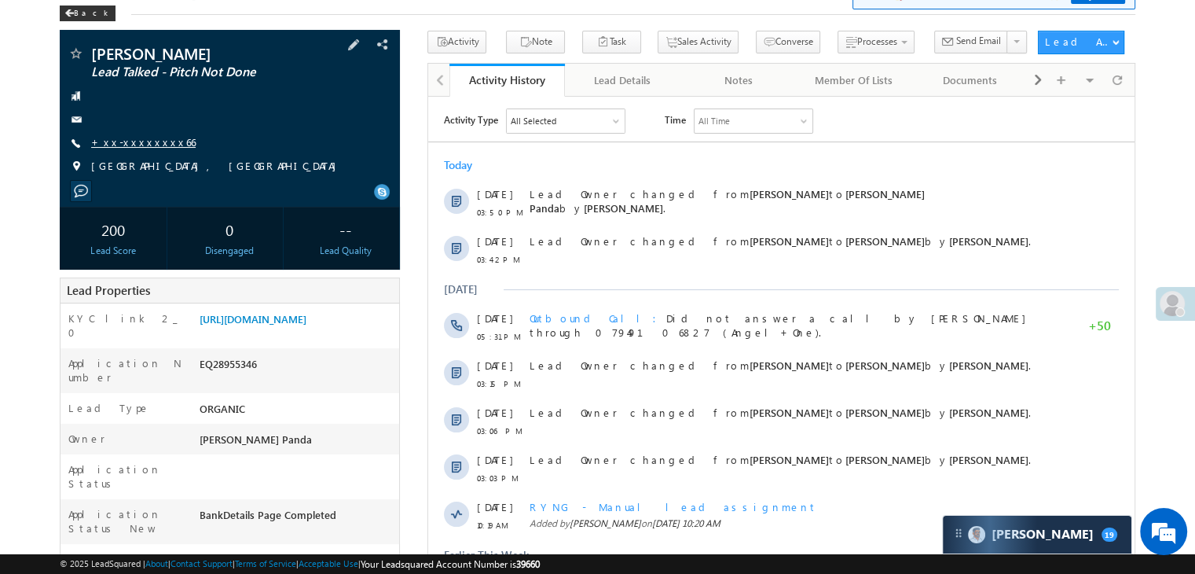
click at [138, 139] on link "+xx-xxxxxxxx66" at bounding box center [143, 141] width 105 height 13
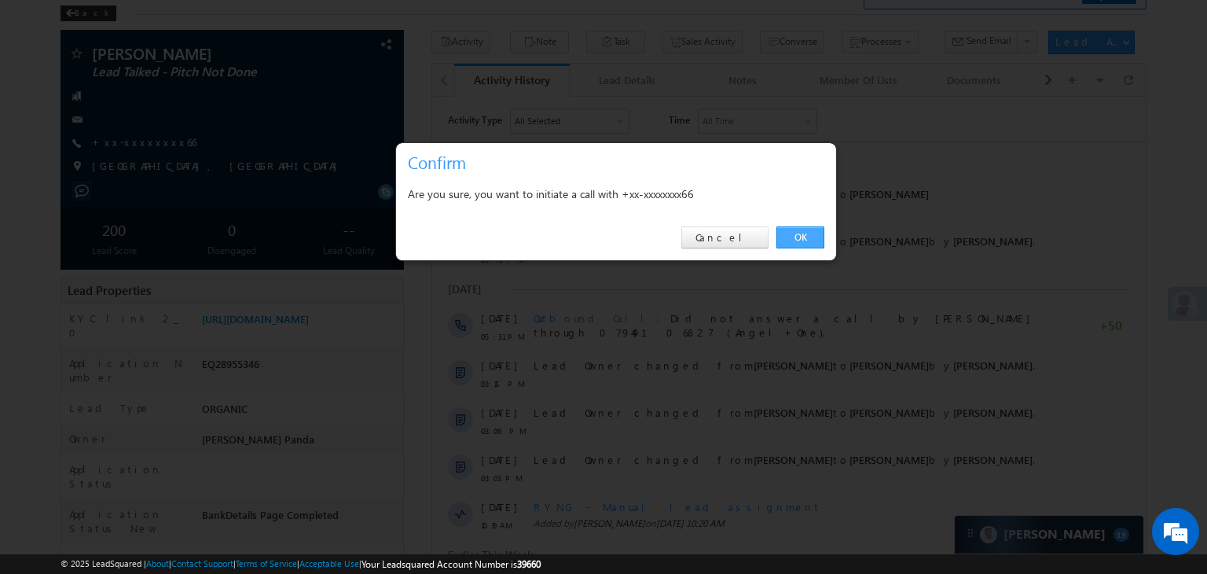
click at [803, 234] on link "OK" at bounding box center [801, 237] width 48 height 22
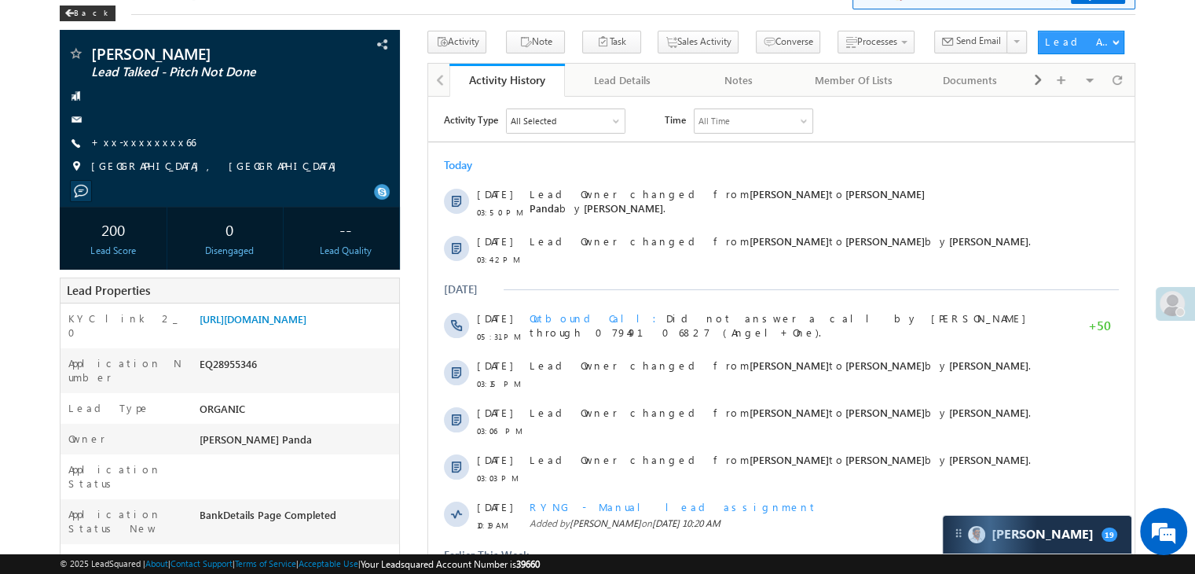
scroll to position [0, 0]
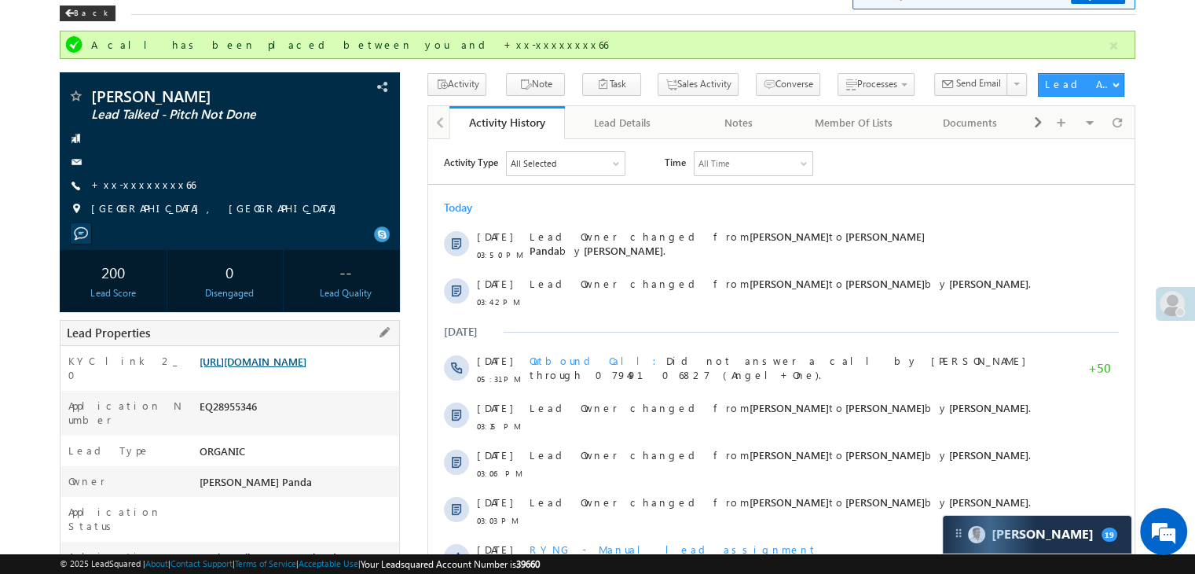
click at [283, 368] on link "[URL][DOMAIN_NAME]" at bounding box center [253, 360] width 107 height 13
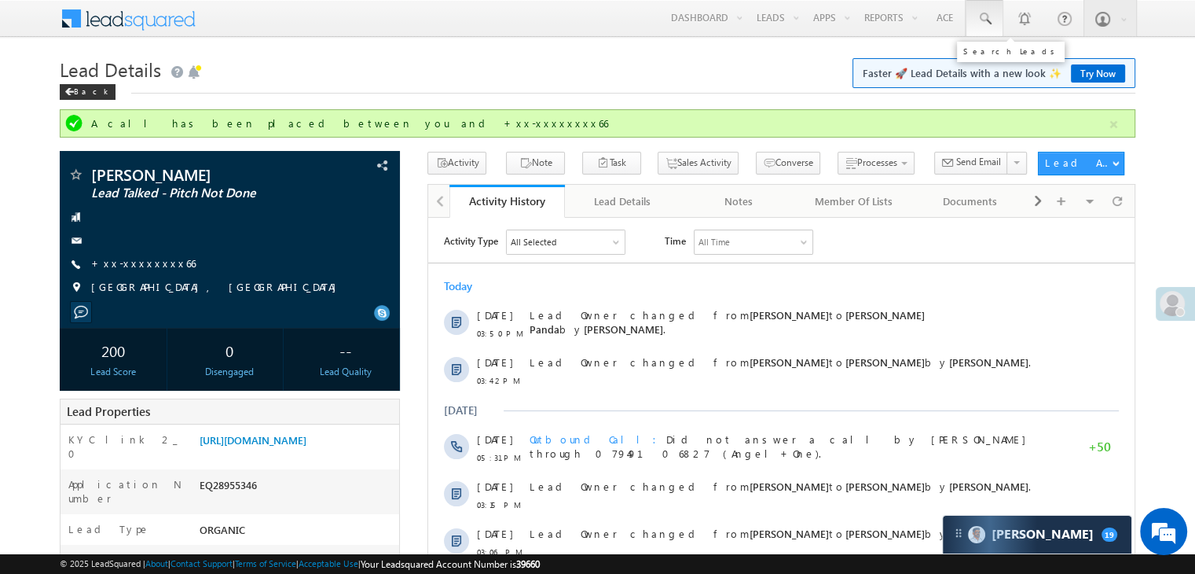
click at [984, 18] on span at bounding box center [985, 19] width 16 height 16
paste input "EQ29064687"
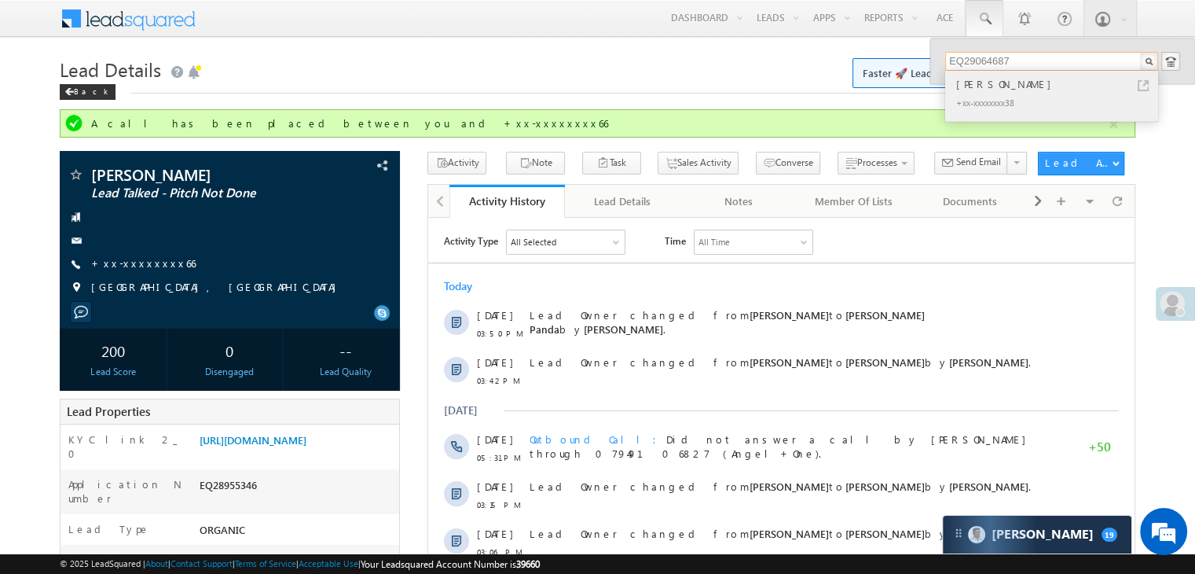
type input "EQ29064687"
click at [977, 89] on div "[PERSON_NAME]" at bounding box center [1058, 83] width 211 height 17
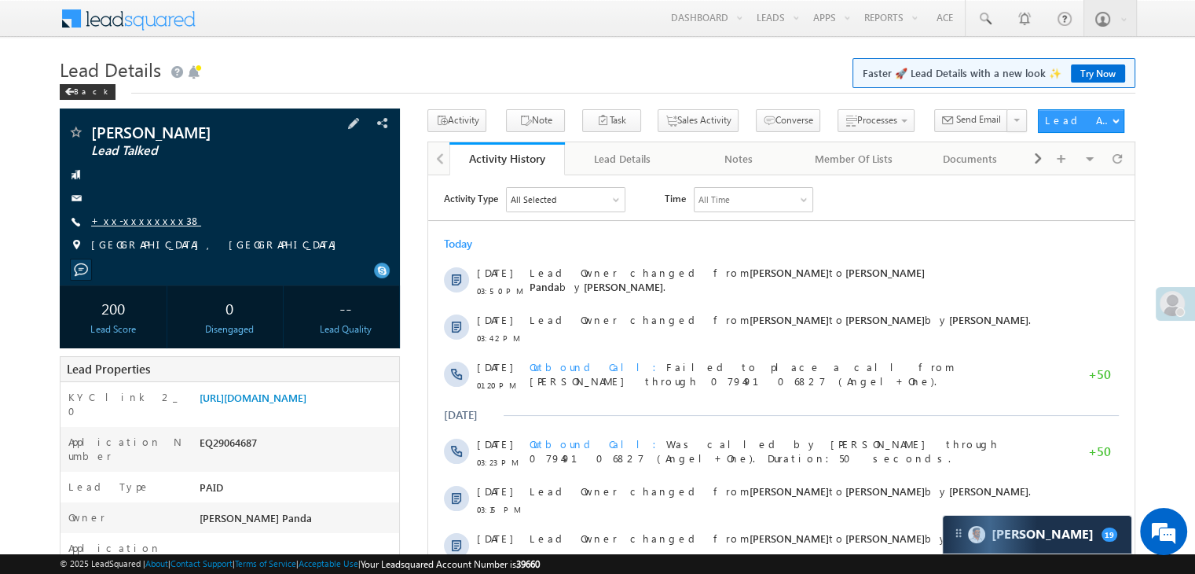
click at [136, 224] on link "+xx-xxxxxxxx38" at bounding box center [146, 220] width 110 height 13
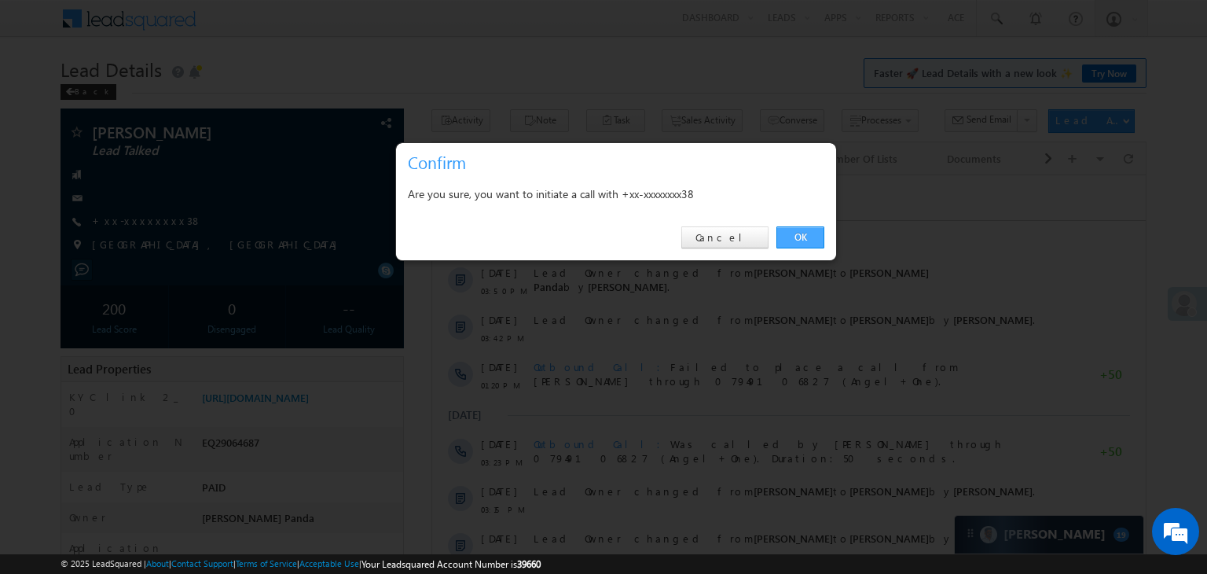
click at [804, 236] on link "OK" at bounding box center [801, 237] width 48 height 22
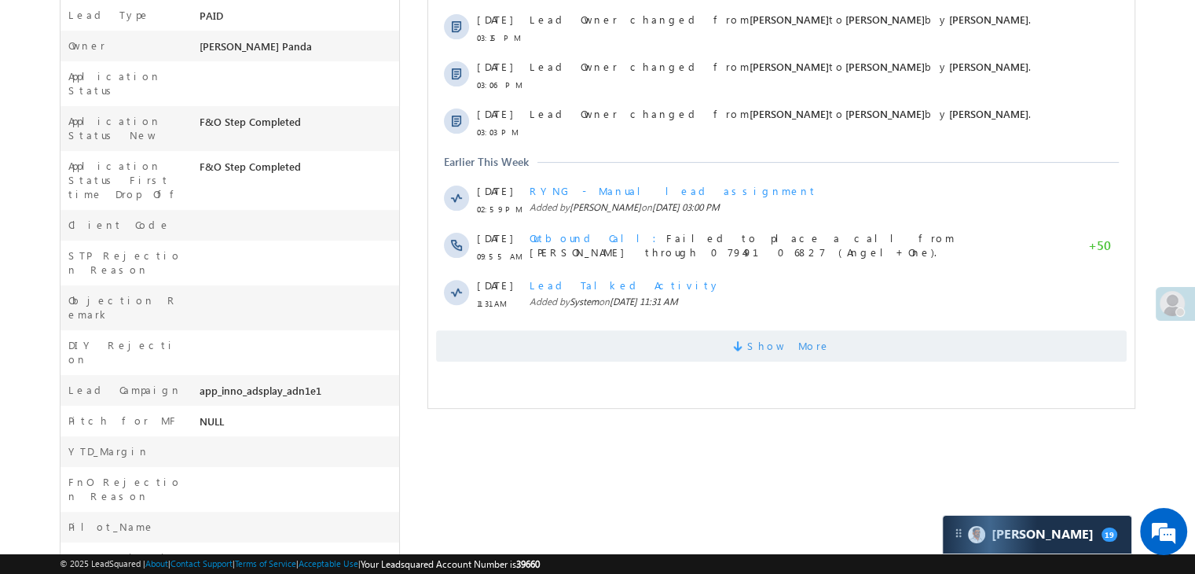
scroll to position [513, 0]
click at [790, 336] on span "Show More" at bounding box center [788, 346] width 83 height 31
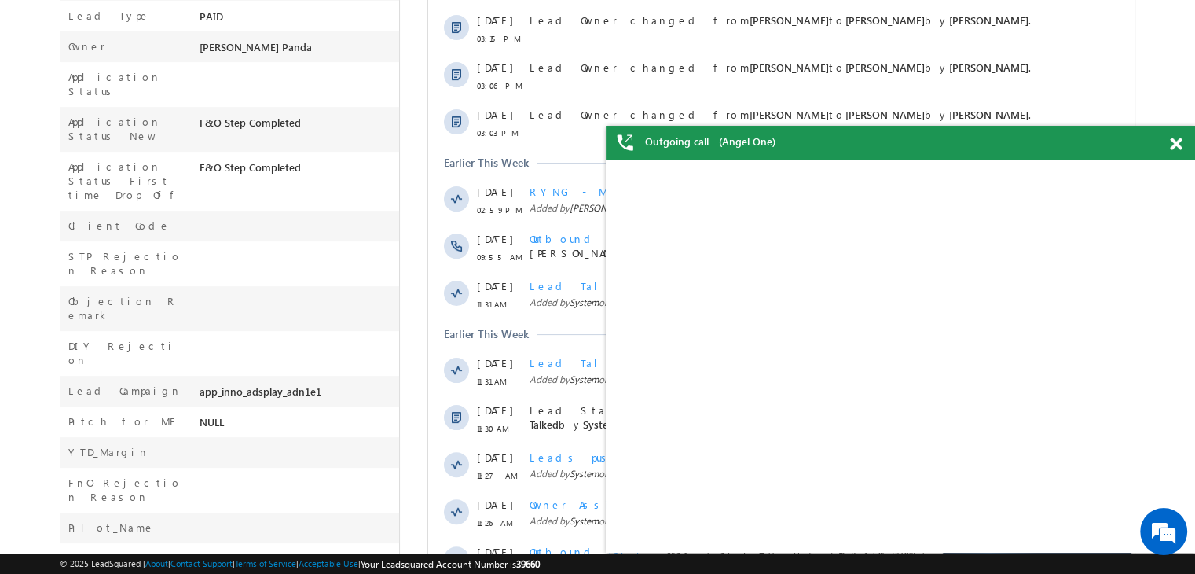
scroll to position [0, 0]
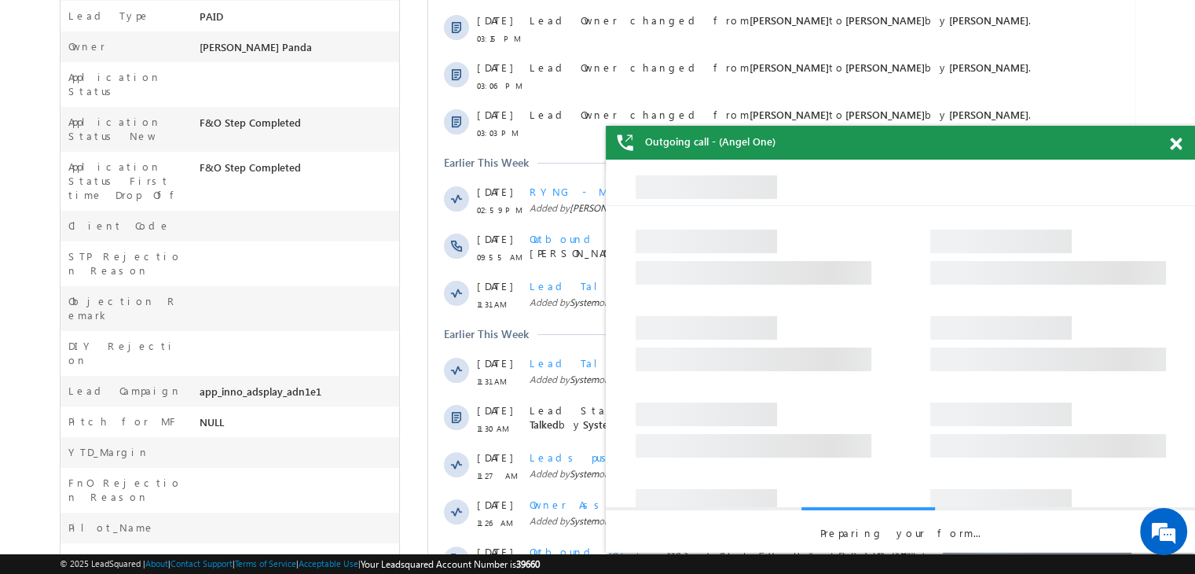
click at [1184, 151] on div at bounding box center [1184, 141] width 21 height 31
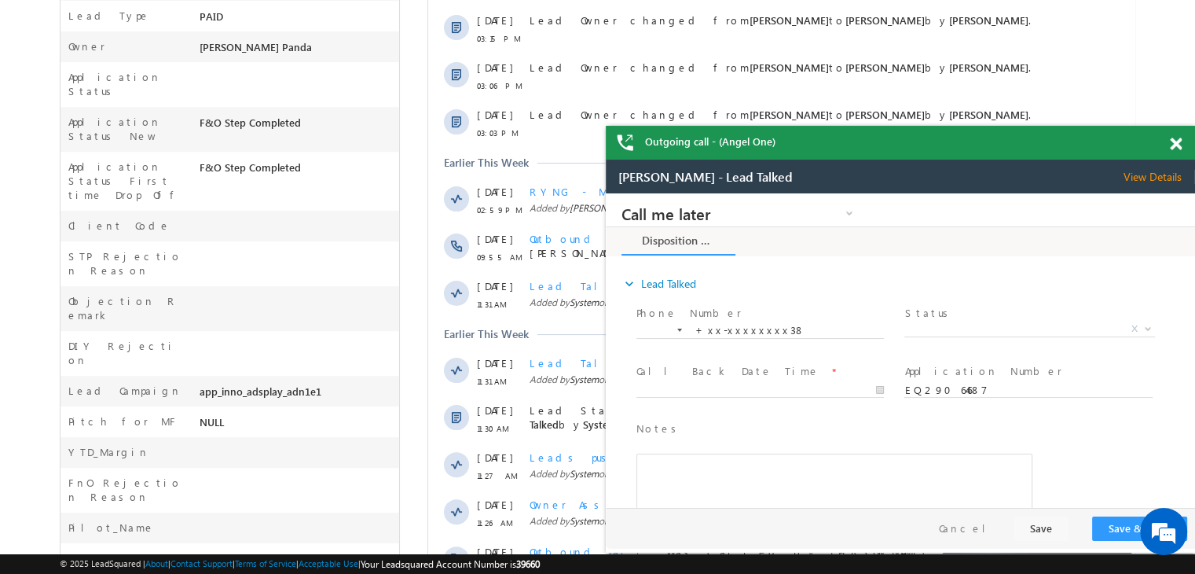
click at [1174, 145] on span at bounding box center [1176, 144] width 12 height 13
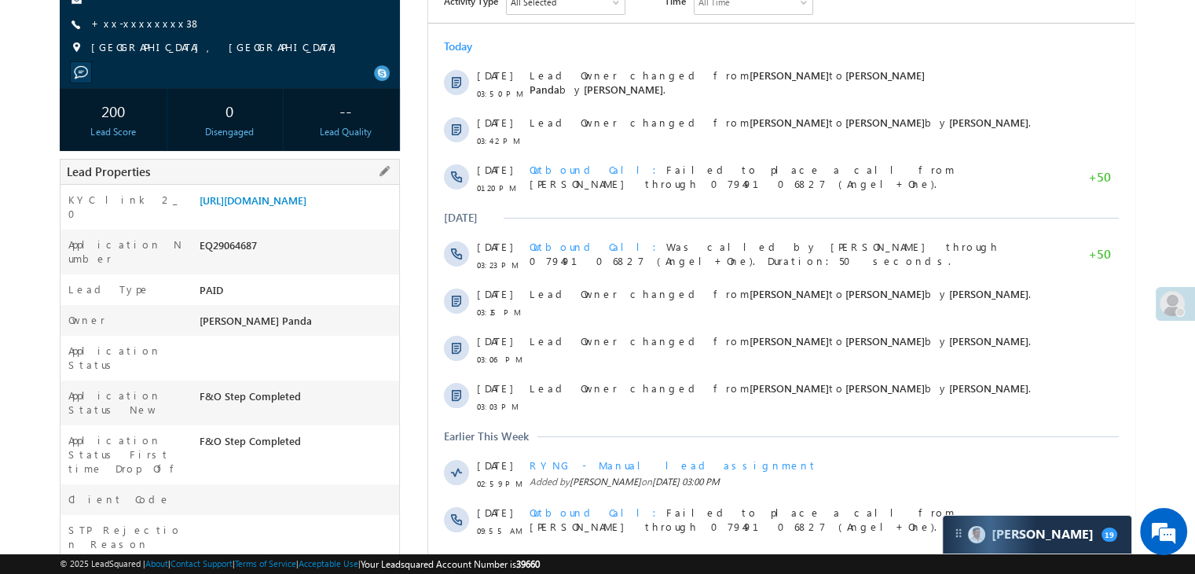
scroll to position [2, 0]
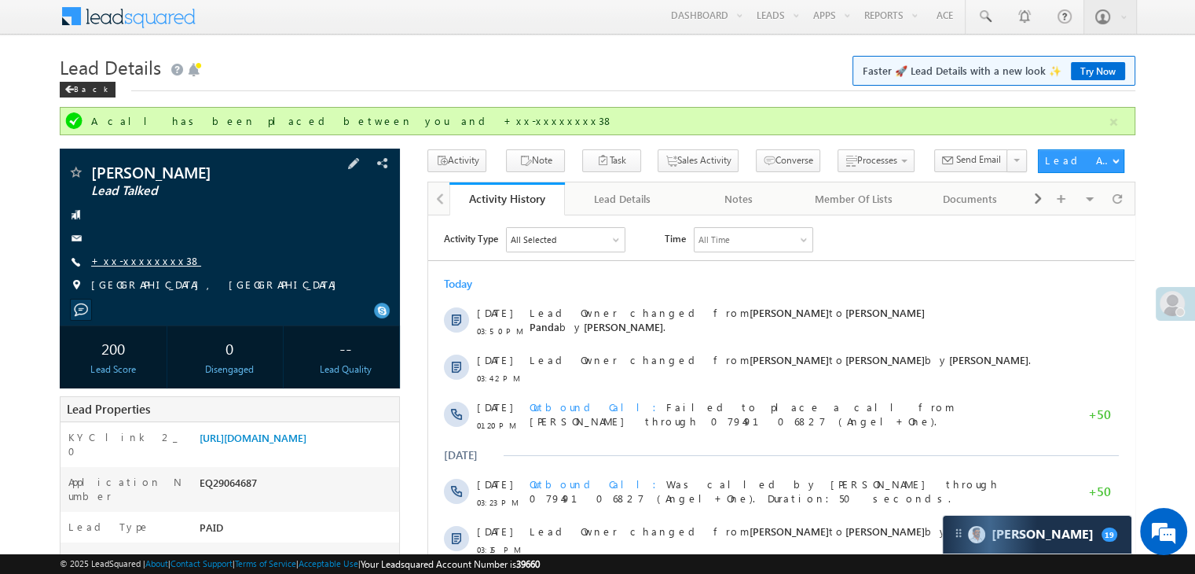
click at [134, 260] on link "+xx-xxxxxxxx38" at bounding box center [146, 260] width 110 height 13
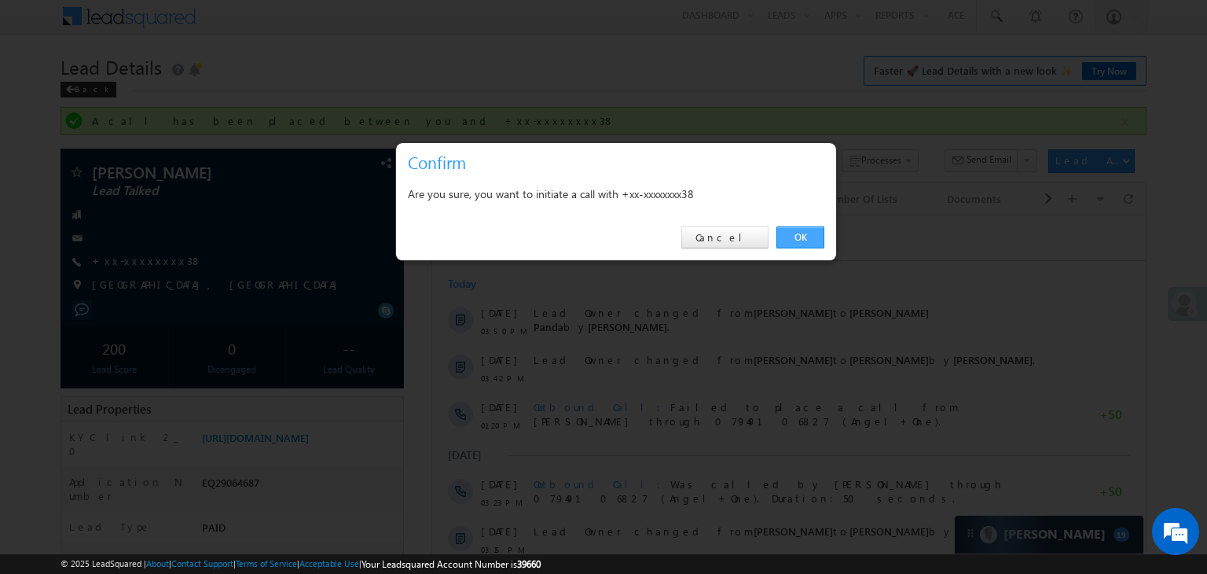
click at [800, 237] on link "OK" at bounding box center [801, 237] width 48 height 22
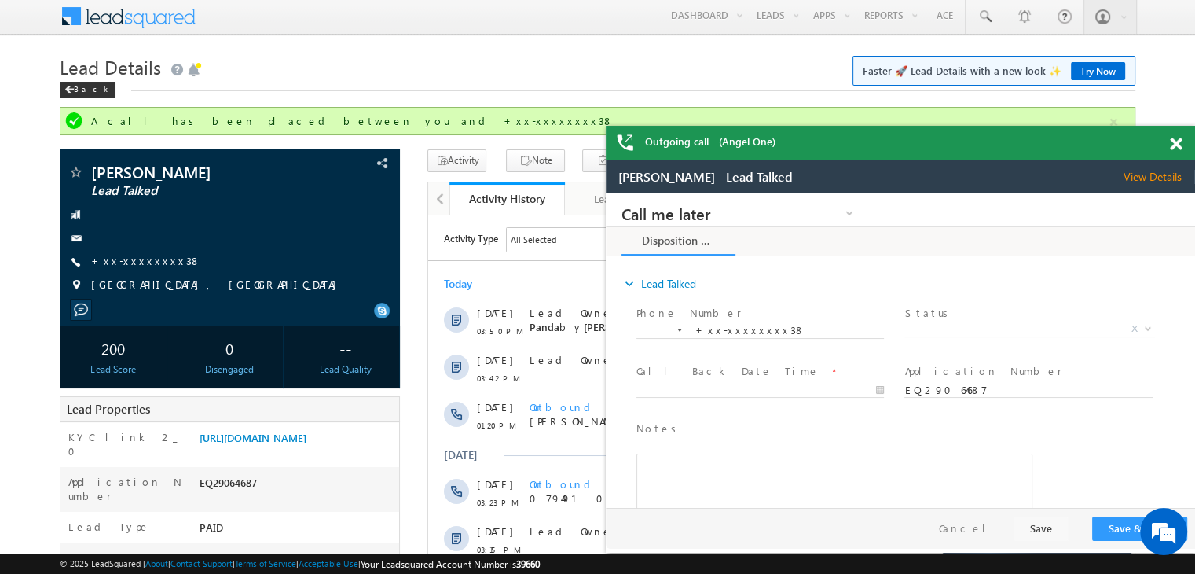
scroll to position [0, 0]
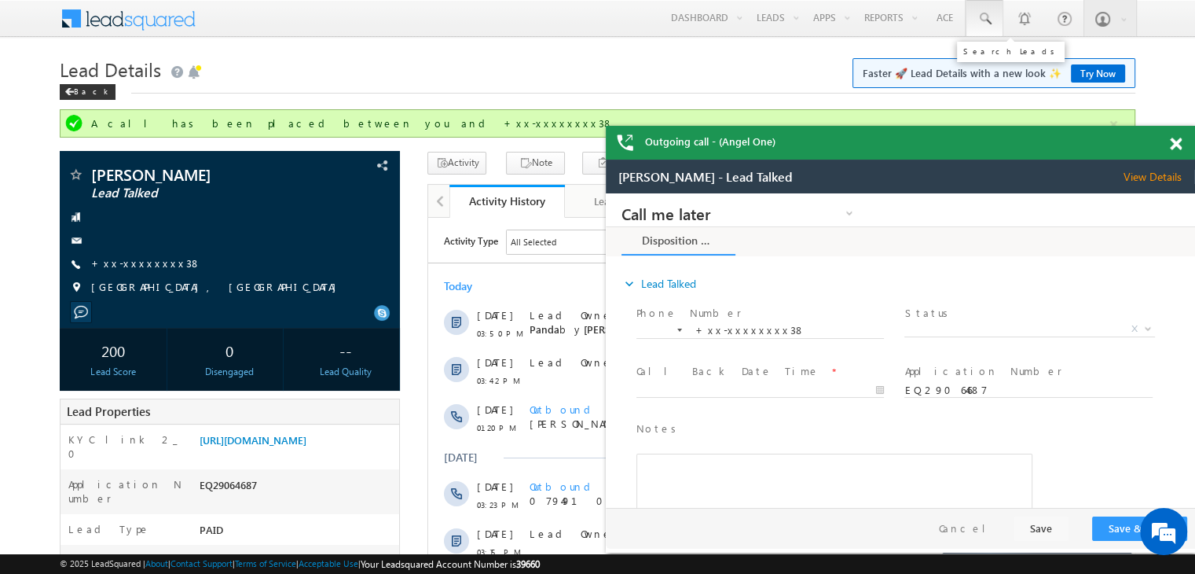
click at [982, 13] on span at bounding box center [985, 19] width 16 height 16
paste input "EQ29096078"
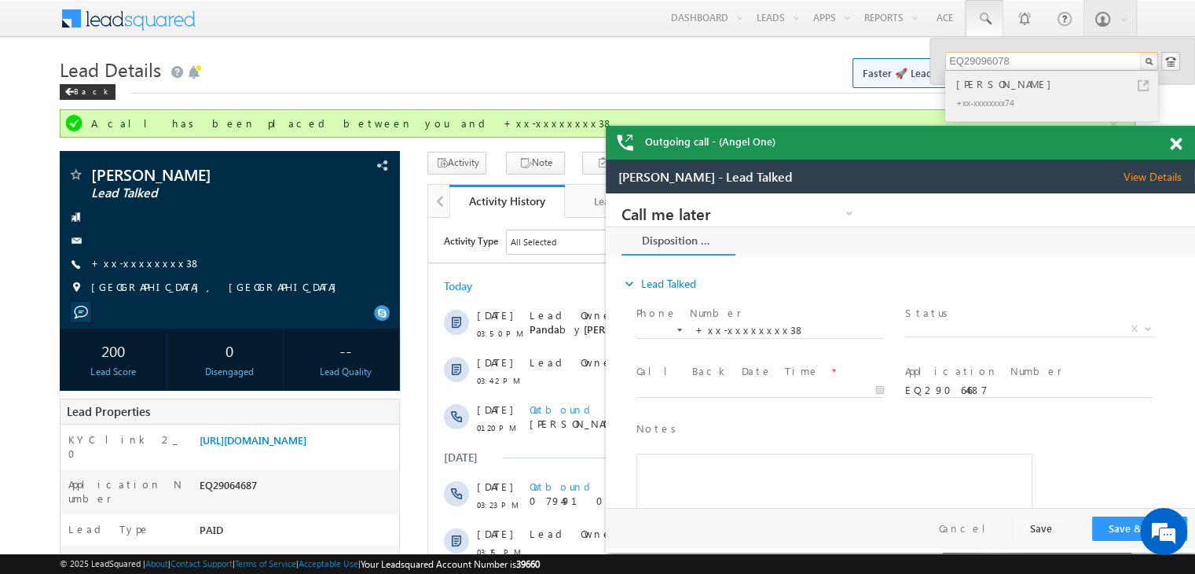
type input "EQ29096078"
click at [968, 89] on div "Mamon Robidas" at bounding box center [1058, 83] width 211 height 17
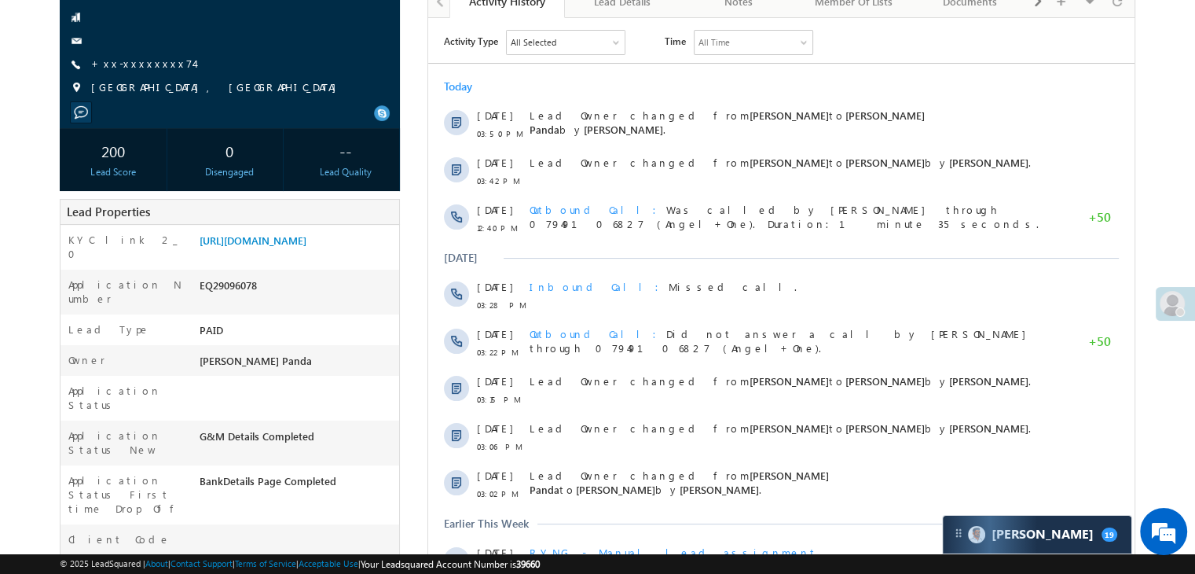
click at [123, 72] on span "+xx-xxxxxxxx74" at bounding box center [142, 65] width 103 height 16
click at [127, 64] on link "+xx-xxxxxxxx74" at bounding box center [142, 63] width 103 height 13
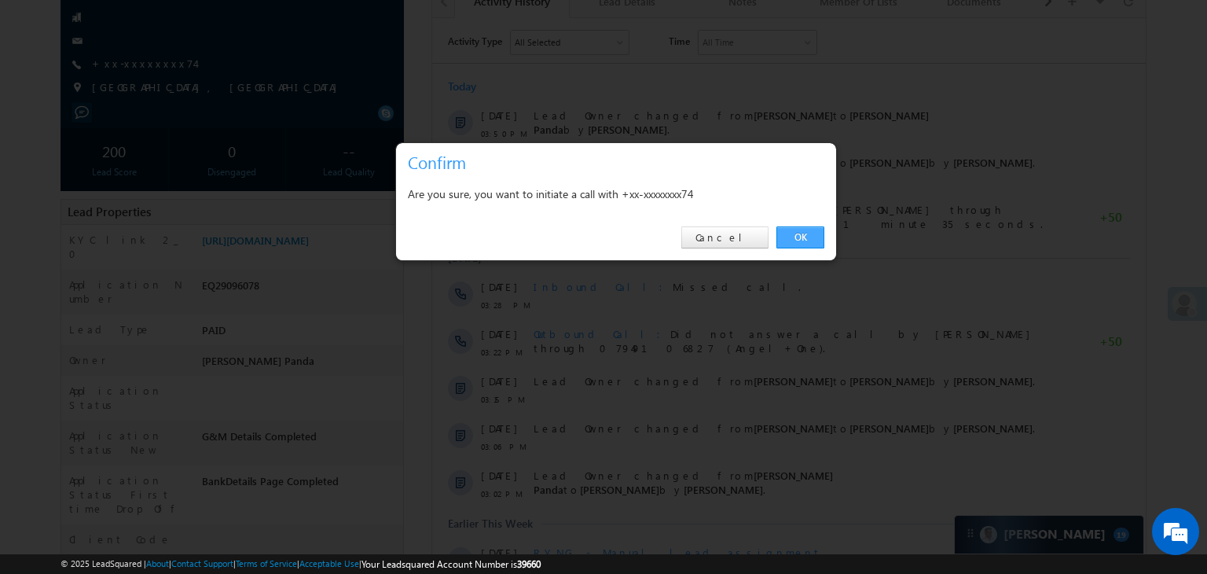
click at [805, 232] on link "OK" at bounding box center [801, 237] width 48 height 22
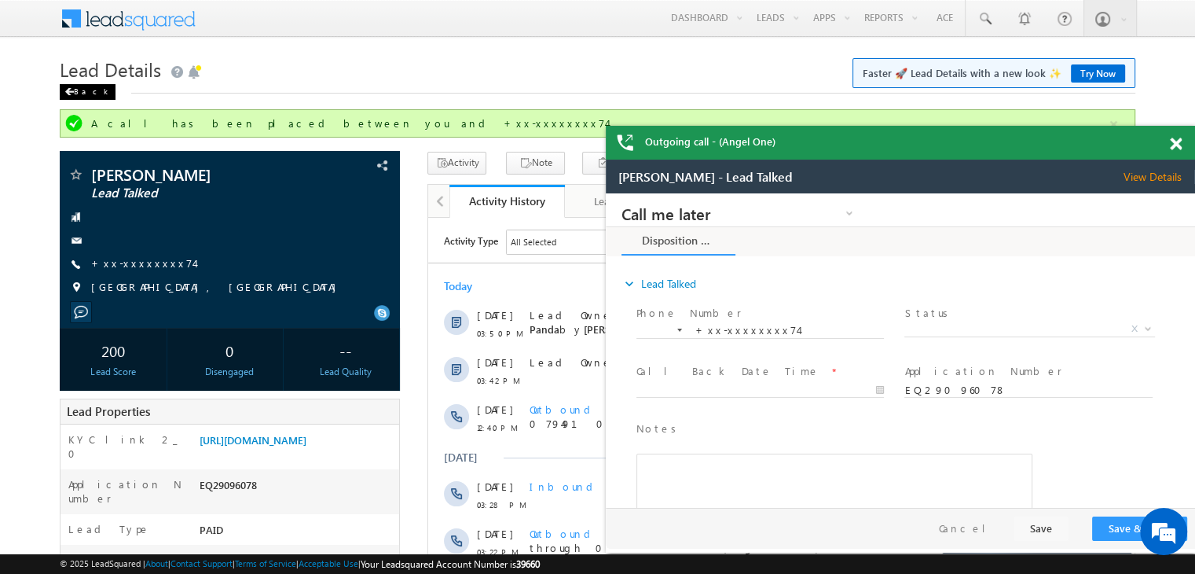
click at [76, 96] on div "Back" at bounding box center [88, 92] width 56 height 16
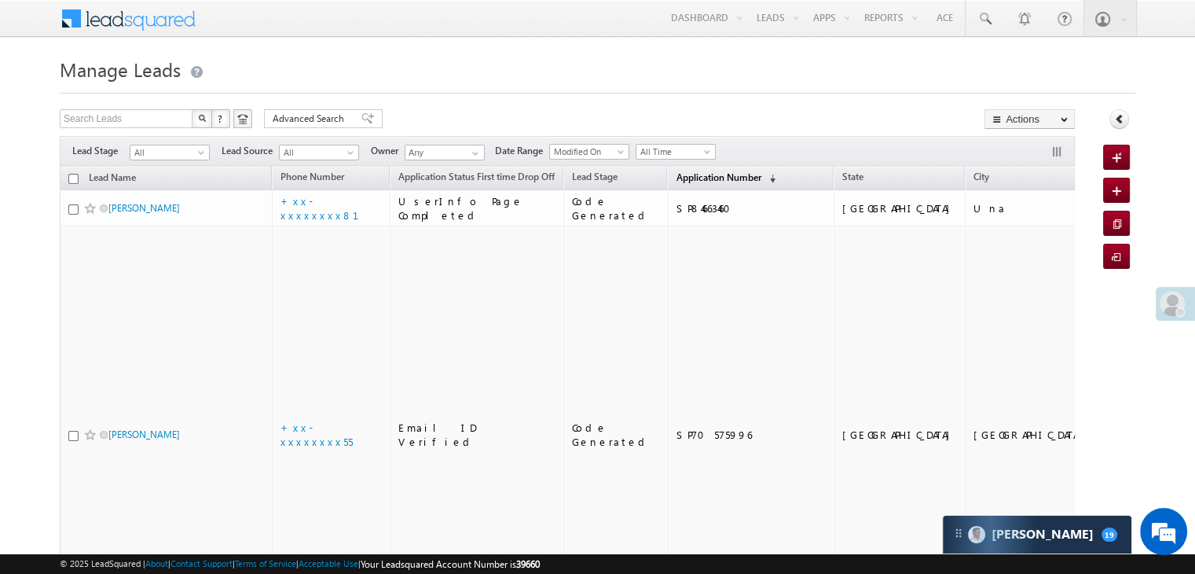
click at [676, 178] on span "Application Number" at bounding box center [718, 177] width 85 height 12
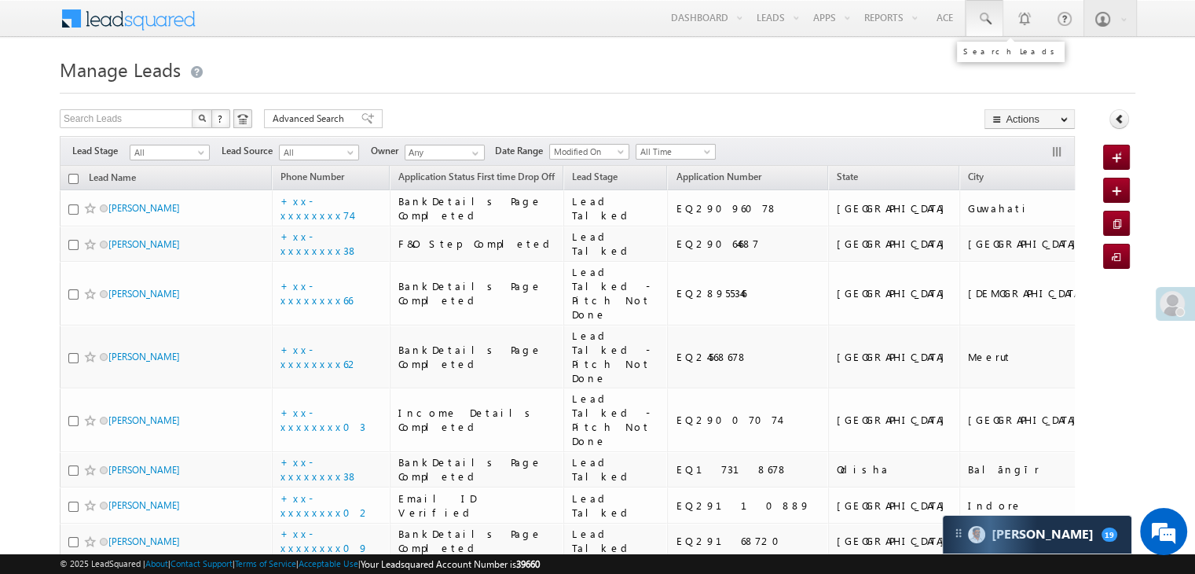
click at [988, 19] on span at bounding box center [985, 19] width 16 height 16
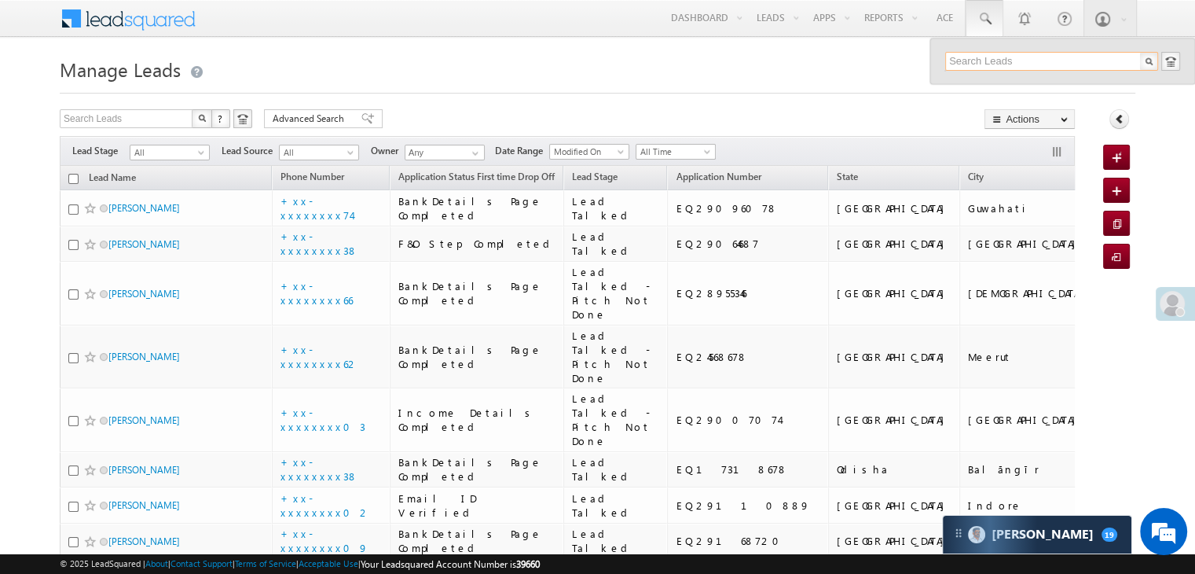
paste input "EQ29161412"
type input "EQ29161412"
click at [982, 92] on div "[PERSON_NAME] jujagar" at bounding box center [1058, 83] width 211 height 17
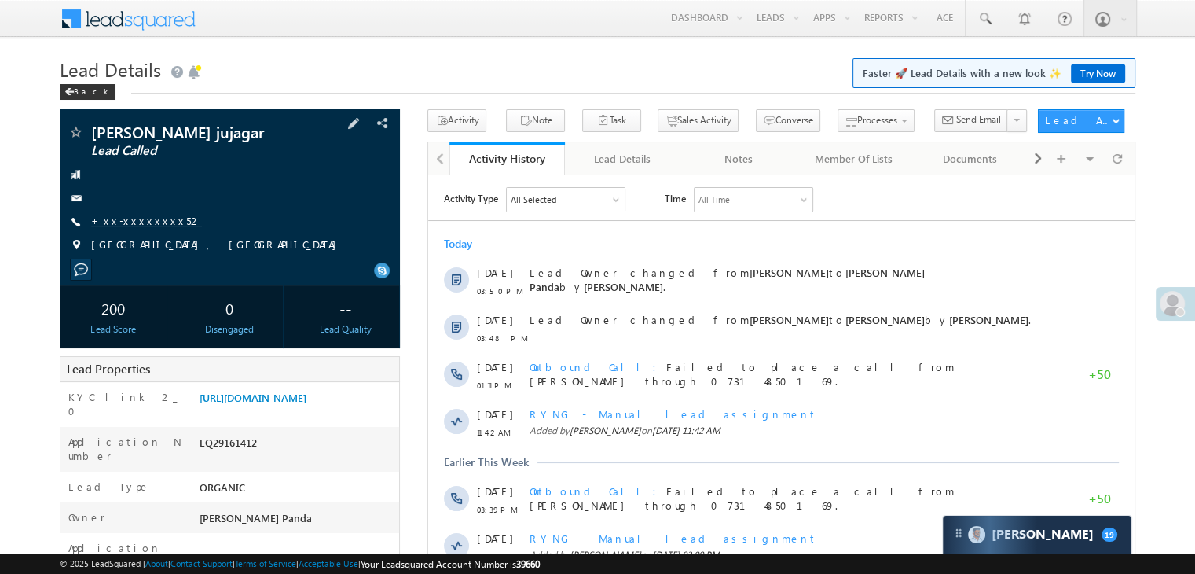
click at [141, 223] on link "+xx-xxxxxxxx52" at bounding box center [146, 220] width 111 height 13
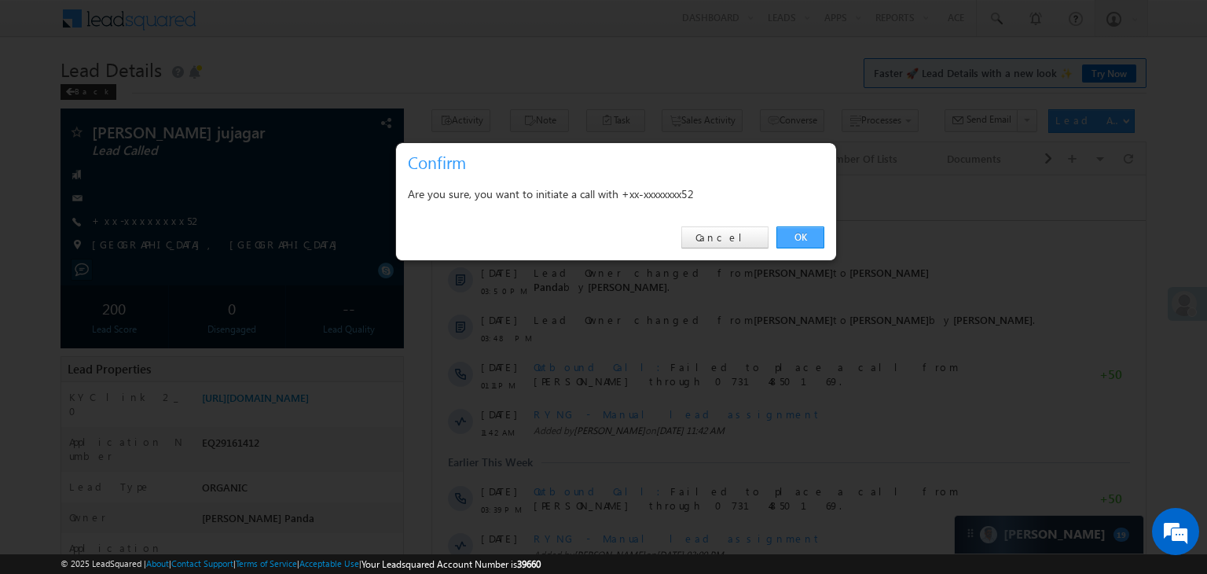
click at [801, 234] on link "OK" at bounding box center [801, 237] width 48 height 22
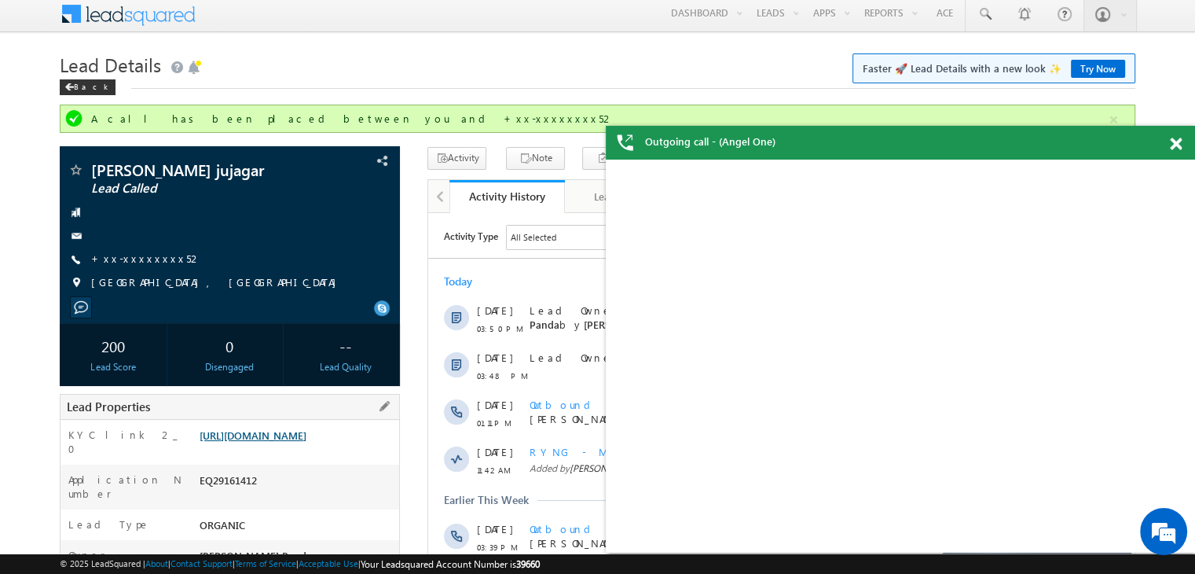
scroll to position [157, 0]
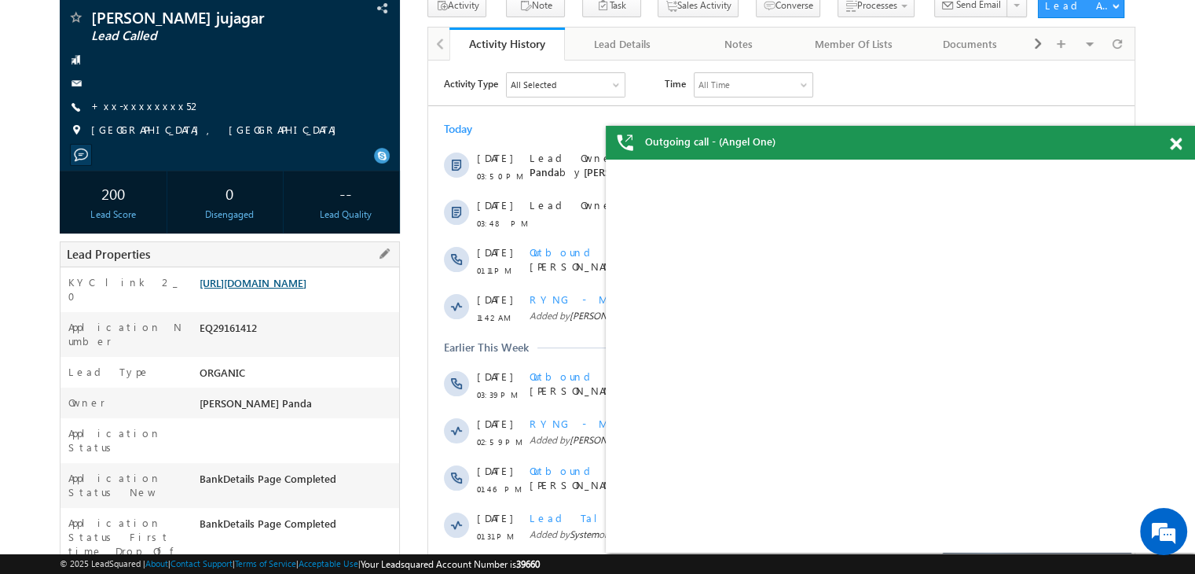
click at [307, 289] on link "[URL][DOMAIN_NAME]" at bounding box center [253, 282] width 107 height 13
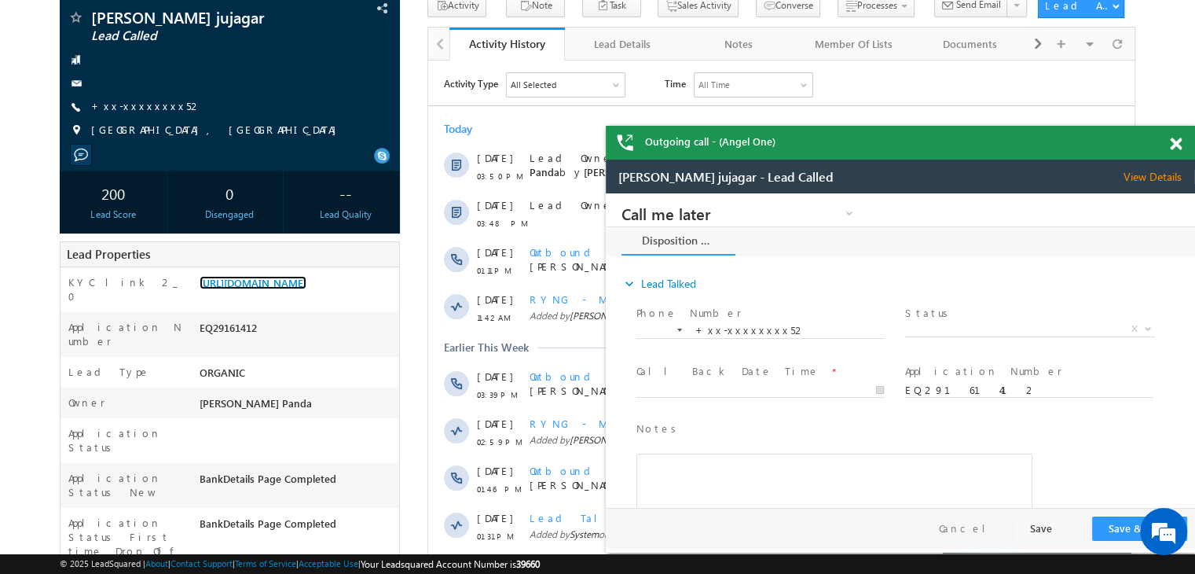
scroll to position [0, 0]
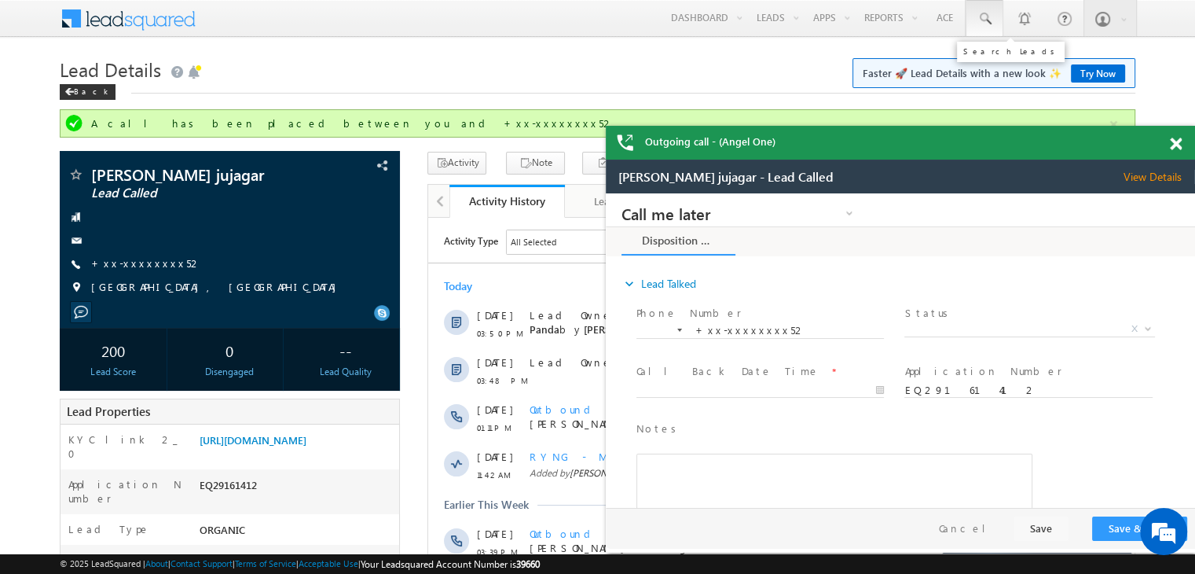
click at [986, 17] on span at bounding box center [985, 19] width 16 height 16
paste input "EQ29128621"
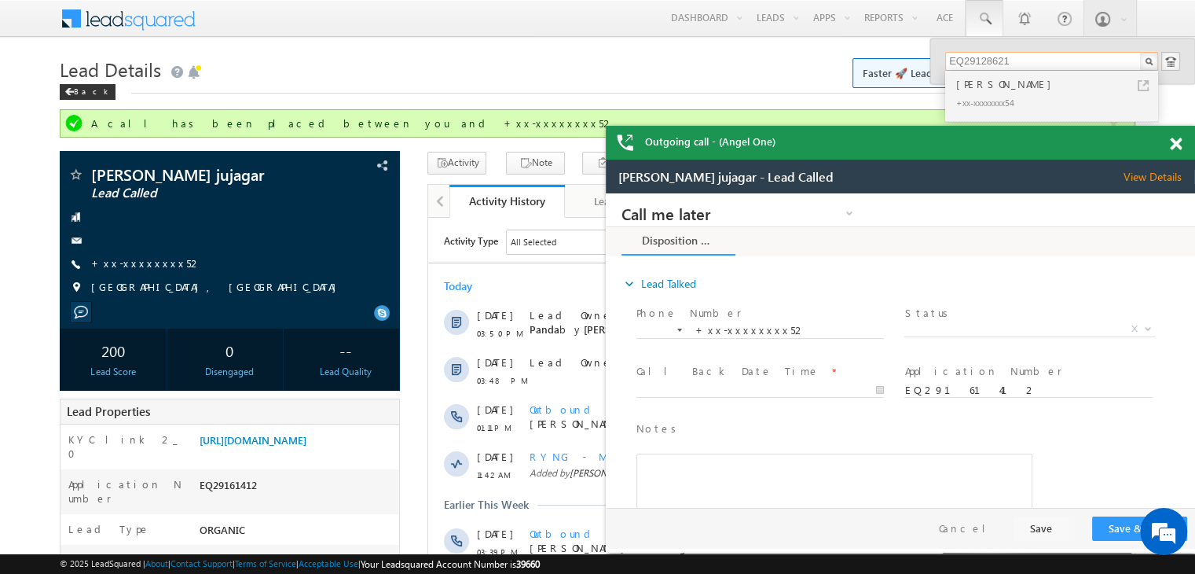
type input "EQ29128621"
click at [983, 85] on div "[PERSON_NAME]" at bounding box center [1058, 83] width 211 height 17
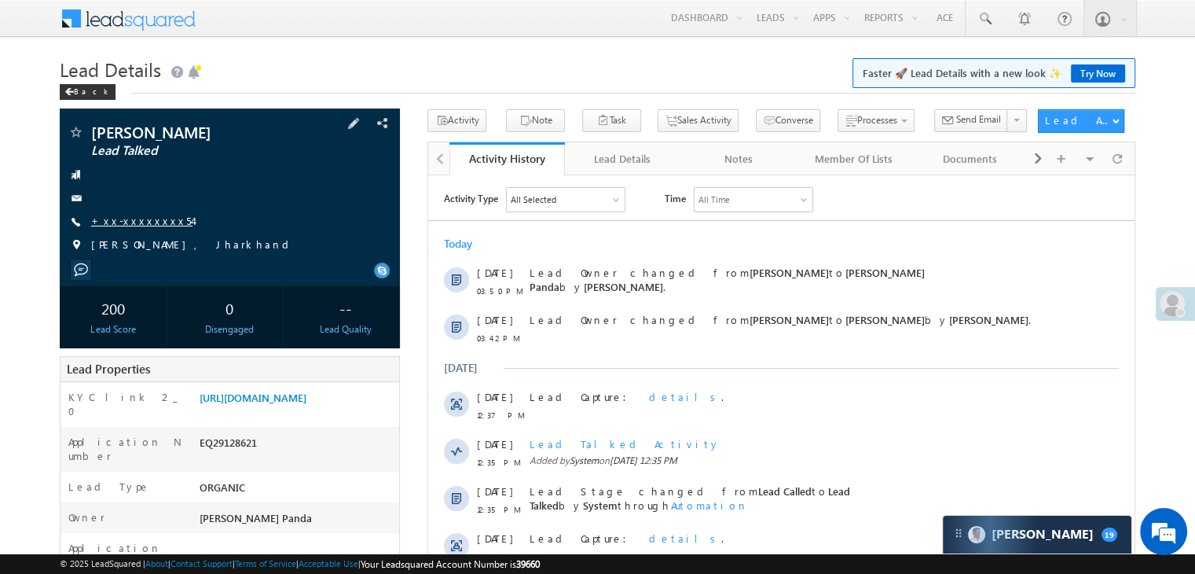
click at [125, 222] on link "+xx-xxxxxxxx54" at bounding box center [141, 220] width 101 height 13
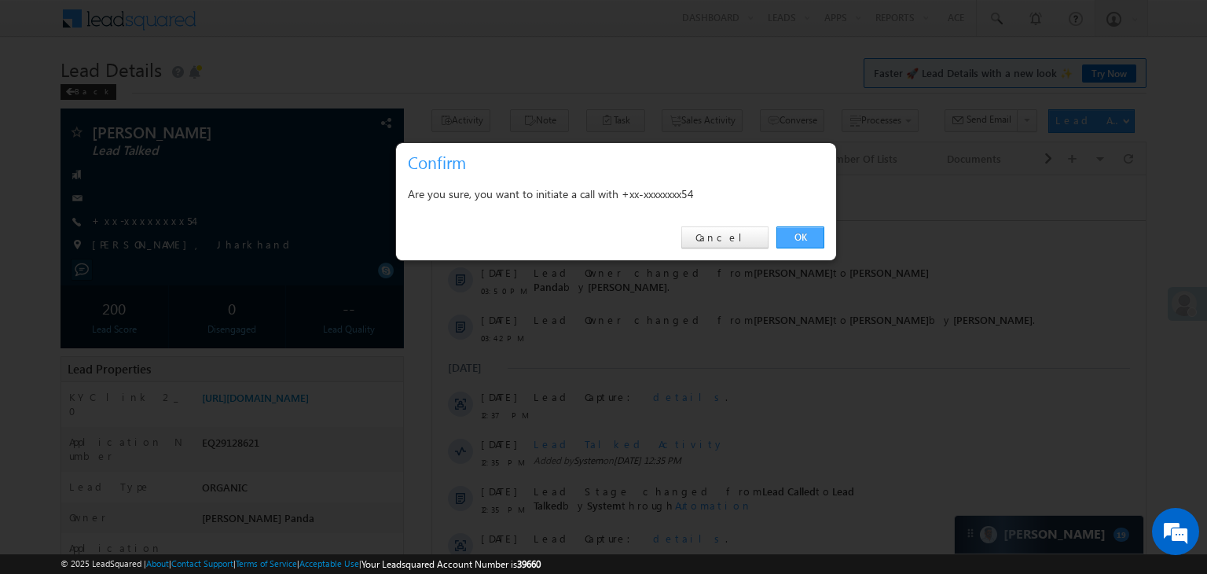
click at [798, 233] on link "OK" at bounding box center [801, 237] width 48 height 22
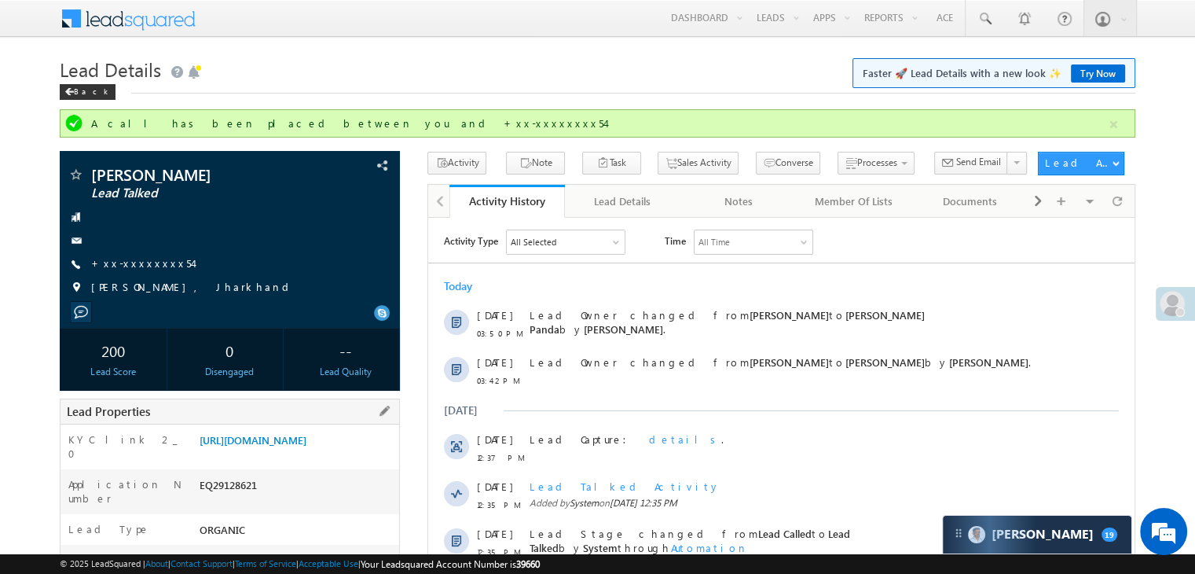
click at [268, 414] on div "Lead Properties" at bounding box center [230, 411] width 340 height 26
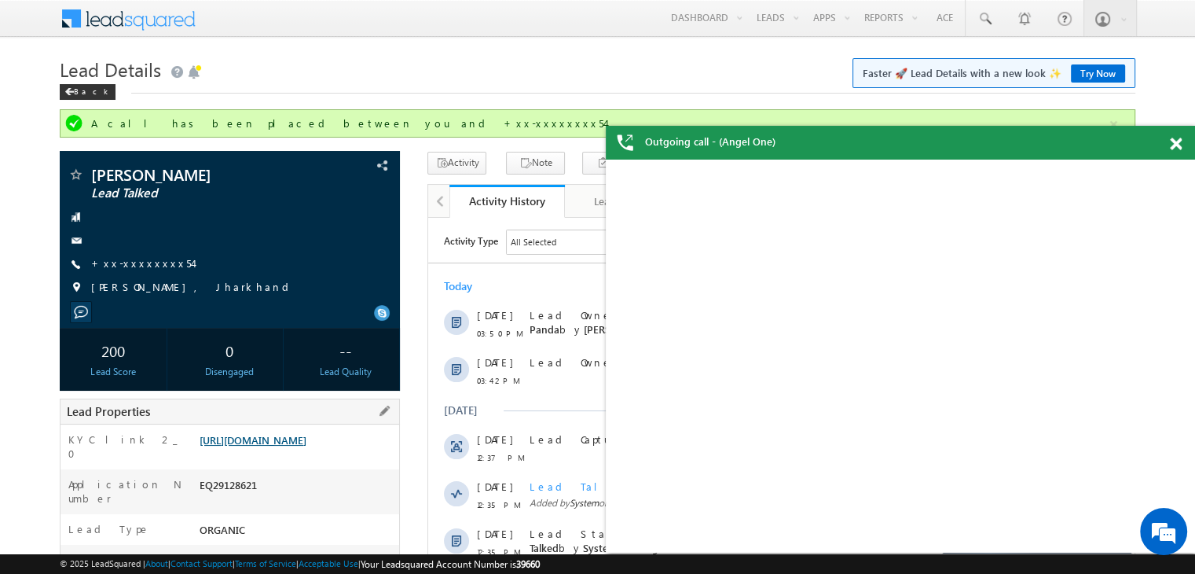
click at [277, 446] on link "https://angelbroking1-pk3em7sa.customui-test.leadsquared.com?leadId=eb29b25b-f4…" at bounding box center [253, 439] width 107 height 13
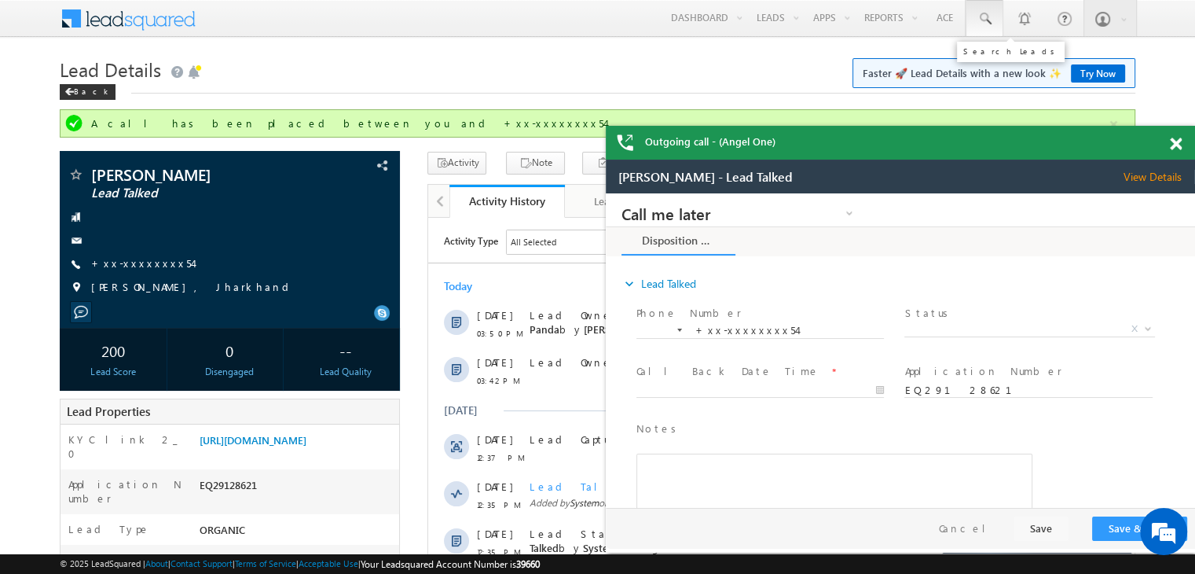
drag, startPoint x: 981, startPoint y: 14, endPoint x: 982, endPoint y: 33, distance: 18.9
click at [981, 14] on span at bounding box center [985, 19] width 16 height 16
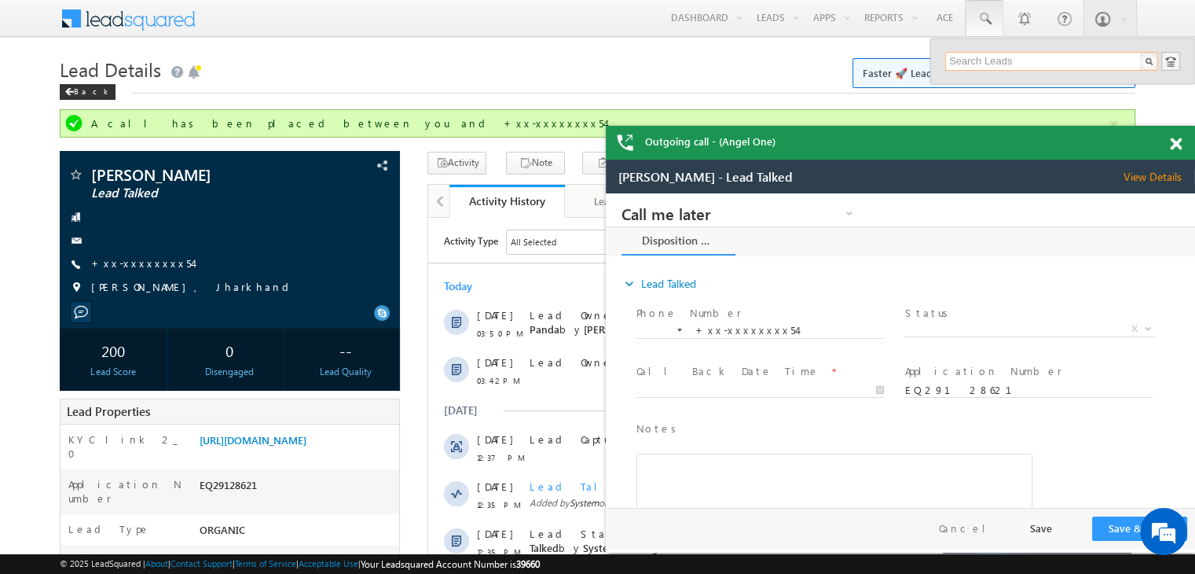
paste input "EQ29126695"
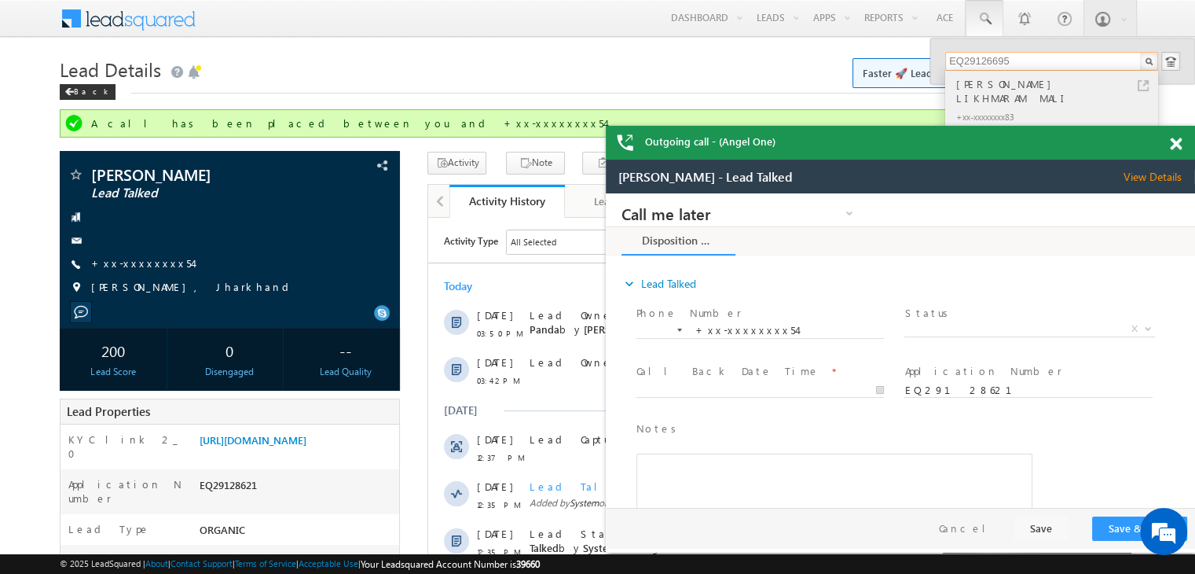
type input "EQ29126695"
click at [983, 85] on div "KAMLESH LIKHMARAM MALI" at bounding box center [1058, 90] width 211 height 31
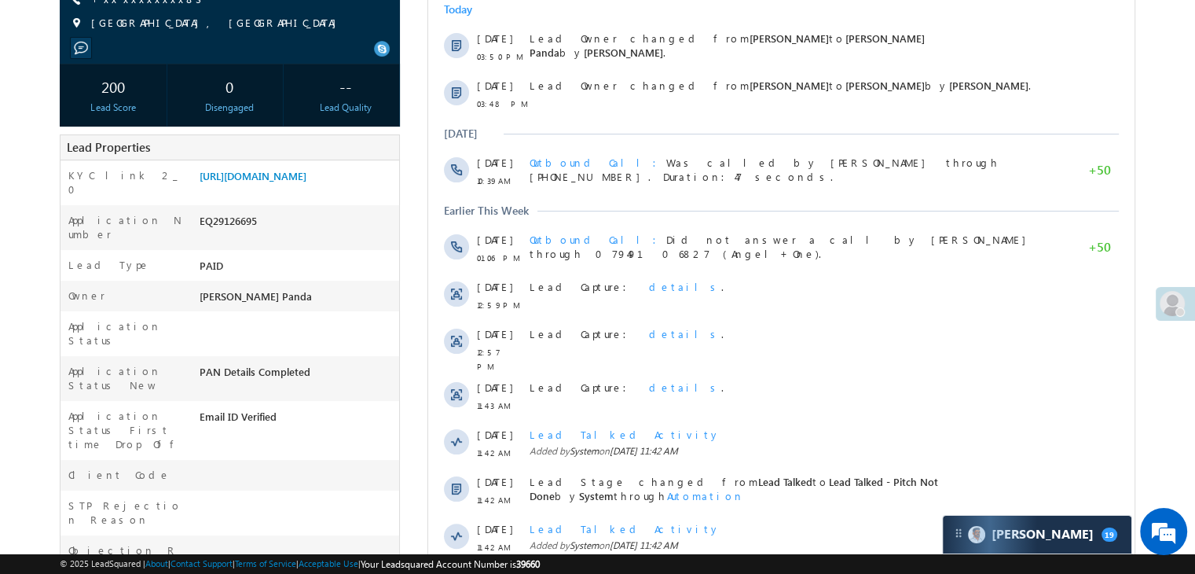
scroll to position [79, 0]
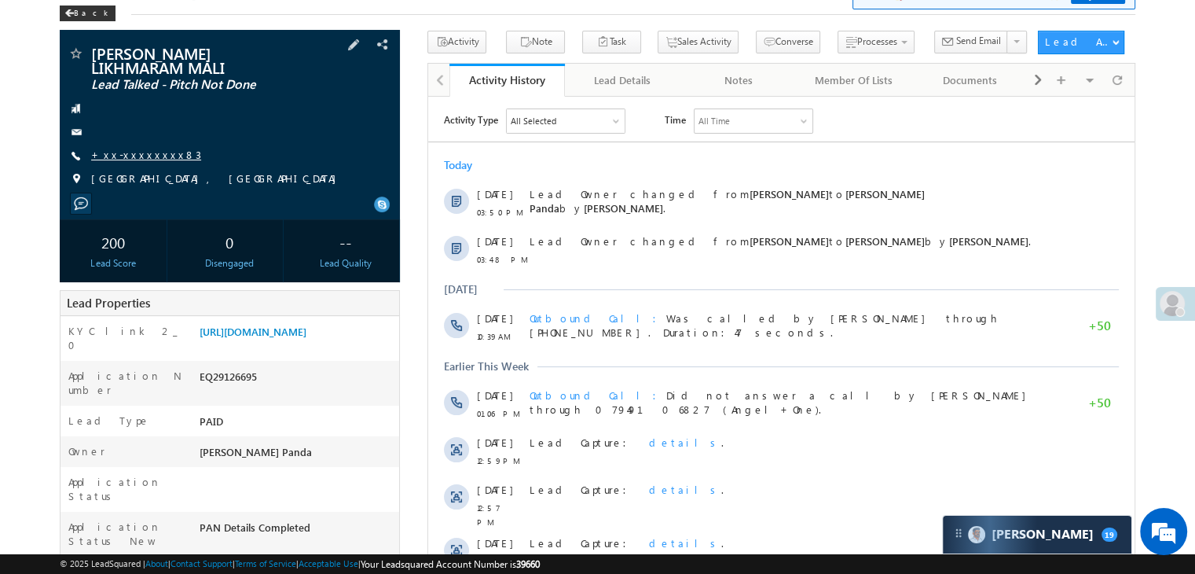
click at [132, 148] on link "+xx-xxxxxxxx83" at bounding box center [146, 154] width 110 height 13
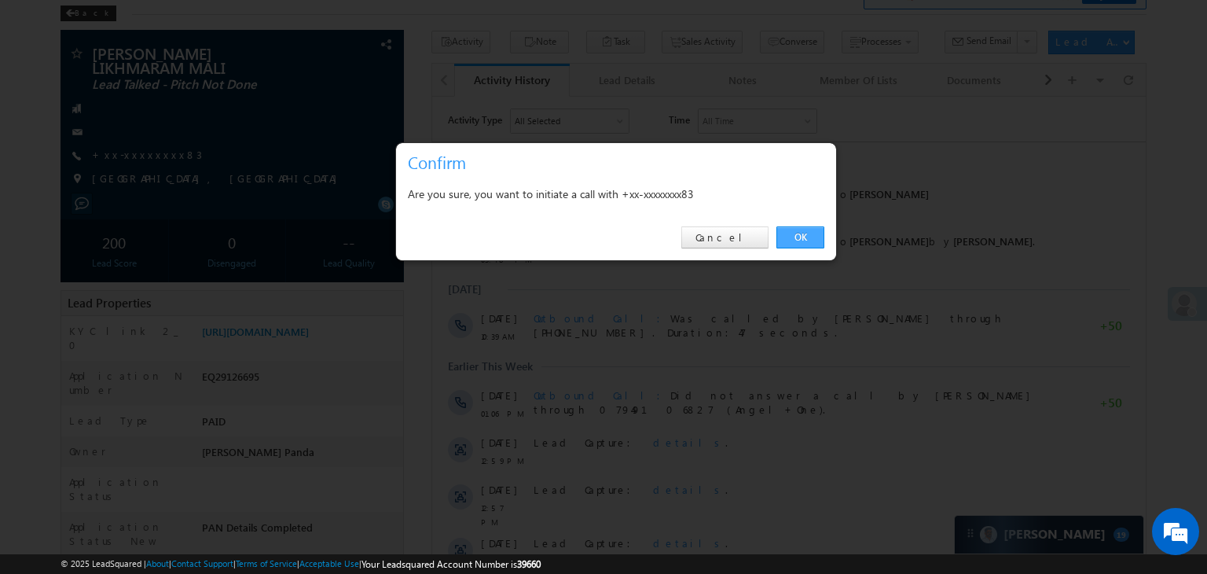
click at [793, 232] on link "OK" at bounding box center [801, 237] width 48 height 22
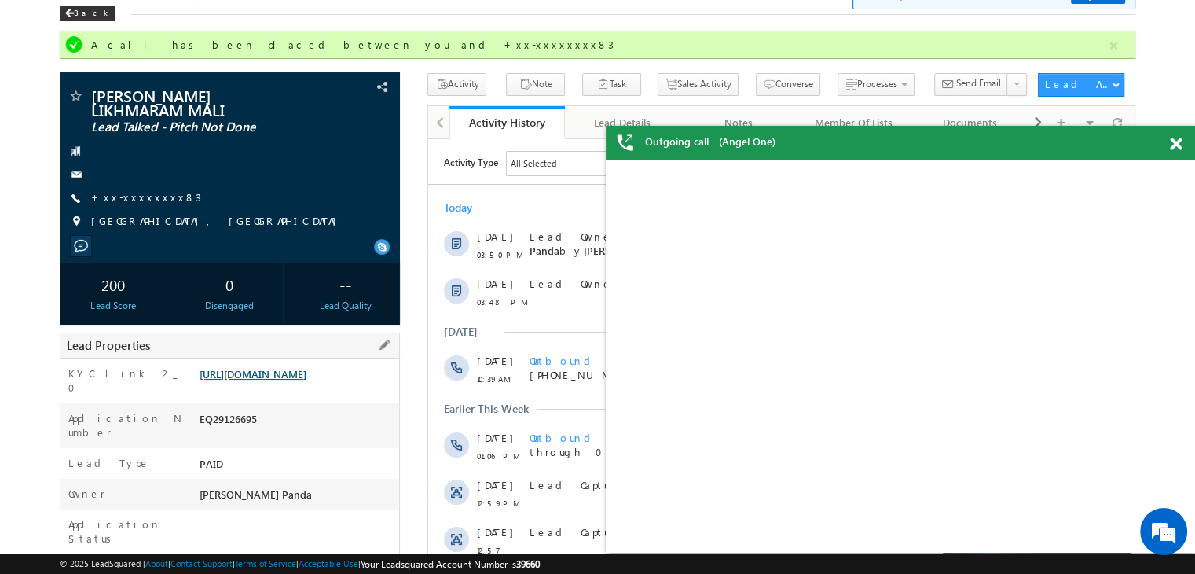
click at [290, 378] on link "[URL][DOMAIN_NAME]" at bounding box center [253, 373] width 107 height 13
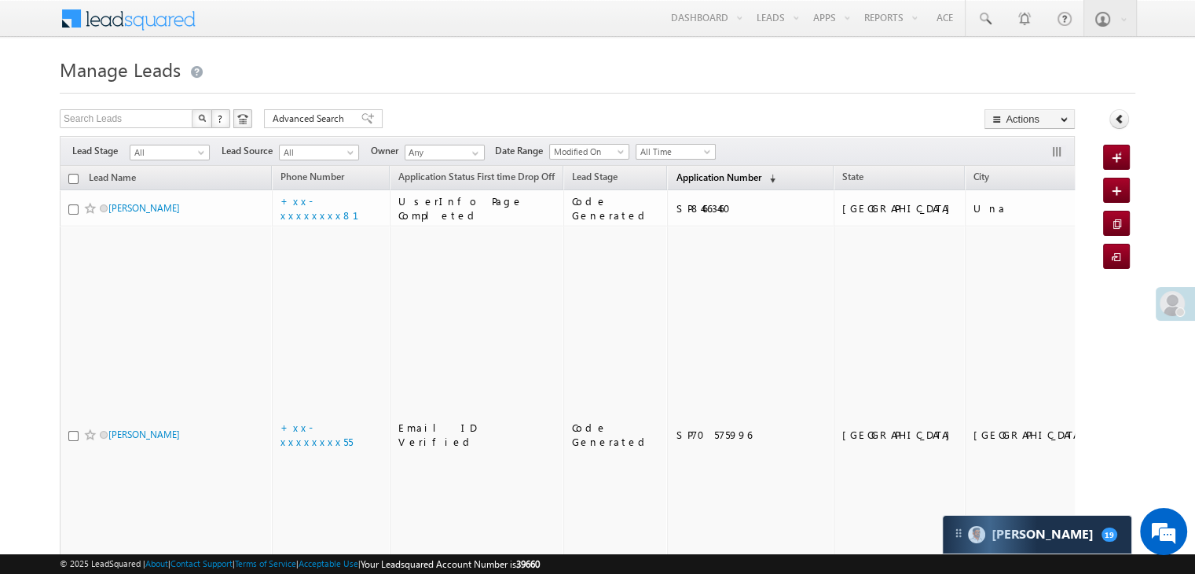
click at [676, 180] on span "Application Number" at bounding box center [718, 177] width 85 height 12
